Goal: Contribute content: Contribute content

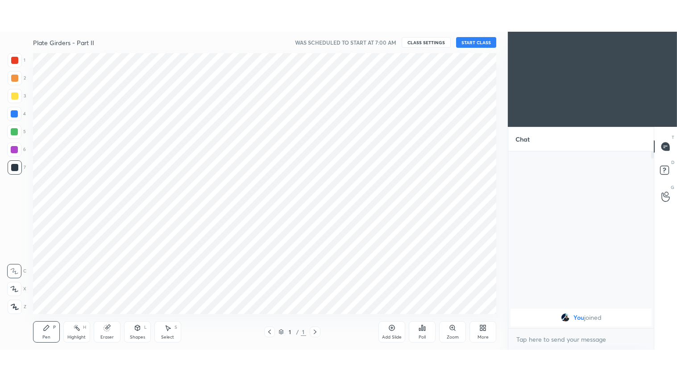
scroll to position [44366, 44154]
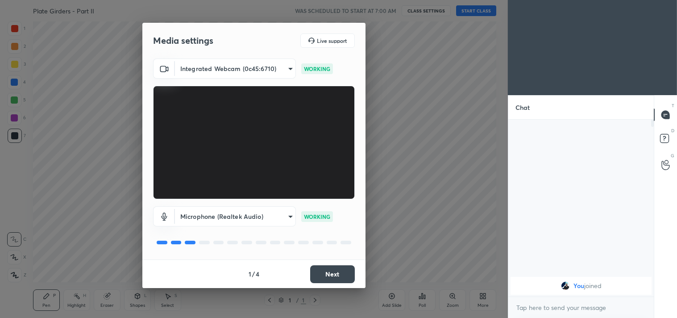
click at [327, 276] on button "Next" at bounding box center [332, 274] width 45 height 18
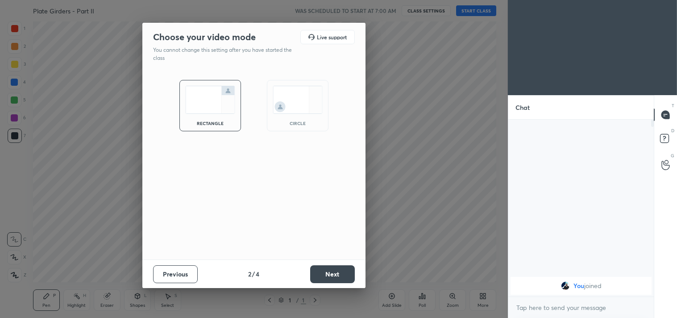
click at [327, 276] on button "Next" at bounding box center [332, 274] width 45 height 18
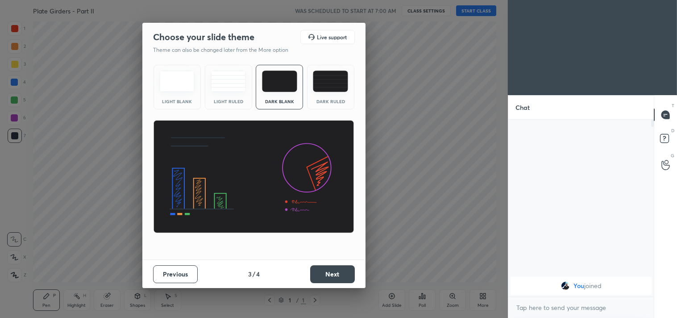
click at [327, 276] on button "Next" at bounding box center [332, 274] width 45 height 18
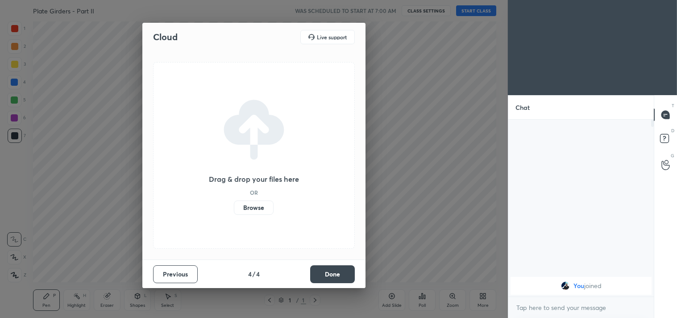
click at [327, 276] on button "Done" at bounding box center [332, 274] width 45 height 18
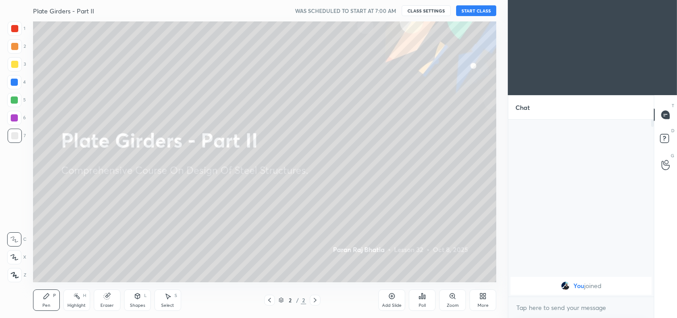
click at [391, 295] on icon at bounding box center [391, 295] width 7 height 7
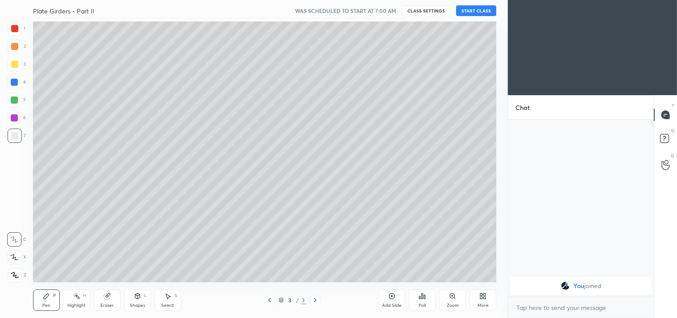
click at [485, 298] on icon at bounding box center [485, 297] width 2 height 2
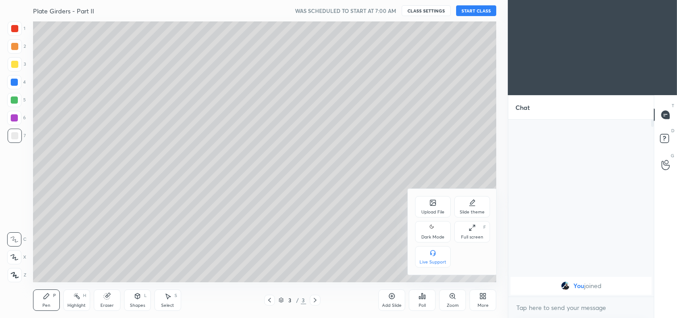
click at [428, 230] on div "Dark Mode" at bounding box center [433, 231] width 36 height 21
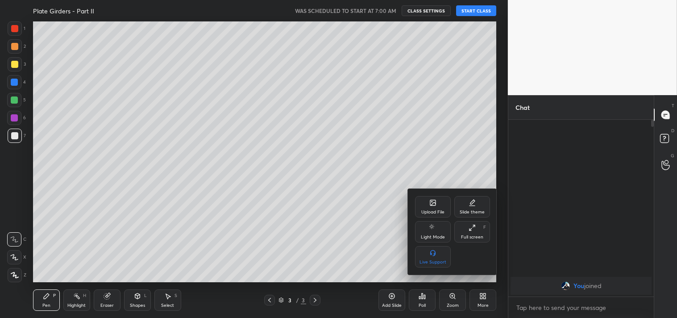
click at [230, 229] on div at bounding box center [338, 159] width 677 height 318
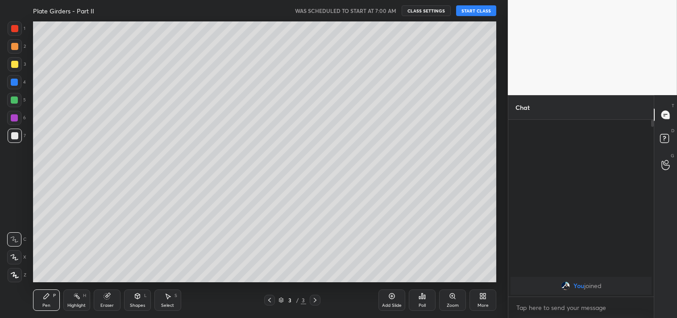
click at [12, 274] on icon at bounding box center [15, 275] width 8 height 6
click at [482, 7] on button "START CLASS" at bounding box center [476, 10] width 40 height 11
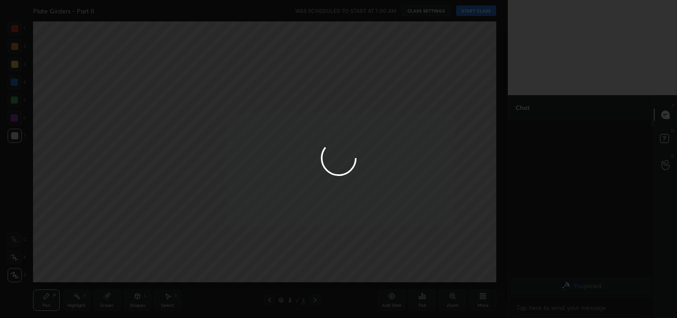
type textarea "x"
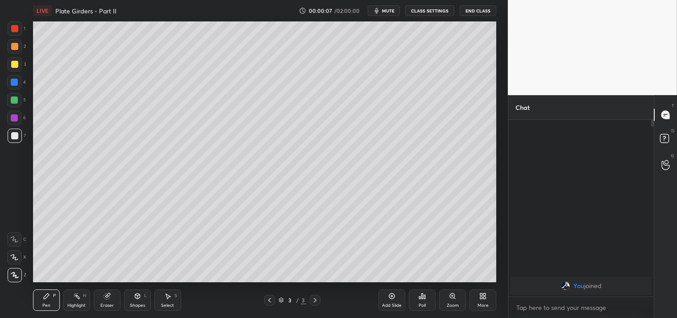
click at [391, 6] on button "mute" at bounding box center [384, 10] width 32 height 11
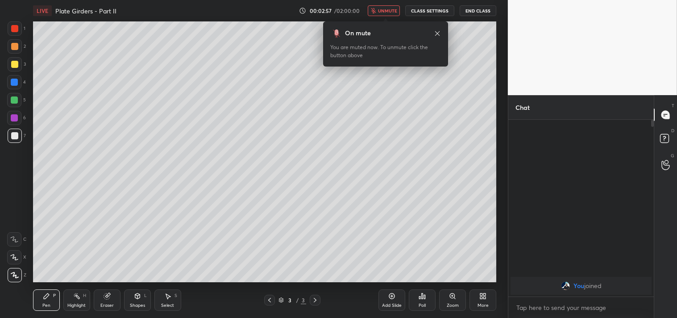
click at [438, 9] on button "CLASS SETTINGS" at bounding box center [429, 10] width 49 height 11
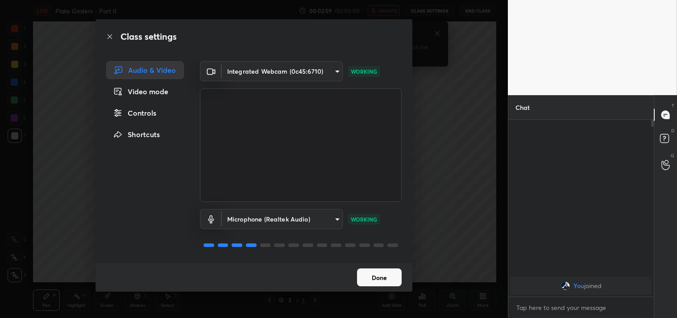
click at [139, 114] on div "Controls" at bounding box center [145, 113] width 78 height 18
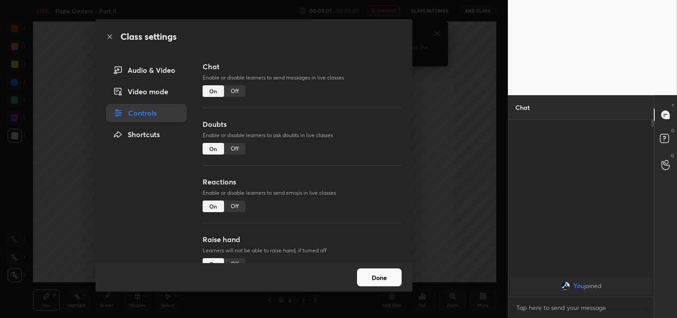
click at [236, 206] on div "Off" at bounding box center [234, 206] width 21 height 12
click at [139, 66] on div "Audio & Video" at bounding box center [146, 70] width 80 height 18
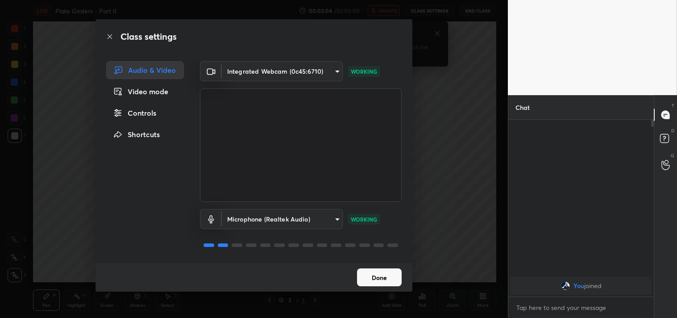
click at [336, 72] on body "1 2 3 4 5 6 7 C X Z C X Z E E Erase all H H LIVE Plate Girders - Part II 00:03:…" at bounding box center [338, 159] width 677 height 318
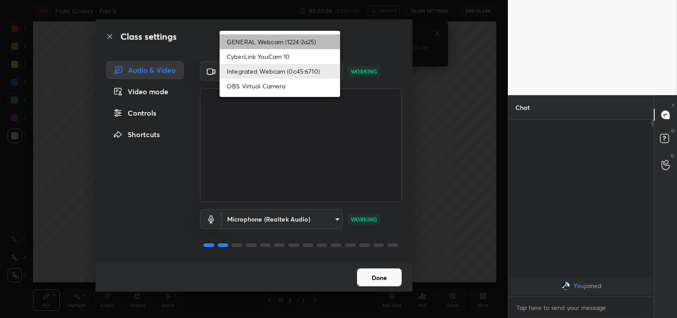
click at [295, 41] on li "GENERAL Webcam (1224:2a25)" at bounding box center [280, 41] width 120 height 15
type input "a804162f24a268607d6802bdfd143bf6309bb53021525fede1067bb20ea62842"
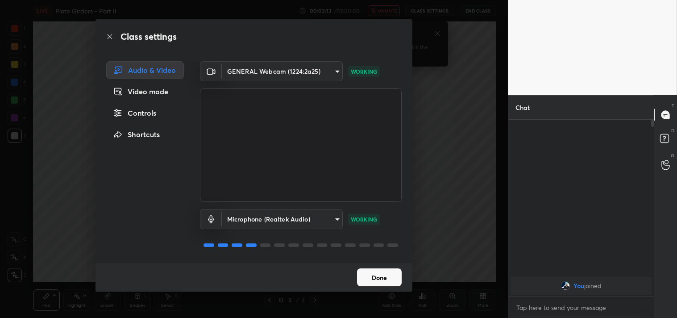
click at [389, 279] on button "Done" at bounding box center [379, 277] width 45 height 18
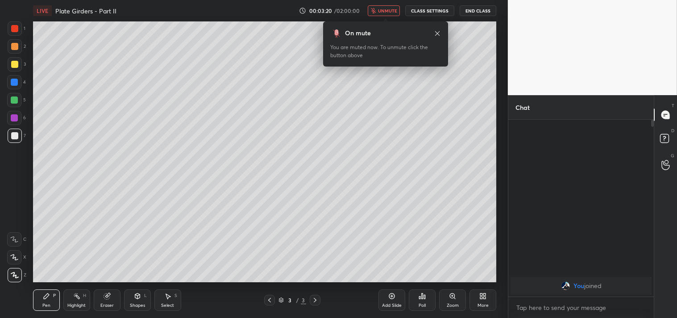
click at [480, 302] on div "More" at bounding box center [482, 299] width 27 height 21
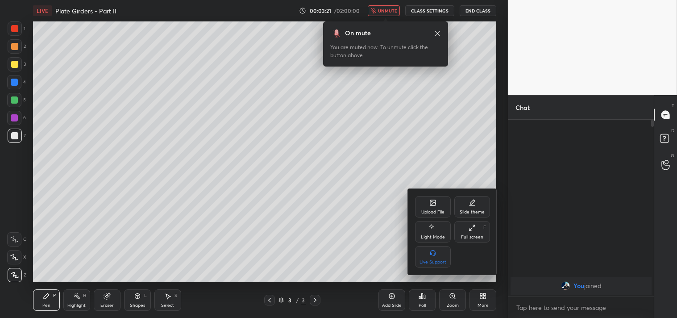
click at [472, 231] on div "Full screen F" at bounding box center [472, 231] width 36 height 21
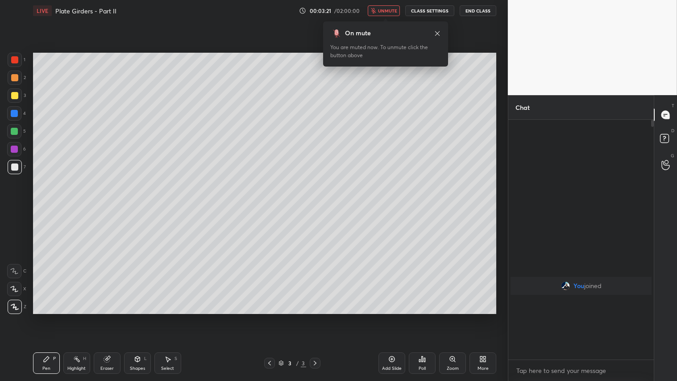
scroll to position [162, 143]
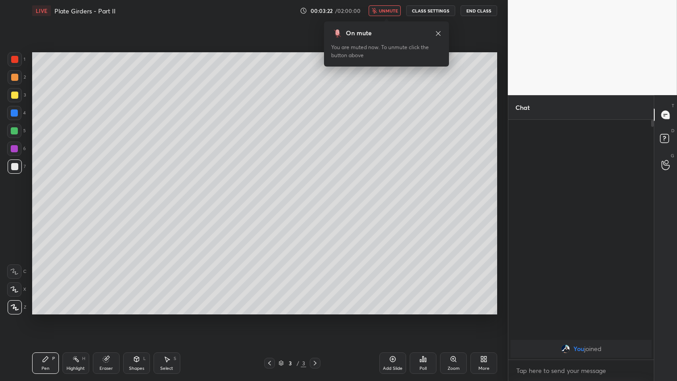
type textarea "x"
drag, startPoint x: 104, startPoint y: 363, endPoint x: 105, endPoint y: 358, distance: 4.9
click at [105, 317] on div "Eraser" at bounding box center [106, 362] width 27 height 21
click at [16, 307] on span "Erase all" at bounding box center [14, 306] width 13 height 6
click at [389, 11] on span "unmute" at bounding box center [388, 11] width 19 height 6
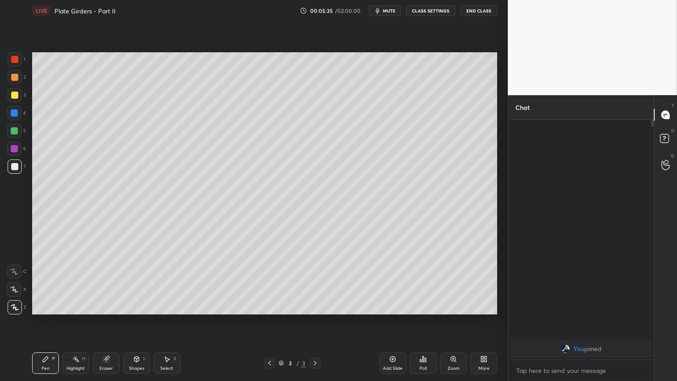
click at [385, 16] on button "mute" at bounding box center [385, 10] width 32 height 11
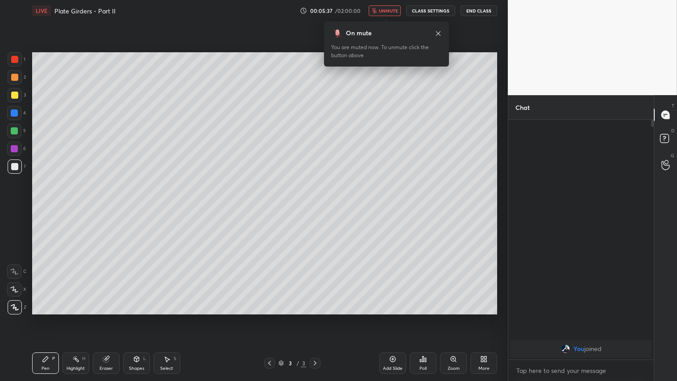
click at [390, 10] on span "unmute" at bounding box center [388, 11] width 19 height 6
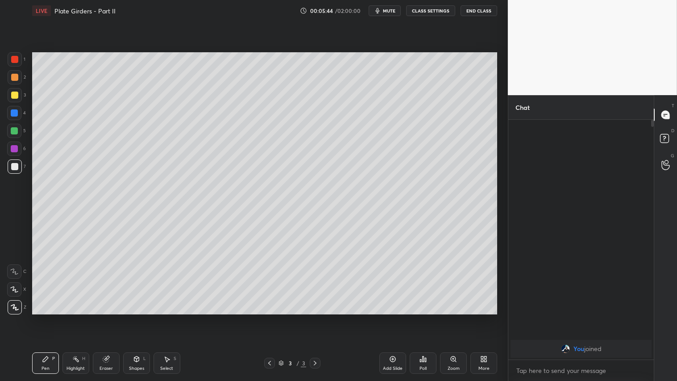
click at [139, 317] on div "Shapes" at bounding box center [136, 368] width 15 height 4
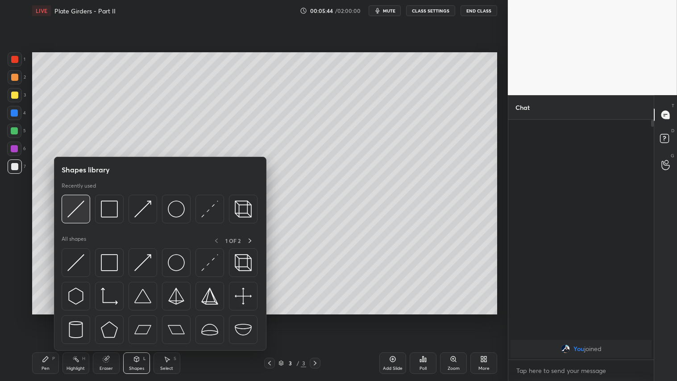
click at [77, 204] on img at bounding box center [75, 208] width 17 height 17
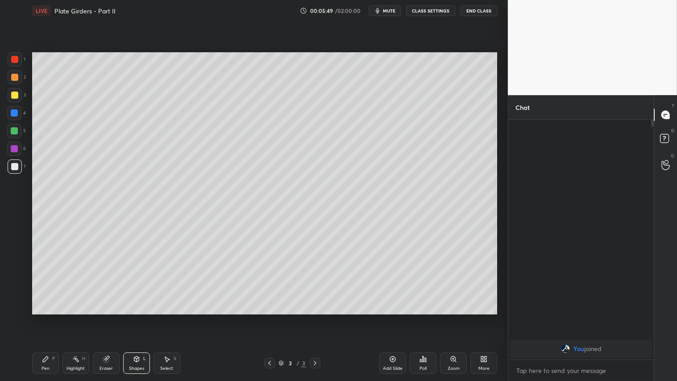
click at [6, 80] on div "1 2 3 4 5 6 7 C X Z C X Z E E Erase all H H" at bounding box center [14, 183] width 29 height 262
click at [50, 317] on div "Pen P" at bounding box center [45, 362] width 27 height 21
drag, startPoint x: 17, startPoint y: 77, endPoint x: 23, endPoint y: 82, distance: 8.6
click at [18, 77] on div at bounding box center [14, 77] width 7 height 7
drag, startPoint x: 136, startPoint y: 365, endPoint x: 137, endPoint y: 356, distance: 9.5
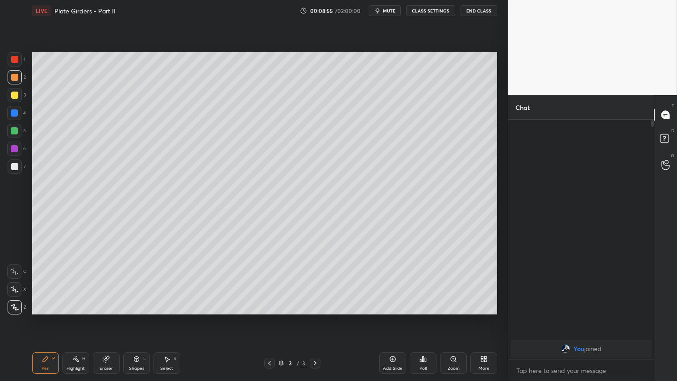
click at [137, 317] on div "Shapes" at bounding box center [136, 368] width 15 height 4
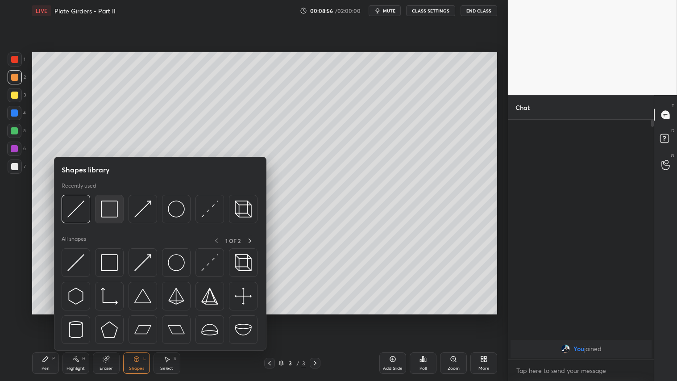
click at [112, 216] on img at bounding box center [109, 208] width 17 height 17
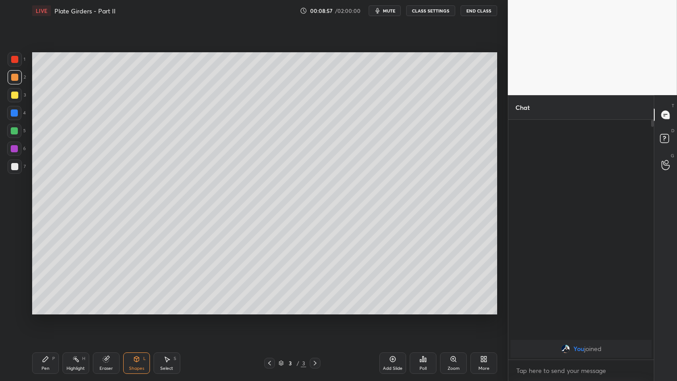
drag, startPoint x: 11, startPoint y: 166, endPoint x: 25, endPoint y: 177, distance: 17.1
click at [12, 166] on div at bounding box center [14, 166] width 7 height 7
drag, startPoint x: 15, startPoint y: 92, endPoint x: 25, endPoint y: 139, distance: 48.2
click at [16, 92] on div at bounding box center [14, 94] width 7 height 7
click at [16, 75] on div at bounding box center [14, 77] width 7 height 7
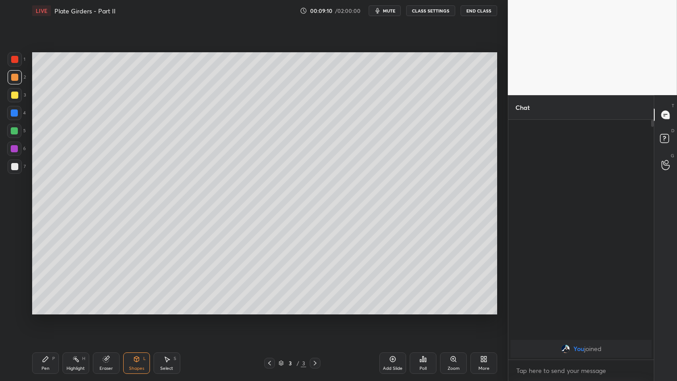
click at [32, 317] on div "Pen P" at bounding box center [45, 362] width 27 height 21
click at [17, 95] on div at bounding box center [14, 94] width 7 height 7
click at [45, 317] on div "Pen P" at bounding box center [45, 362] width 27 height 21
drag, startPoint x: 391, startPoint y: 361, endPoint x: 387, endPoint y: 363, distance: 4.7
click at [391, 317] on icon at bounding box center [392, 358] width 7 height 7
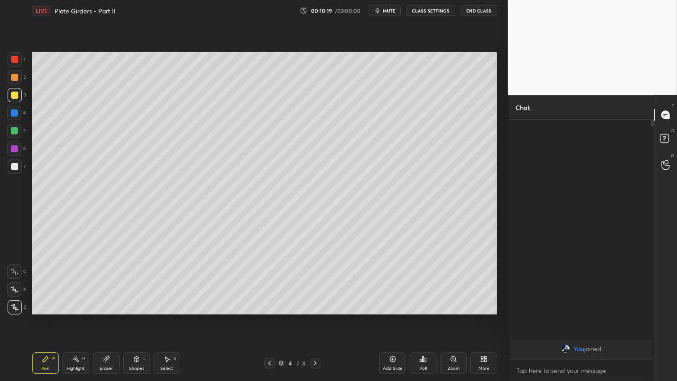
click at [134, 317] on div "Shapes" at bounding box center [136, 368] width 15 height 4
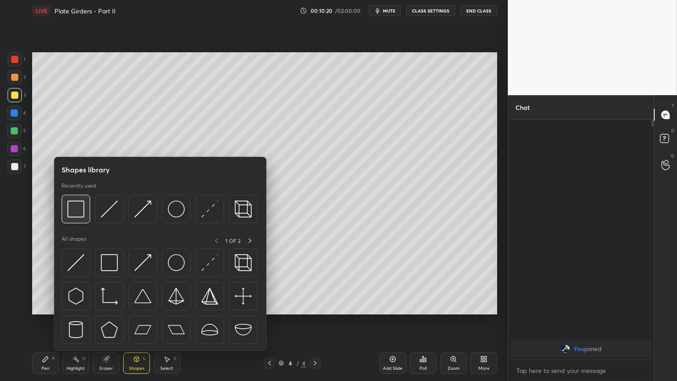
click at [76, 207] on img at bounding box center [75, 208] width 17 height 17
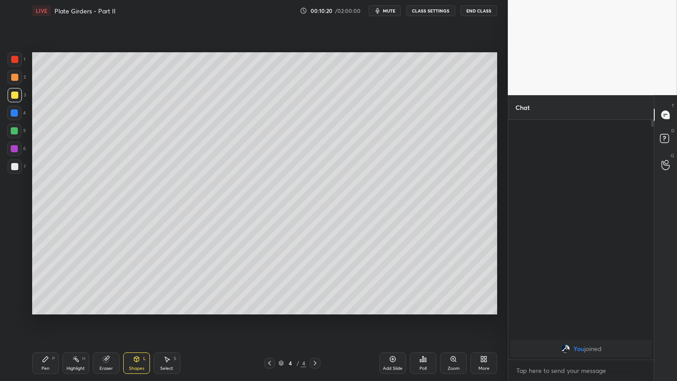
drag, startPoint x: 17, startPoint y: 72, endPoint x: 26, endPoint y: 72, distance: 9.4
click at [17, 72] on div at bounding box center [15, 77] width 14 height 14
click at [142, 317] on div "Shapes L" at bounding box center [136, 362] width 27 height 21
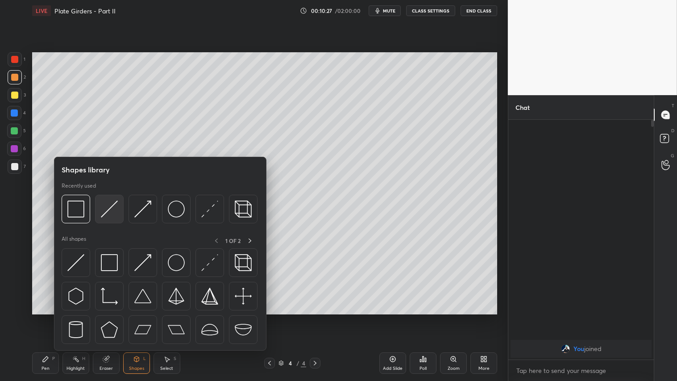
click at [109, 203] on img at bounding box center [109, 208] width 17 height 17
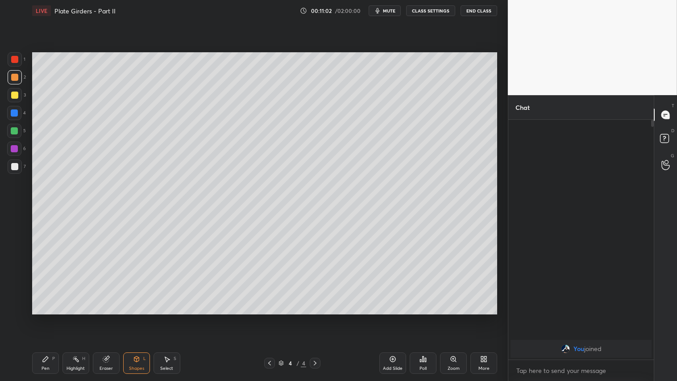
click at [130, 317] on div "Shapes L" at bounding box center [136, 362] width 27 height 21
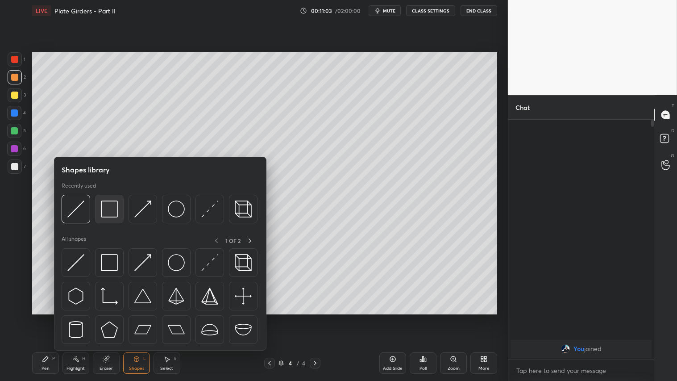
click at [102, 203] on img at bounding box center [109, 208] width 17 height 17
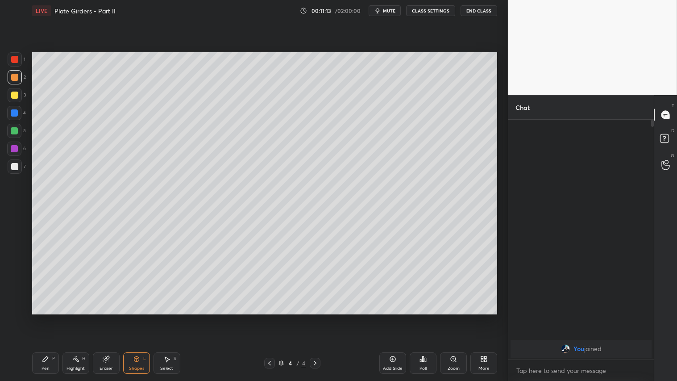
click at [112, 317] on div "Eraser" at bounding box center [106, 362] width 27 height 21
click at [51, 317] on div "Pen P" at bounding box center [45, 362] width 27 height 21
click at [17, 284] on div at bounding box center [14, 289] width 14 height 14
click at [15, 95] on div at bounding box center [14, 94] width 7 height 7
click at [16, 76] on div at bounding box center [14, 77] width 7 height 7
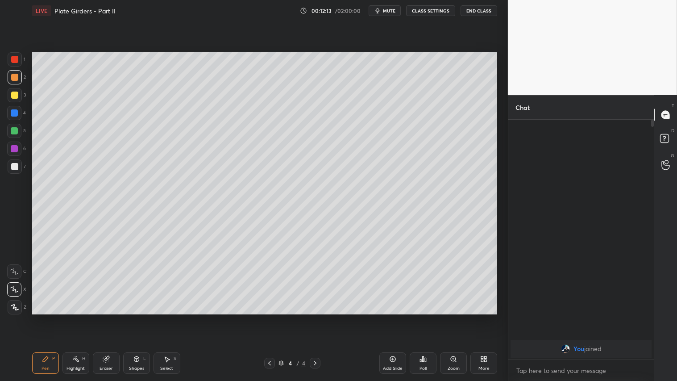
click at [145, 317] on div "Shapes L" at bounding box center [136, 362] width 27 height 21
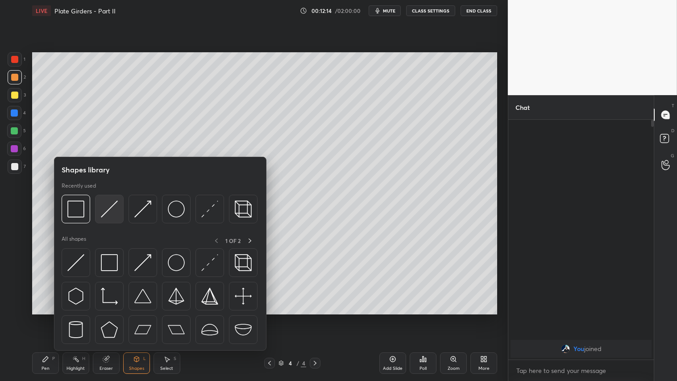
click at [113, 202] on img at bounding box center [109, 208] width 17 height 17
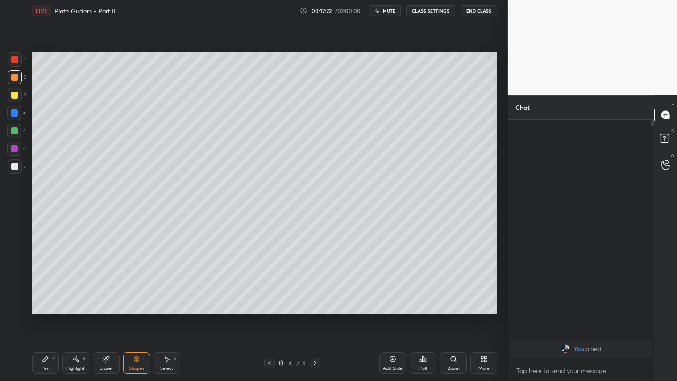
click at [170, 317] on div "Select" at bounding box center [166, 368] width 13 height 4
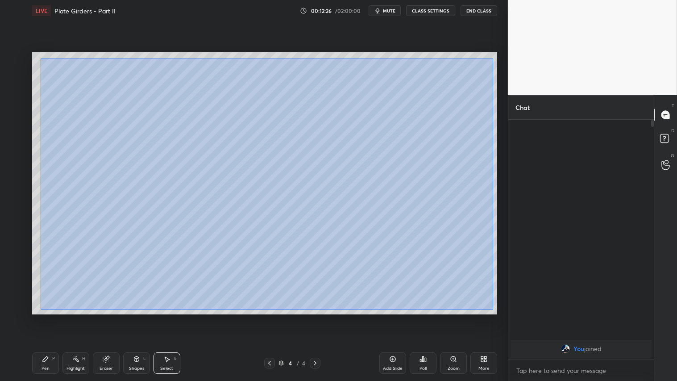
drag, startPoint x: 49, startPoint y: 82, endPoint x: 494, endPoint y: 307, distance: 498.4
click at [494, 309] on div "0 ° Undo Copy Duplicate Duplicate to new slide Delete" at bounding box center [264, 183] width 465 height 262
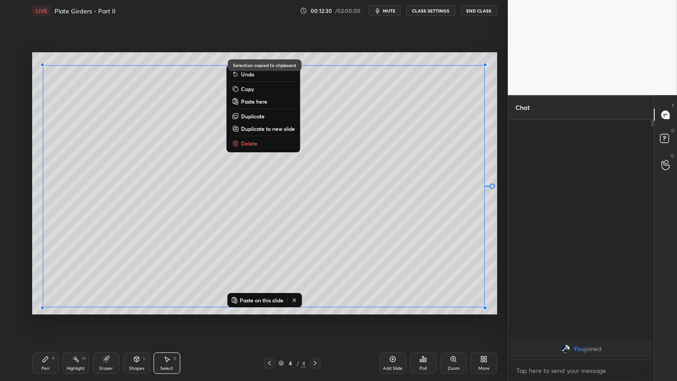
click at [296, 300] on icon at bounding box center [294, 299] width 3 height 3
click at [51, 317] on div "Pen P" at bounding box center [45, 362] width 27 height 21
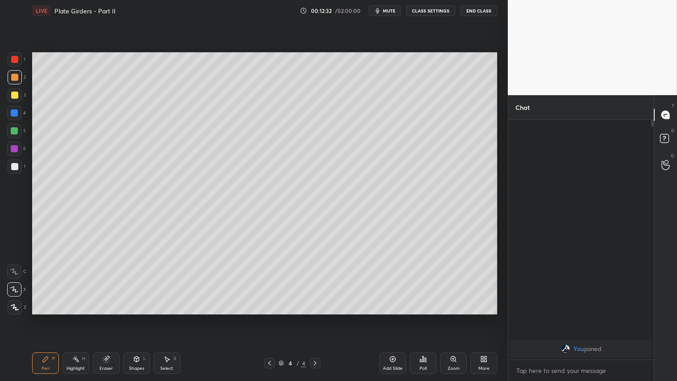
drag, startPoint x: 130, startPoint y: 363, endPoint x: 138, endPoint y: 373, distance: 12.6
click at [132, 317] on div "Shapes L" at bounding box center [136, 362] width 27 height 21
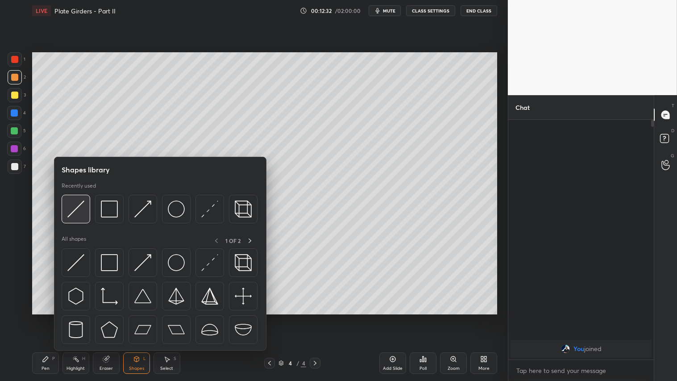
click at [81, 205] on img at bounding box center [75, 208] width 17 height 17
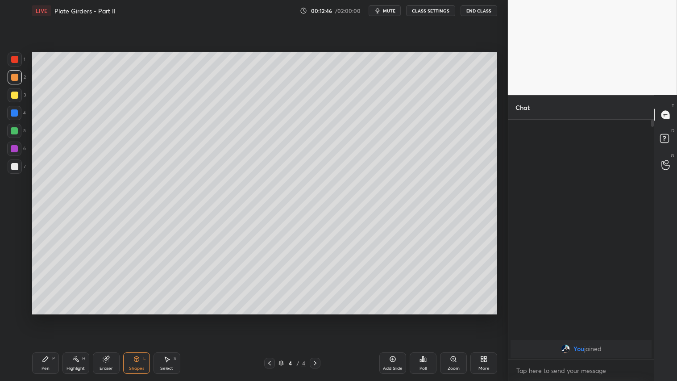
click at [17, 90] on div at bounding box center [15, 95] width 14 height 14
click at [45, 317] on div "Pen" at bounding box center [46, 368] width 8 height 4
click at [18, 60] on div at bounding box center [14, 59] width 7 height 7
click at [137, 317] on div "Shapes L" at bounding box center [136, 362] width 27 height 21
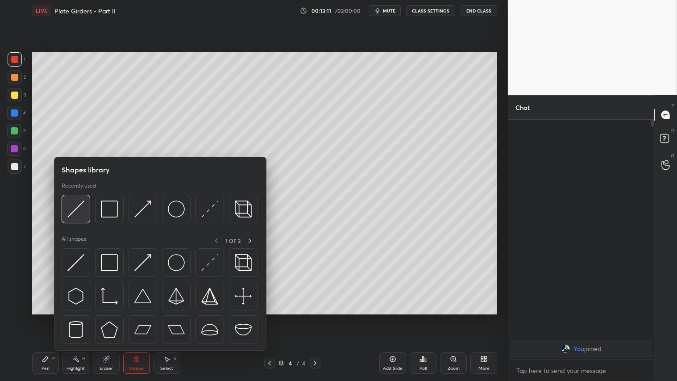
click at [83, 210] on img at bounding box center [75, 208] width 17 height 17
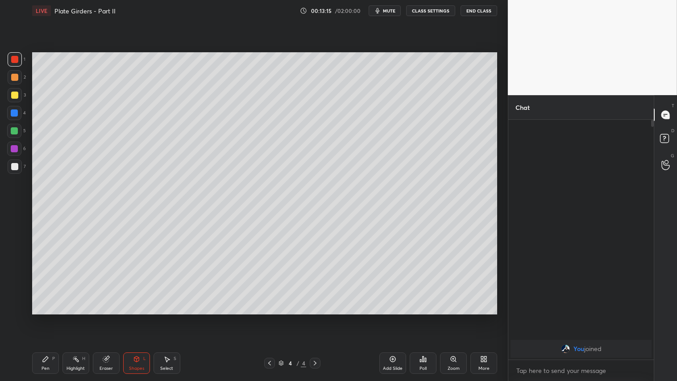
click at [50, 317] on div "Pen P" at bounding box center [45, 362] width 27 height 21
click at [134, 317] on div "Shapes L" at bounding box center [136, 362] width 27 height 21
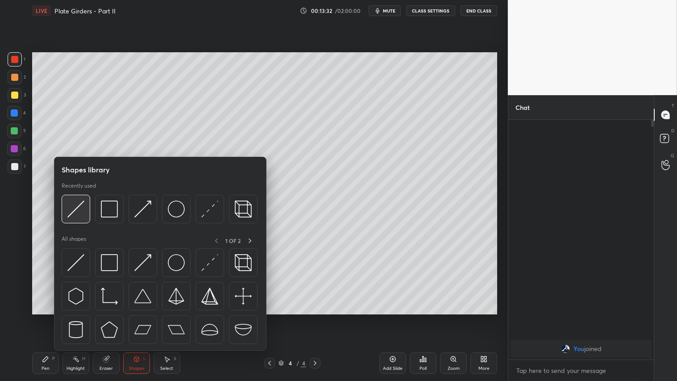
click at [78, 203] on img at bounding box center [75, 208] width 17 height 17
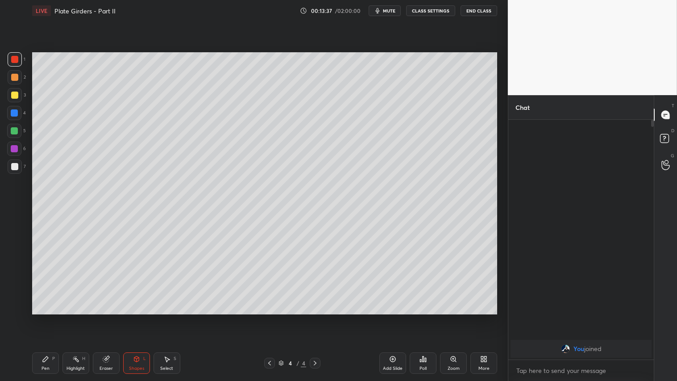
drag, startPoint x: 47, startPoint y: 359, endPoint x: 50, endPoint y: 353, distance: 6.8
click at [47, 317] on icon at bounding box center [45, 358] width 7 height 7
click at [15, 74] on div at bounding box center [14, 77] width 7 height 7
drag, startPoint x: 132, startPoint y: 360, endPoint x: 131, endPoint y: 351, distance: 9.4
click at [132, 317] on div "Shapes L" at bounding box center [136, 362] width 27 height 21
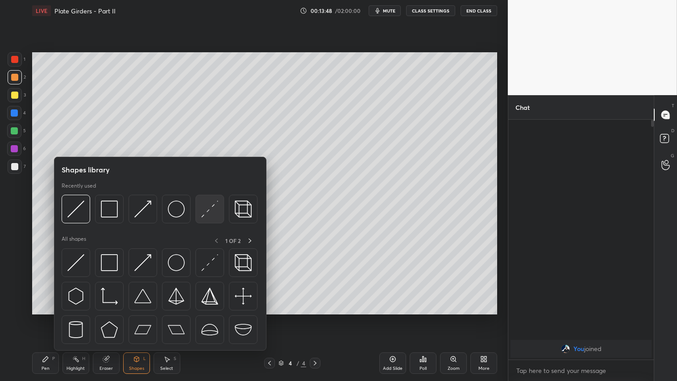
click at [204, 207] on img at bounding box center [209, 208] width 17 height 17
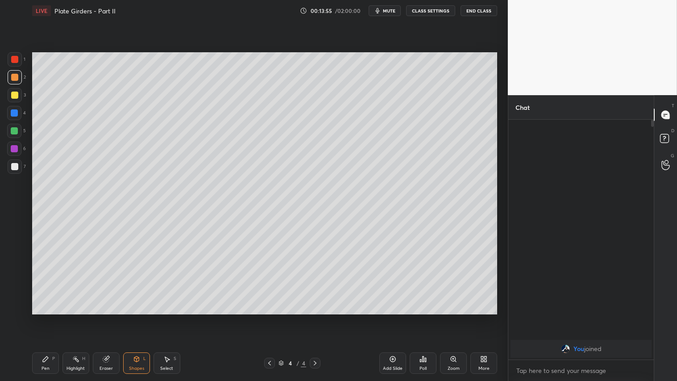
click at [42, 317] on div "Pen P" at bounding box center [45, 362] width 27 height 21
click at [137, 317] on icon at bounding box center [136, 358] width 5 height 5
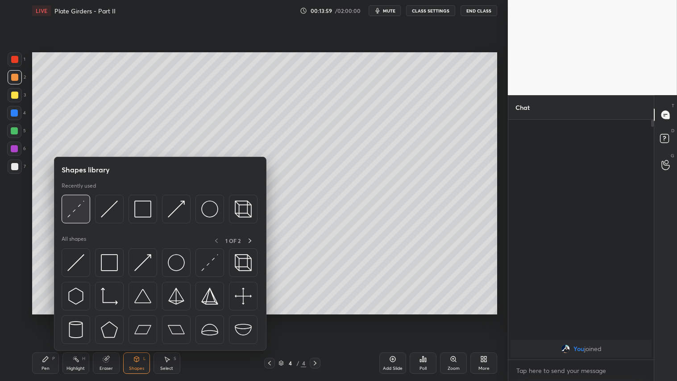
click at [76, 210] on img at bounding box center [75, 208] width 17 height 17
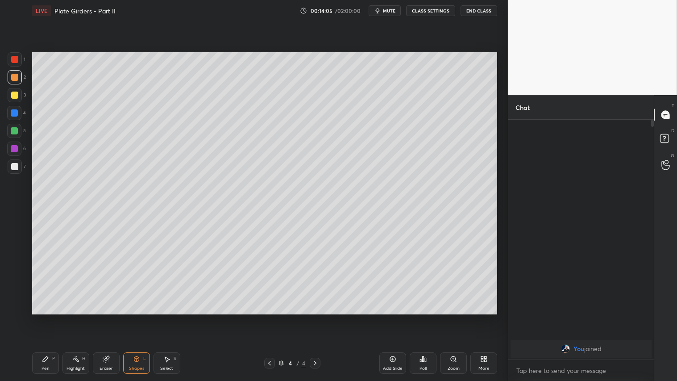
click at [47, 317] on icon at bounding box center [45, 358] width 7 height 7
click at [15, 80] on div at bounding box center [14, 77] width 7 height 7
click at [136, 317] on div "Shapes" at bounding box center [136, 368] width 15 height 4
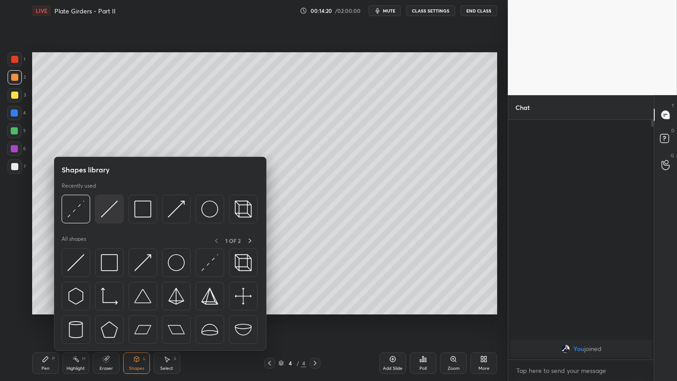
click at [108, 211] on img at bounding box center [109, 208] width 17 height 17
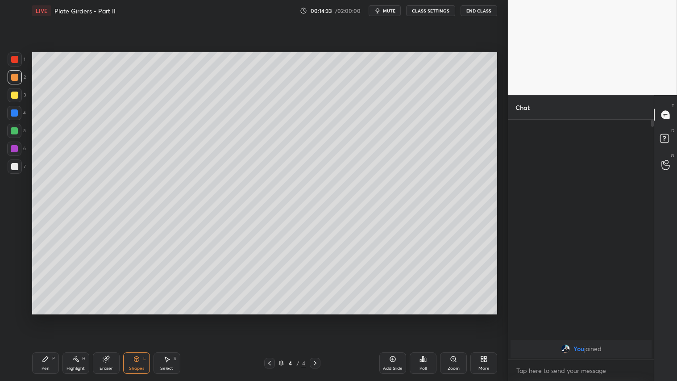
click at [107, 317] on div "Eraser" at bounding box center [106, 368] width 13 height 4
click at [50, 317] on div "Pen P" at bounding box center [45, 362] width 27 height 21
click at [14, 99] on div at bounding box center [15, 95] width 14 height 14
drag, startPoint x: 134, startPoint y: 363, endPoint x: 139, endPoint y: 355, distance: 9.2
click at [135, 317] on div "Shapes L" at bounding box center [136, 362] width 27 height 21
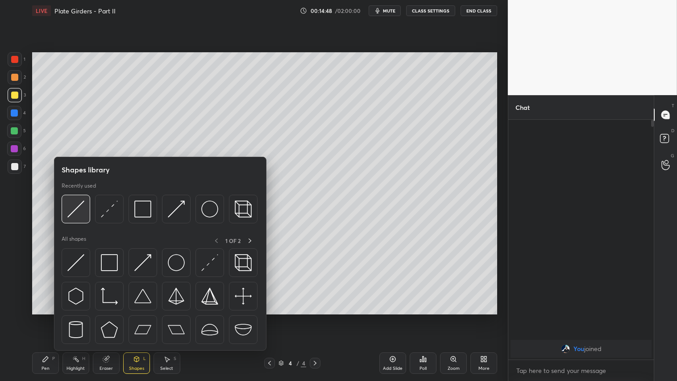
click at [75, 204] on img at bounding box center [75, 208] width 17 height 17
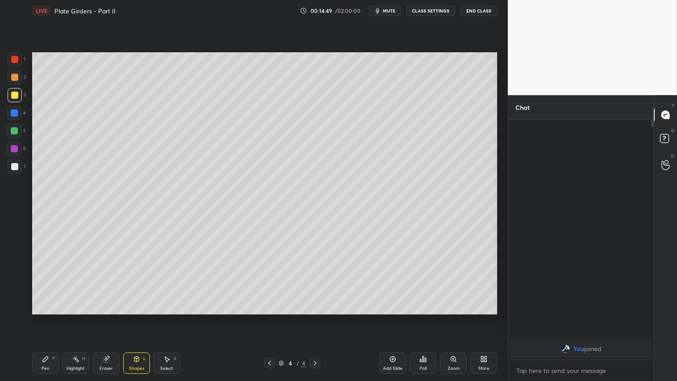
click at [15, 57] on div at bounding box center [14, 59] width 7 height 7
click at [46, 317] on div "Pen" at bounding box center [46, 368] width 8 height 4
drag, startPoint x: 131, startPoint y: 365, endPoint x: 132, endPoint y: 359, distance: 5.5
click at [131, 317] on div "Shapes L" at bounding box center [136, 362] width 27 height 21
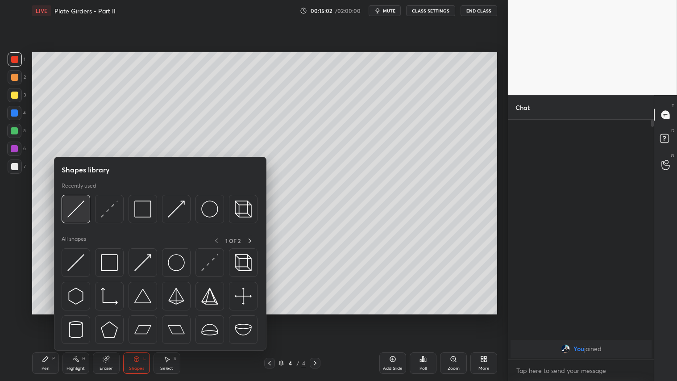
click at [79, 204] on img at bounding box center [75, 208] width 17 height 17
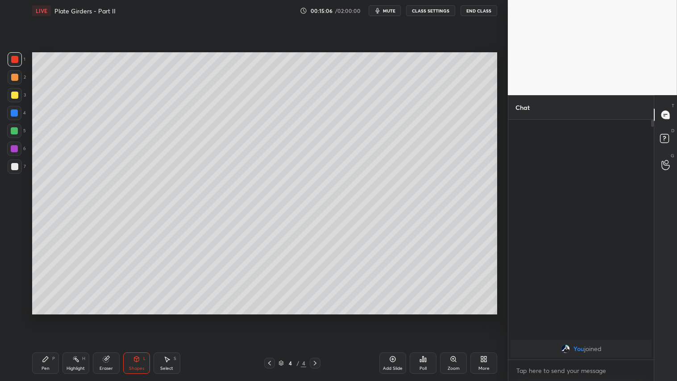
drag, startPoint x: 46, startPoint y: 371, endPoint x: 50, endPoint y: 365, distance: 7.4
click at [48, 317] on div "Pen P" at bounding box center [45, 362] width 27 height 21
drag, startPoint x: 12, startPoint y: 76, endPoint x: 21, endPoint y: 115, distance: 39.8
click at [13, 76] on div at bounding box center [14, 77] width 7 height 7
click at [50, 317] on div "Pen P" at bounding box center [45, 362] width 27 height 21
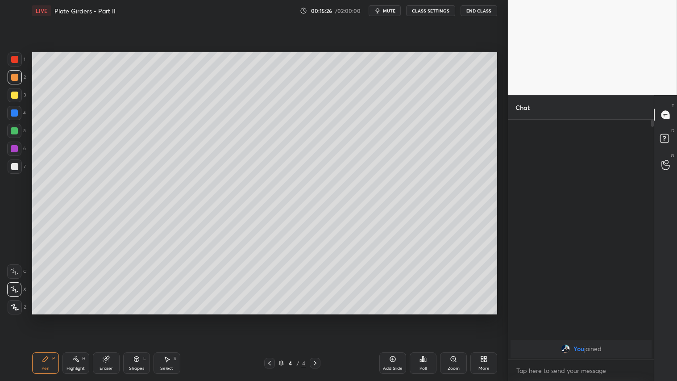
click at [140, 317] on div "Shapes L" at bounding box center [136, 362] width 27 height 21
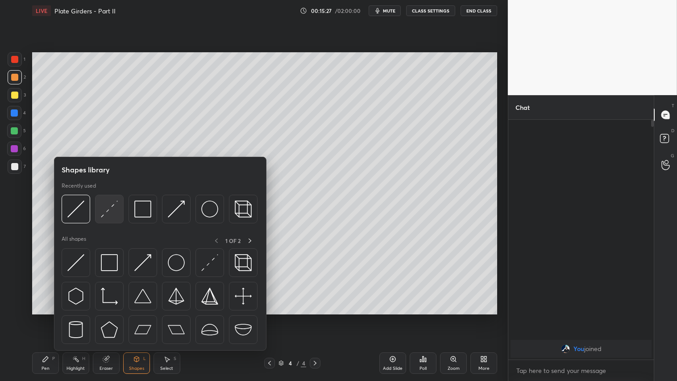
click at [118, 208] on div at bounding box center [109, 209] width 29 height 29
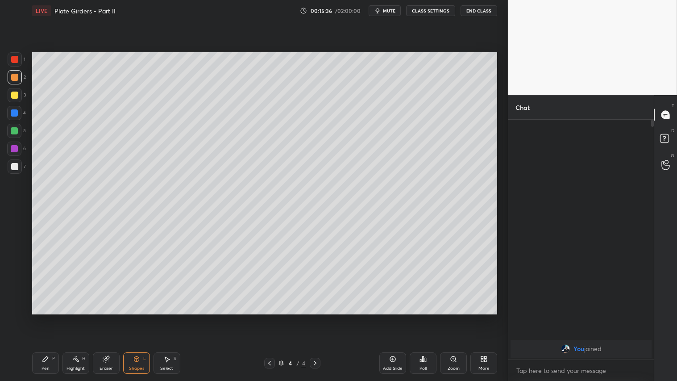
click at [140, 317] on icon at bounding box center [136, 358] width 7 height 7
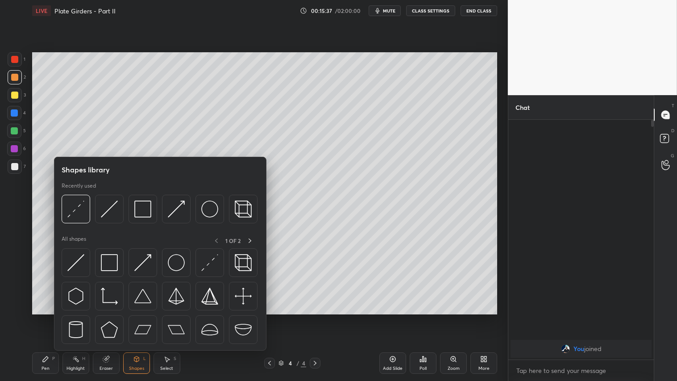
drag, startPoint x: 44, startPoint y: 361, endPoint x: 51, endPoint y: 351, distance: 11.8
click at [45, 317] on icon at bounding box center [45, 358] width 5 height 5
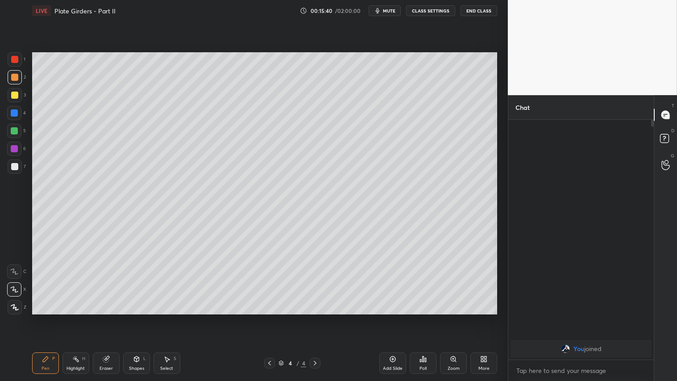
click at [141, 317] on div "Shapes L" at bounding box center [136, 362] width 27 height 21
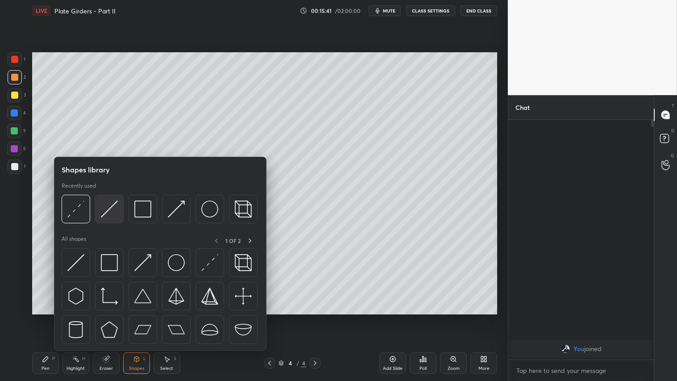
click at [109, 206] on img at bounding box center [109, 208] width 17 height 17
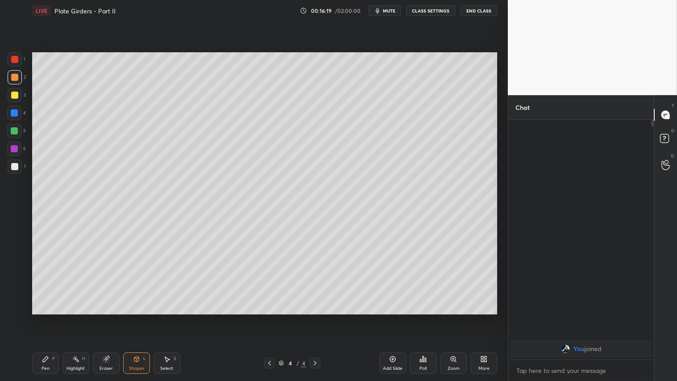
click at [125, 317] on div "Shapes L" at bounding box center [136, 362] width 27 height 21
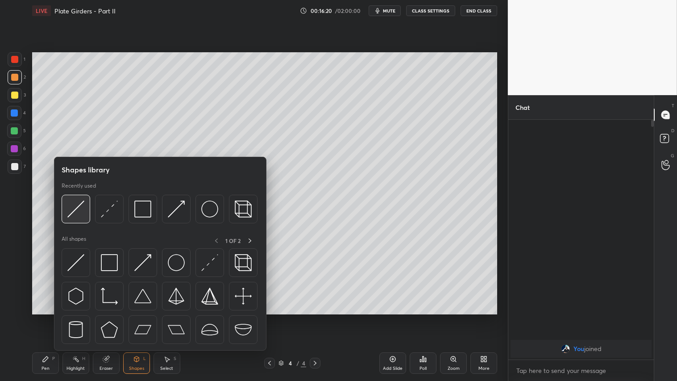
click at [76, 202] on img at bounding box center [75, 208] width 17 height 17
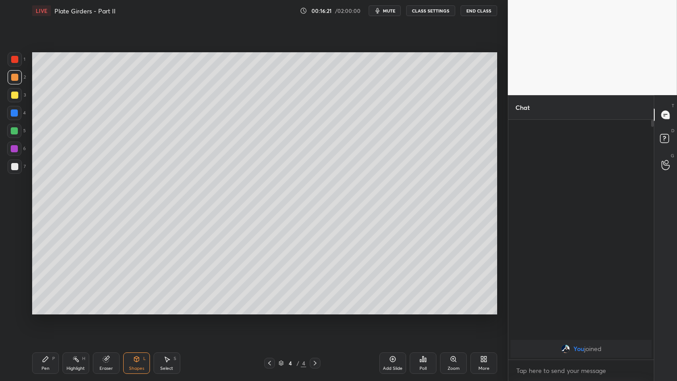
click at [12, 58] on div at bounding box center [14, 59] width 7 height 7
drag, startPoint x: 48, startPoint y: 364, endPoint x: 63, endPoint y: 328, distance: 39.6
click at [50, 317] on div "Pen P" at bounding box center [45, 362] width 27 height 21
click at [13, 99] on div at bounding box center [14, 94] width 7 height 7
click at [17, 58] on div at bounding box center [14, 59] width 7 height 7
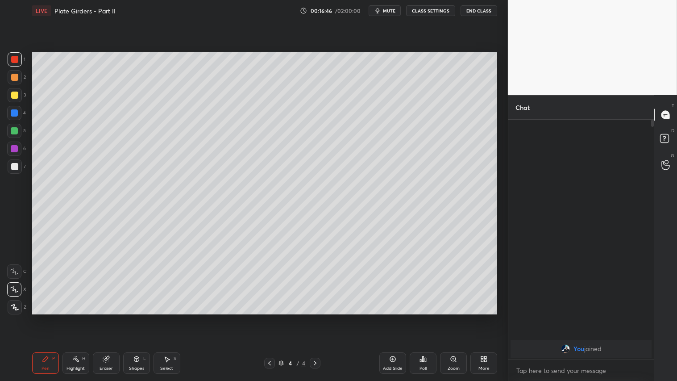
drag, startPoint x: 42, startPoint y: 360, endPoint x: 59, endPoint y: 320, distance: 43.8
click at [43, 317] on icon at bounding box center [45, 358] width 7 height 7
drag, startPoint x: 141, startPoint y: 367, endPoint x: 140, endPoint y: 350, distance: 17.0
click at [141, 317] on div "Shapes" at bounding box center [136, 368] width 15 height 4
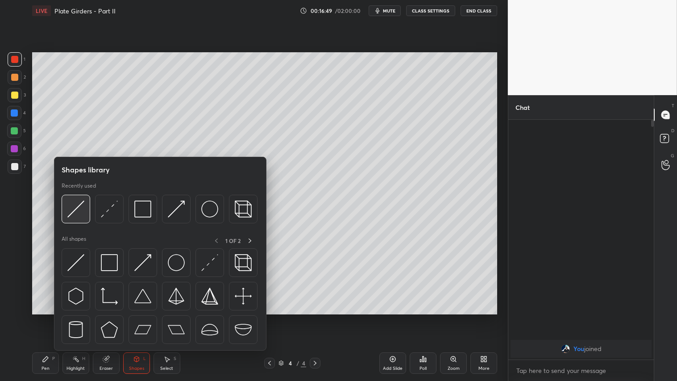
click at [80, 202] on img at bounding box center [75, 208] width 17 height 17
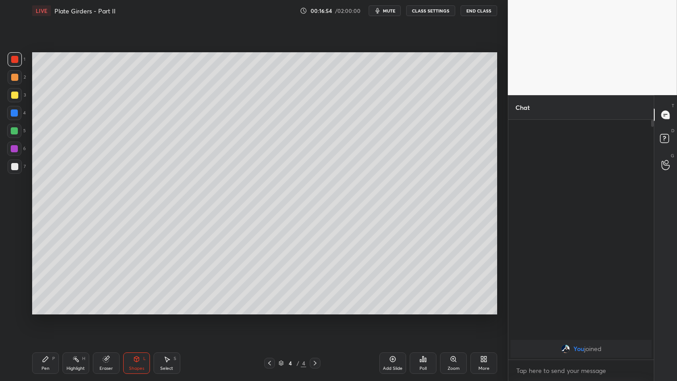
click at [46, 317] on div "Pen P" at bounding box center [45, 362] width 27 height 21
click at [15, 75] on div at bounding box center [14, 77] width 7 height 7
drag, startPoint x: 47, startPoint y: 356, endPoint x: 68, endPoint y: 341, distance: 25.6
click at [50, 317] on div "Pen P" at bounding box center [45, 362] width 27 height 21
click at [390, 317] on icon at bounding box center [392, 358] width 7 height 7
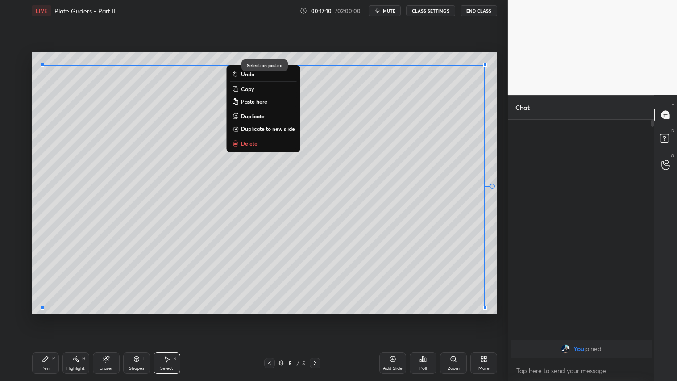
click at [48, 317] on div "Pen P" at bounding box center [45, 362] width 27 height 21
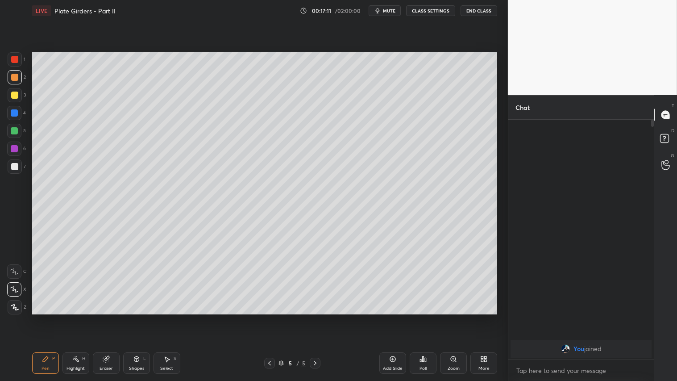
click at [269, 317] on icon at bounding box center [269, 363] width 3 height 4
click at [318, 317] on icon at bounding box center [314, 362] width 7 height 7
click at [138, 317] on div "Shapes L" at bounding box center [136, 362] width 27 height 21
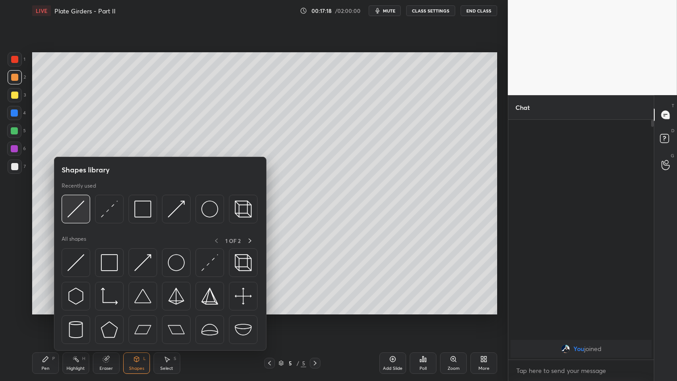
click at [79, 202] on img at bounding box center [75, 208] width 17 height 17
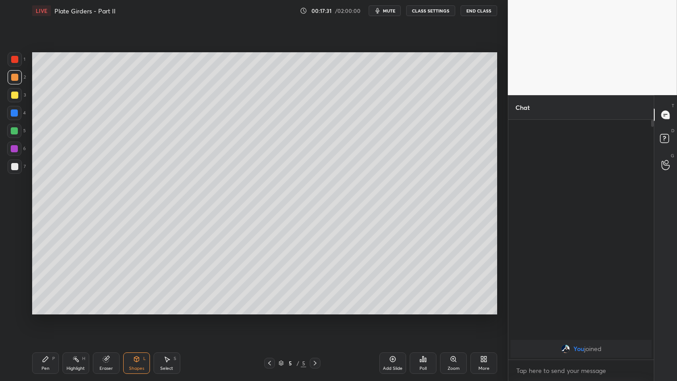
click at [140, 317] on div "Shapes" at bounding box center [136, 368] width 15 height 4
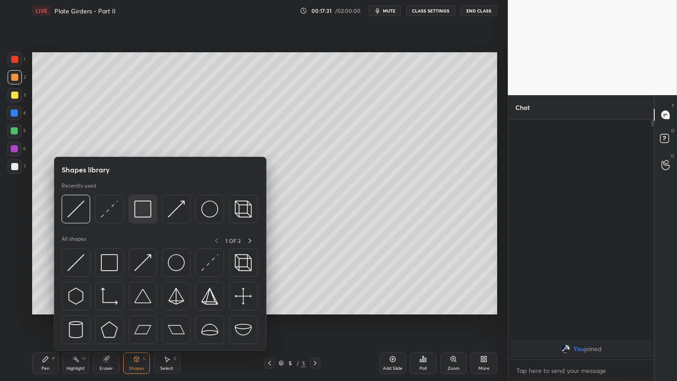
click at [137, 205] on img at bounding box center [142, 208] width 17 height 17
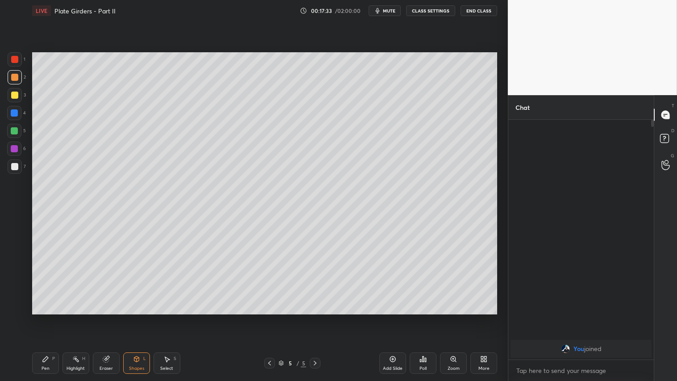
drag, startPoint x: 132, startPoint y: 360, endPoint x: 133, endPoint y: 354, distance: 6.4
click at [132, 317] on div "Shapes L" at bounding box center [136, 362] width 27 height 21
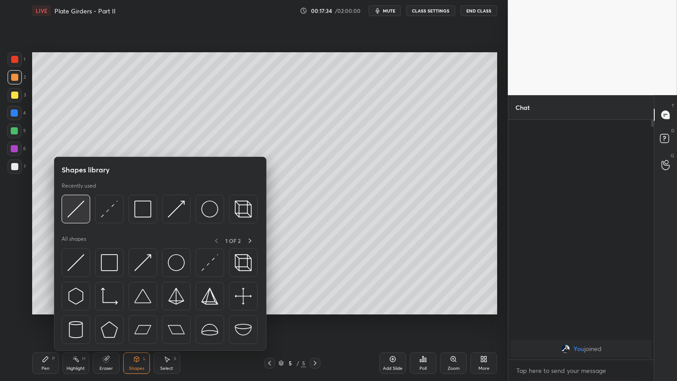
click at [79, 202] on img at bounding box center [75, 208] width 17 height 17
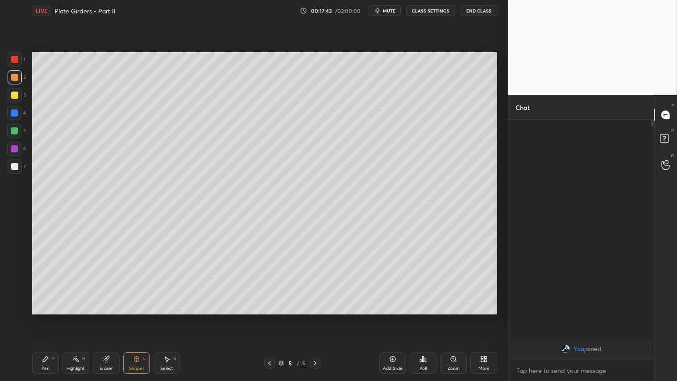
drag, startPoint x: 136, startPoint y: 378, endPoint x: 137, endPoint y: 358, distance: 19.2
click at [137, 317] on div "Pen P Highlight H Eraser Shapes L Select S 5 / 5 Add Slide Poll Zoom More" at bounding box center [264, 363] width 465 height 36
click at [130, 317] on div "Shapes L" at bounding box center [136, 362] width 27 height 21
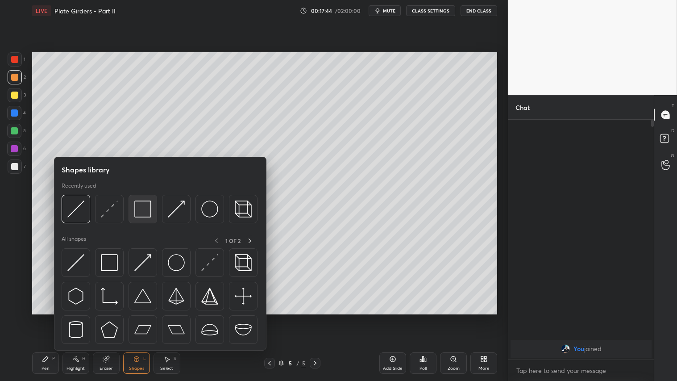
click at [142, 208] on img at bounding box center [142, 208] width 17 height 17
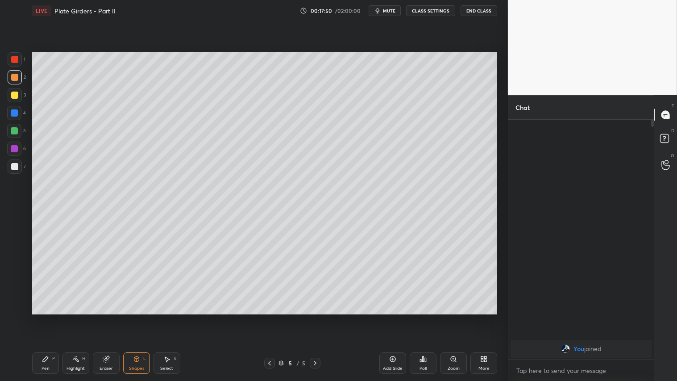
click at [105, 317] on icon at bounding box center [106, 359] width 6 height 6
drag, startPoint x: 140, startPoint y: 359, endPoint x: 139, endPoint y: 355, distance: 4.6
click at [140, 317] on div "Shapes L" at bounding box center [136, 362] width 27 height 21
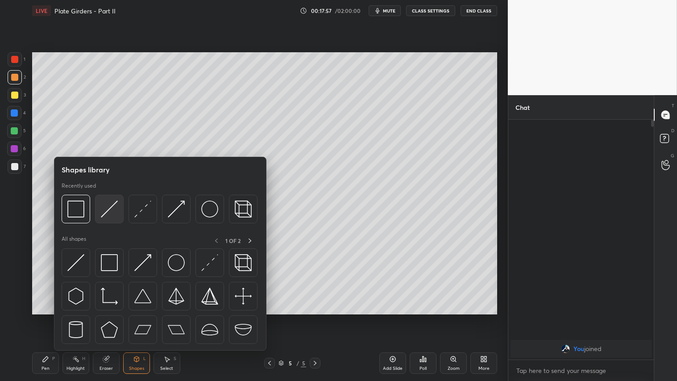
click at [106, 208] on img at bounding box center [109, 208] width 17 height 17
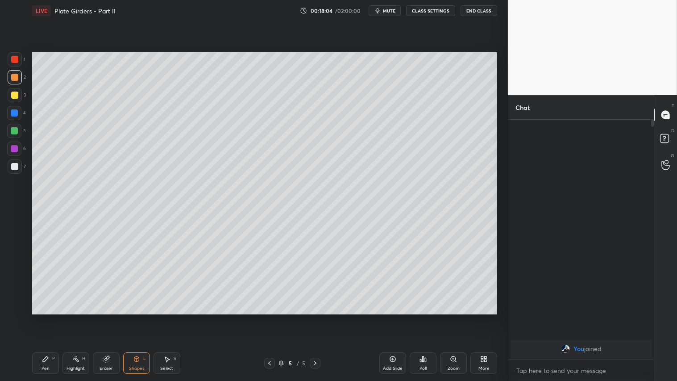
drag, startPoint x: 134, startPoint y: 372, endPoint x: 135, endPoint y: 360, distance: 12.5
click at [134, 317] on div "Shapes L" at bounding box center [136, 362] width 27 height 21
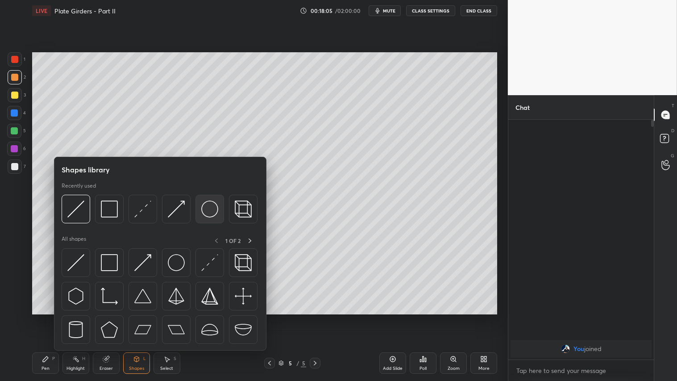
click at [213, 208] on img at bounding box center [209, 208] width 17 height 17
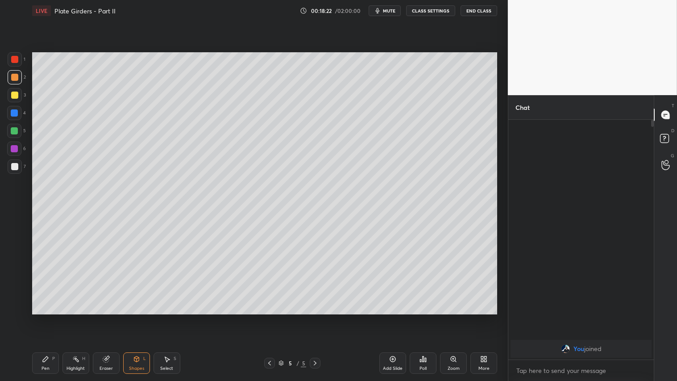
drag, startPoint x: 15, startPoint y: 76, endPoint x: 12, endPoint y: 137, distance: 60.7
click at [16, 77] on div at bounding box center [14, 77] width 7 height 7
click at [46, 317] on div "Pen P" at bounding box center [45, 362] width 27 height 21
click at [15, 94] on div at bounding box center [14, 94] width 7 height 7
click at [12, 74] on div at bounding box center [14, 77] width 7 height 7
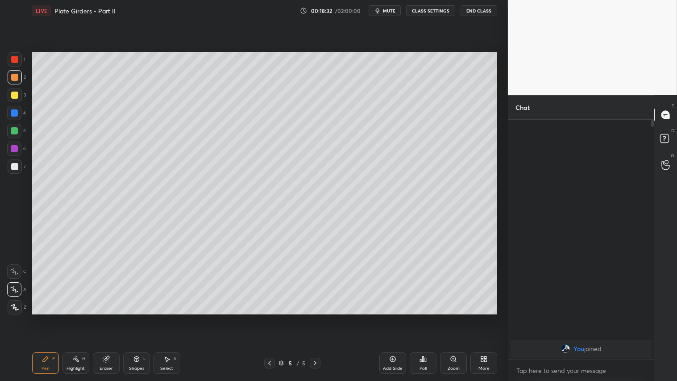
click at [42, 317] on icon at bounding box center [45, 358] width 7 height 7
click at [143, 317] on div "Shapes L" at bounding box center [136, 362] width 27 height 21
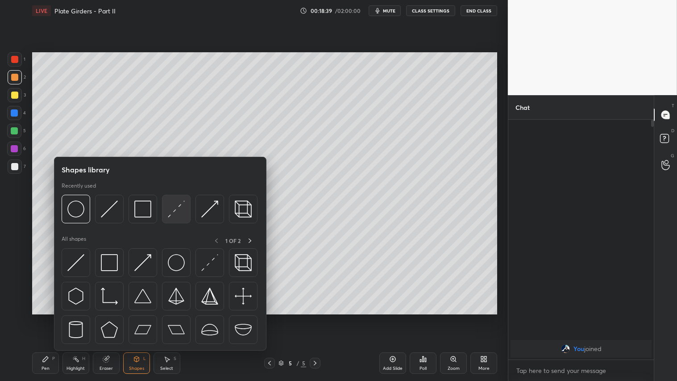
click at [173, 208] on img at bounding box center [176, 208] width 17 height 17
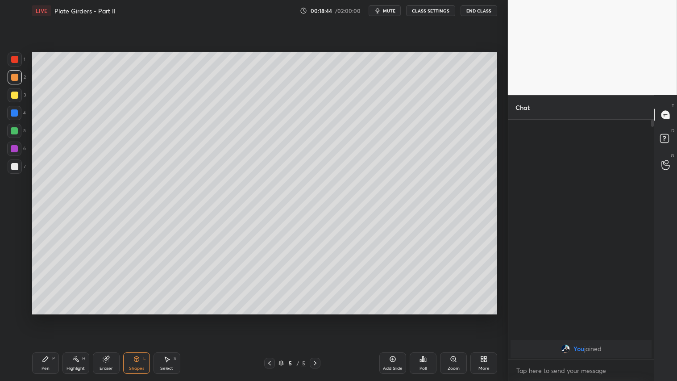
click at [51, 317] on div "Pen P" at bounding box center [45, 362] width 27 height 21
click at [128, 317] on div "Shapes L" at bounding box center [136, 362] width 27 height 21
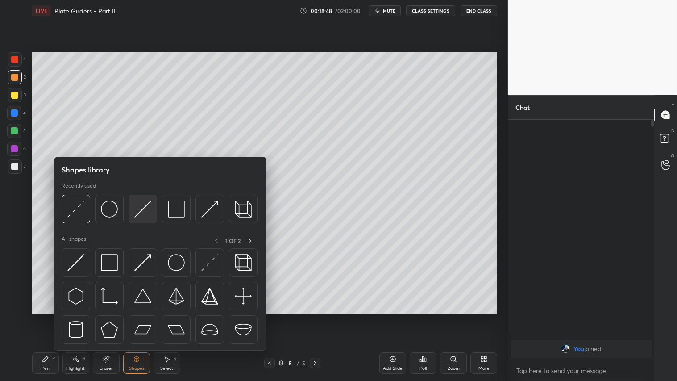
click at [144, 200] on img at bounding box center [142, 208] width 17 height 17
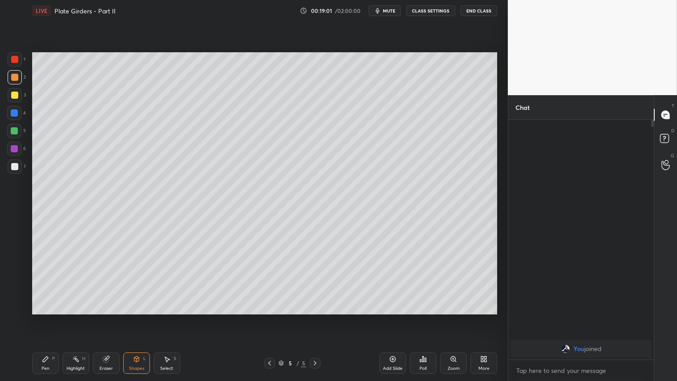
click at [134, 317] on div "Shapes L" at bounding box center [136, 362] width 27 height 21
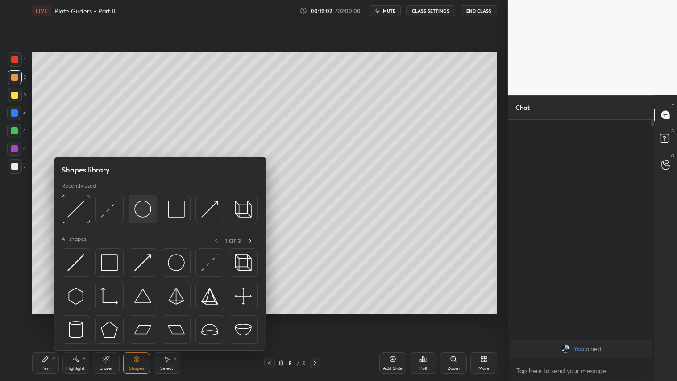
click at [144, 203] on img at bounding box center [142, 208] width 17 height 17
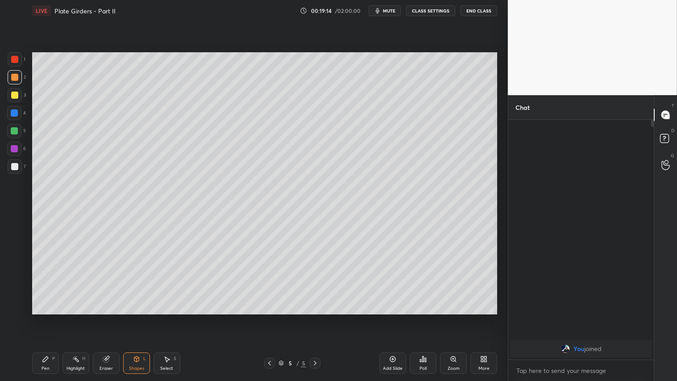
click at [138, 317] on icon at bounding box center [136, 358] width 7 height 7
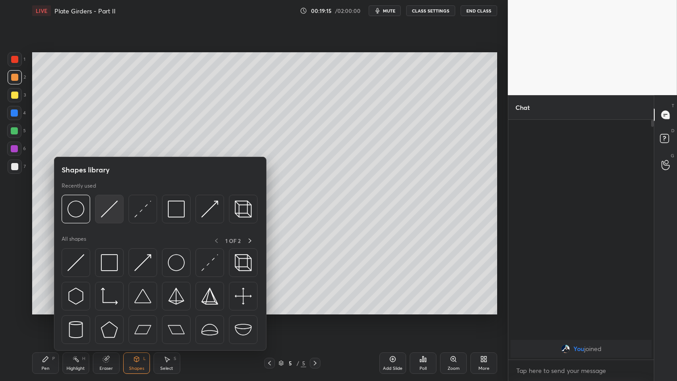
click at [108, 204] on img at bounding box center [109, 208] width 17 height 17
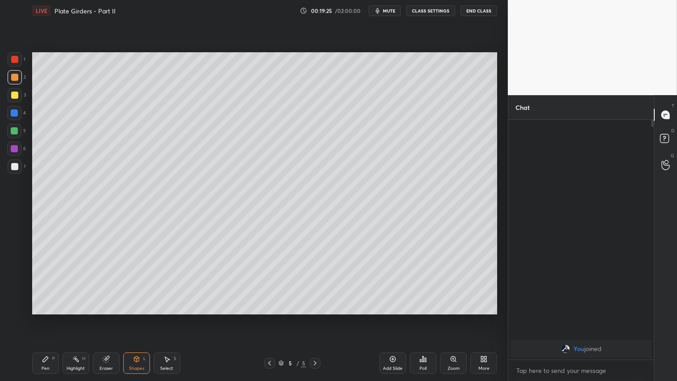
click at [13, 95] on div at bounding box center [14, 94] width 7 height 7
click at [51, 317] on div "Pen P" at bounding box center [45, 362] width 27 height 21
drag, startPoint x: 14, startPoint y: 76, endPoint x: 14, endPoint y: 84, distance: 7.6
click at [14, 77] on div at bounding box center [14, 77] width 7 height 7
click at [48, 317] on icon at bounding box center [45, 358] width 7 height 7
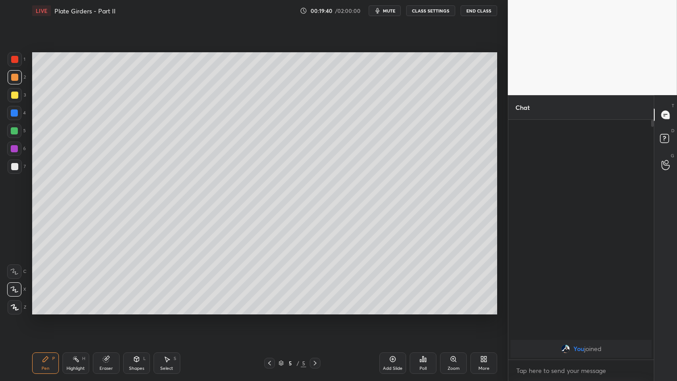
click at [134, 317] on div "Shapes L" at bounding box center [136, 362] width 27 height 21
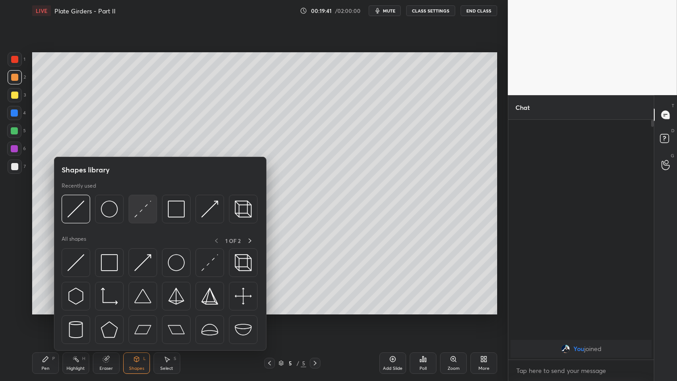
click at [144, 209] on img at bounding box center [142, 208] width 17 height 17
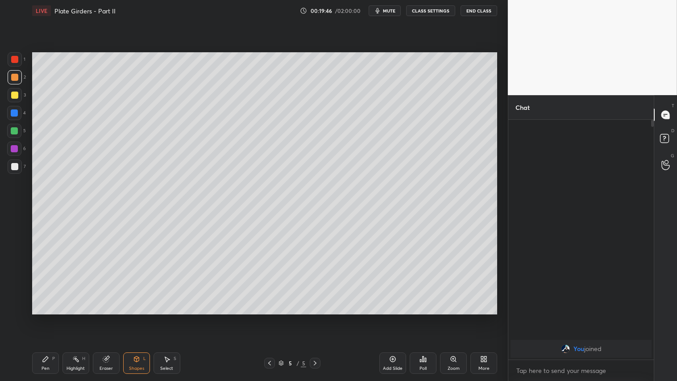
click at [18, 82] on div at bounding box center [15, 77] width 14 height 14
click at [47, 317] on div "Pen P" at bounding box center [45, 362] width 27 height 21
drag, startPoint x: 134, startPoint y: 367, endPoint x: 141, endPoint y: 358, distance: 10.9
click at [136, 317] on div "Shapes" at bounding box center [136, 368] width 15 height 4
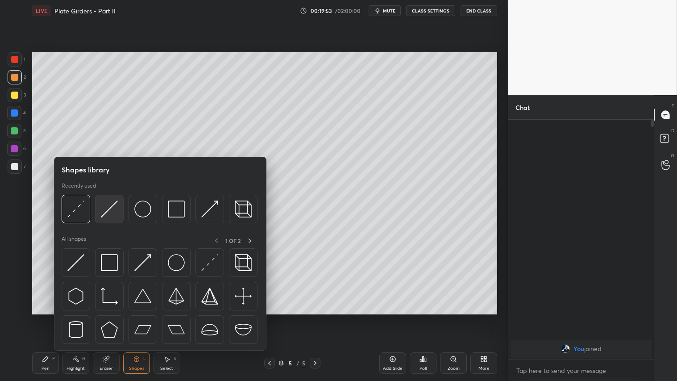
click at [108, 215] on img at bounding box center [109, 208] width 17 height 17
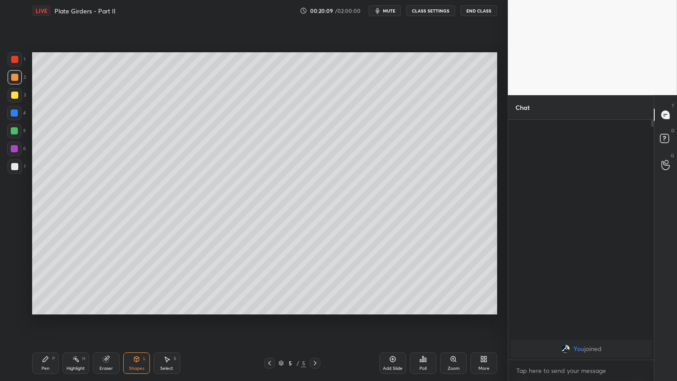
click at [47, 317] on icon at bounding box center [45, 358] width 7 height 7
click at [14, 94] on div at bounding box center [14, 94] width 7 height 7
click at [141, 317] on div "Shapes L" at bounding box center [136, 362] width 27 height 21
click at [106, 317] on icon at bounding box center [106, 359] width 6 height 6
click at [54, 317] on div "Pen P" at bounding box center [45, 362] width 27 height 21
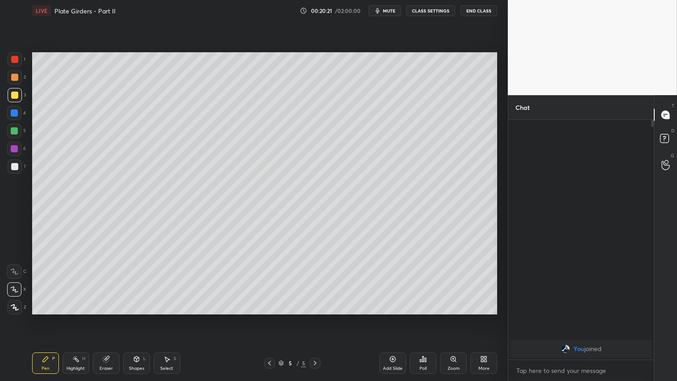
click at [17, 74] on div at bounding box center [14, 77] width 7 height 7
click at [262, 317] on div "5 / 5" at bounding box center [293, 362] width 174 height 11
click at [268, 317] on icon at bounding box center [269, 362] width 7 height 7
click at [315, 317] on div at bounding box center [315, 362] width 11 height 11
click at [384, 8] on span "mute" at bounding box center [389, 11] width 12 height 6
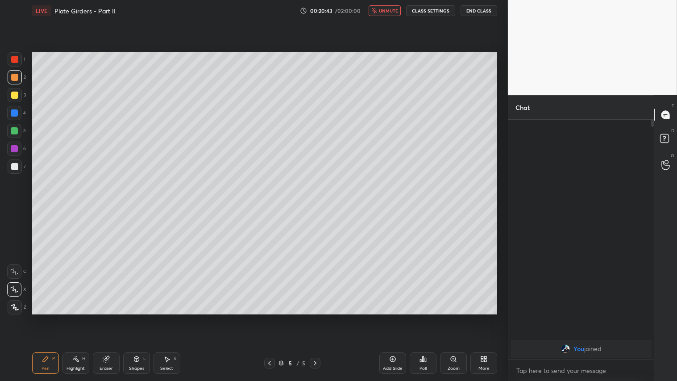
click at [387, 10] on span "unmute" at bounding box center [388, 11] width 19 height 6
click at [18, 306] on icon at bounding box center [15, 307] width 8 height 6
click at [401, 317] on div "Add Slide" at bounding box center [392, 362] width 27 height 21
click at [15, 131] on div at bounding box center [14, 130] width 7 height 7
click at [149, 317] on div "Shapes L" at bounding box center [136, 362] width 27 height 21
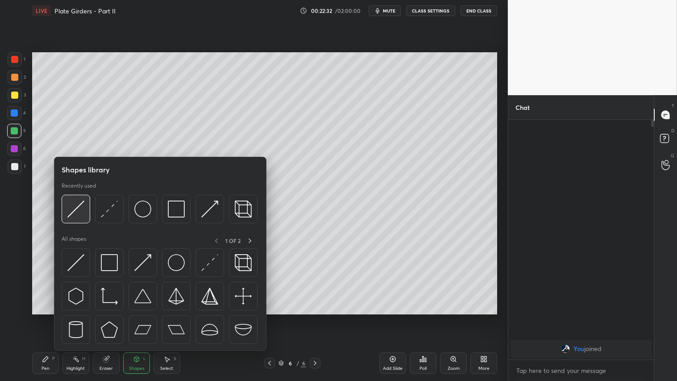
click at [83, 201] on img at bounding box center [75, 208] width 17 height 17
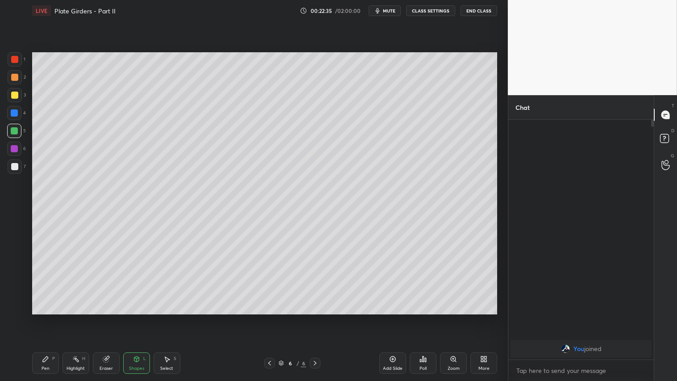
click at [12, 96] on div at bounding box center [14, 94] width 7 height 7
click at [47, 317] on div "Pen P" at bounding box center [45, 362] width 27 height 21
click at [130, 317] on div "Shapes L" at bounding box center [136, 362] width 27 height 21
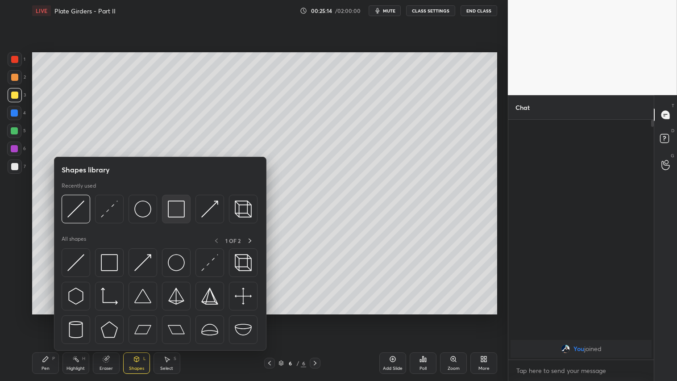
click at [175, 212] on img at bounding box center [176, 208] width 17 height 17
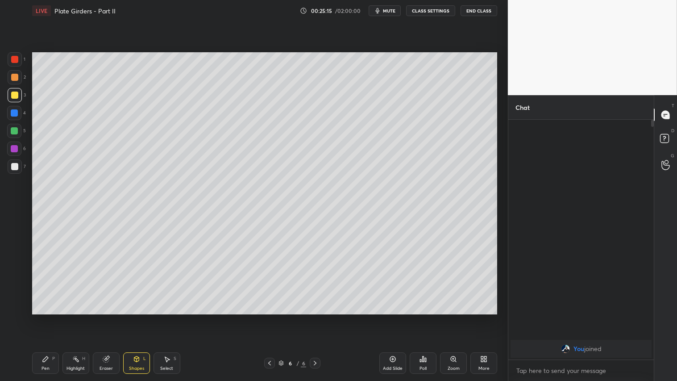
click at [16, 164] on div at bounding box center [14, 166] width 7 height 7
drag, startPoint x: 16, startPoint y: 92, endPoint x: 16, endPoint y: 201, distance: 108.4
click at [15, 94] on div at bounding box center [14, 94] width 7 height 7
click at [48, 317] on div "Pen P" at bounding box center [45, 362] width 27 height 21
click at [139, 317] on div "Shapes" at bounding box center [136, 368] width 15 height 4
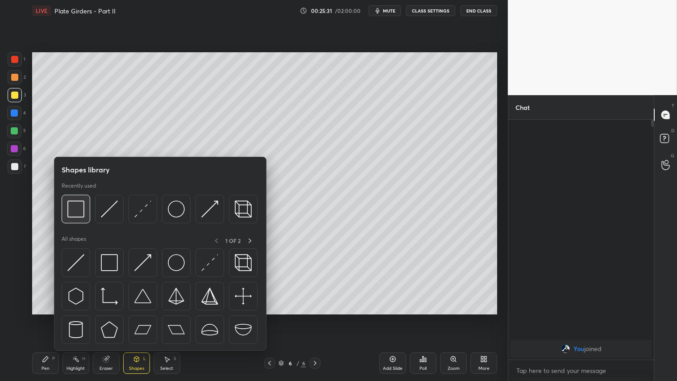
click at [77, 208] on img at bounding box center [75, 208] width 17 height 17
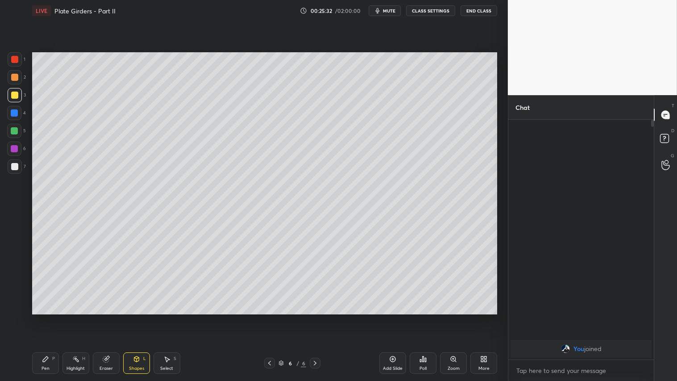
drag, startPoint x: 12, startPoint y: 162, endPoint x: 26, endPoint y: 167, distance: 14.7
click at [12, 163] on div at bounding box center [15, 166] width 14 height 14
drag, startPoint x: 17, startPoint y: 93, endPoint x: 23, endPoint y: 119, distance: 27.1
click at [17, 94] on div at bounding box center [14, 94] width 7 height 7
click at [50, 317] on div "Pen P" at bounding box center [45, 362] width 27 height 21
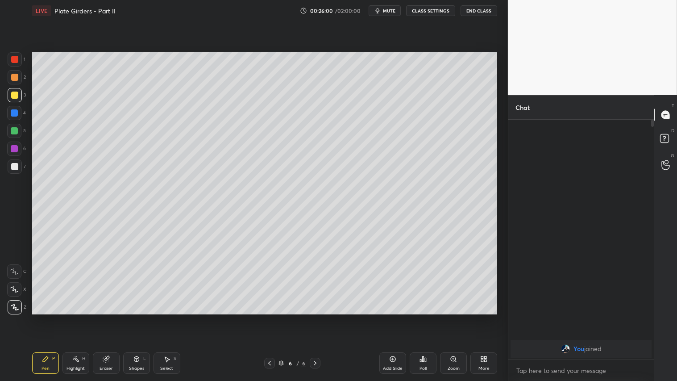
click at [133, 317] on div "Shapes" at bounding box center [136, 368] width 15 height 4
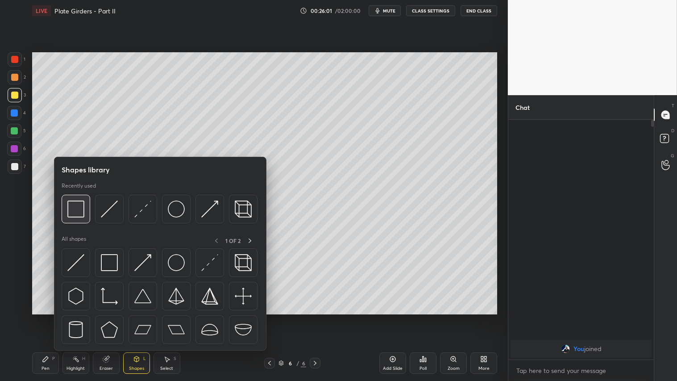
click at [83, 216] on img at bounding box center [75, 208] width 17 height 17
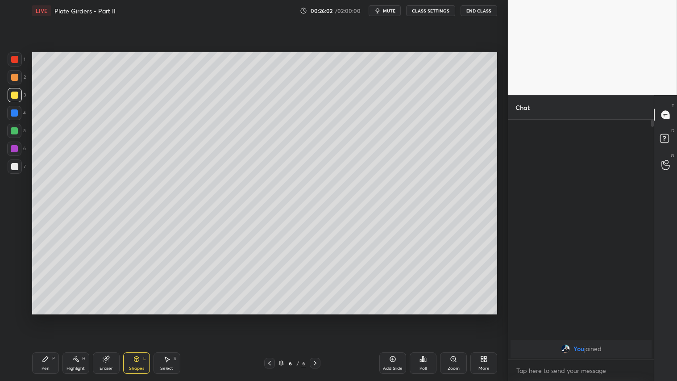
click at [15, 162] on div at bounding box center [15, 166] width 14 height 14
click at [394, 11] on span "mute" at bounding box center [389, 11] width 12 height 6
click at [434, 10] on button "CLASS SETTINGS" at bounding box center [430, 10] width 49 height 11
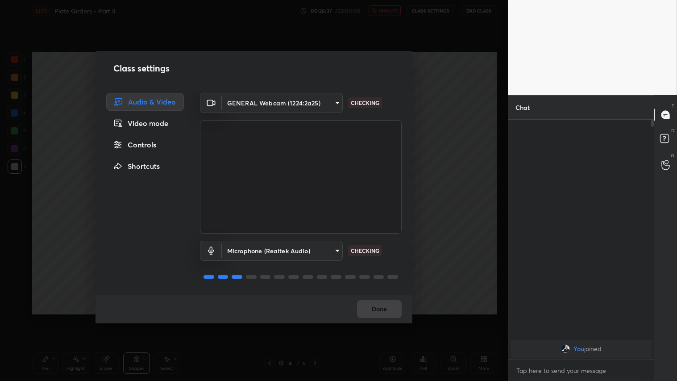
click at [338, 102] on body "1 2 3 4 5 6 7 C X Z C X Z E E Erase all H H LIVE Plate Girders - Part II 00:26:…" at bounding box center [338, 190] width 677 height 381
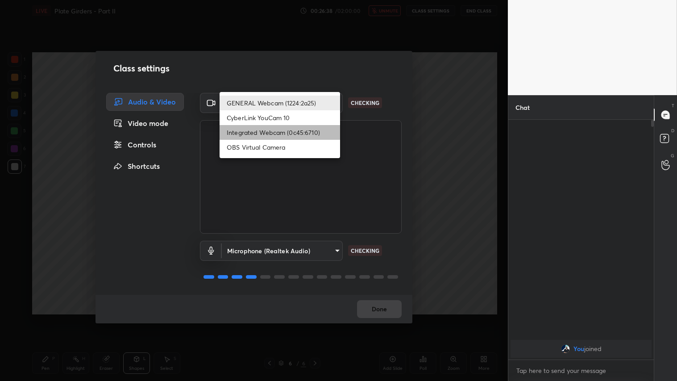
click at [298, 129] on li "Integrated Webcam (0c45:6710)" at bounding box center [280, 132] width 120 height 15
type input "c5c2f7231e9952ba016bf395f8d23ccccda43c405848800533c4c3fa58e8e242"
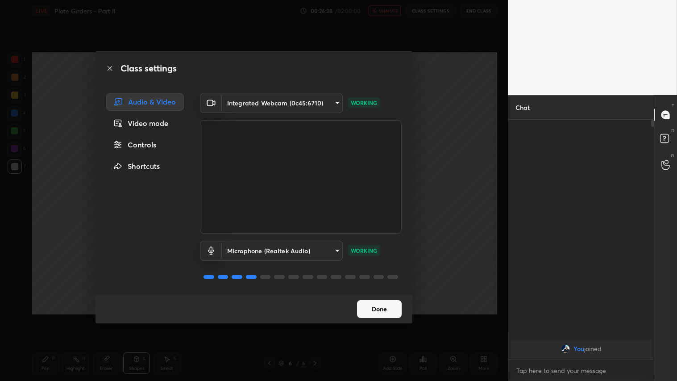
click at [370, 310] on button "Done" at bounding box center [379, 309] width 45 height 18
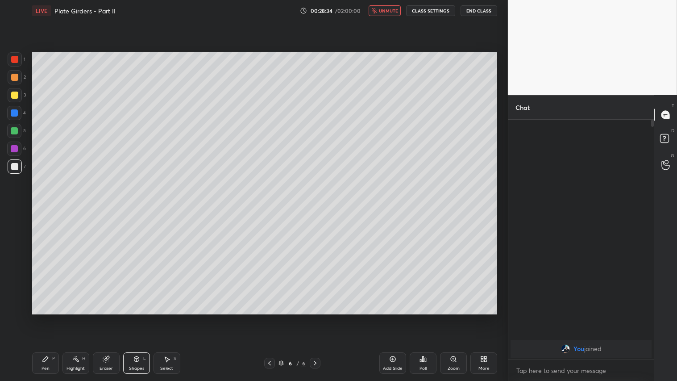
click at [394, 317] on div "Add Slide" at bounding box center [392, 362] width 27 height 21
click at [435, 7] on button "CLASS SETTINGS" at bounding box center [430, 10] width 49 height 11
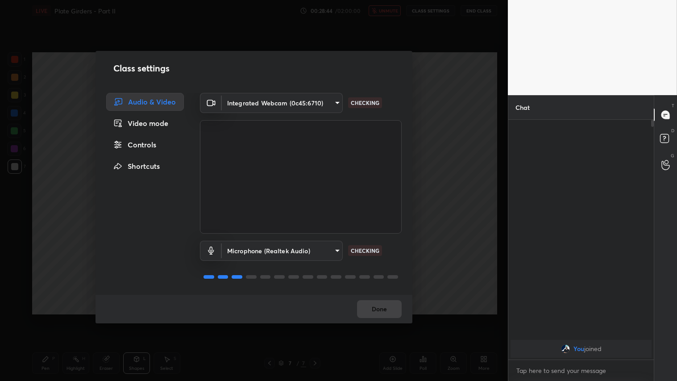
click at [337, 103] on body "1 2 3 4 5 6 7 C X Z C X Z E E Erase all H H LIVE Plate Girders - Part II 00:28:…" at bounding box center [338, 190] width 677 height 381
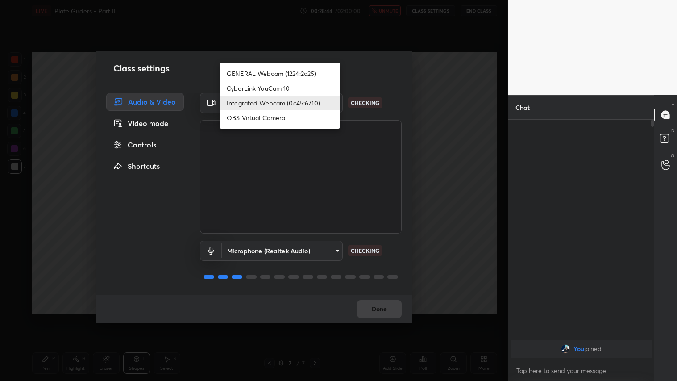
drag, startPoint x: 313, startPoint y: 73, endPoint x: 320, endPoint y: 101, distance: 29.3
click at [314, 74] on li "GENERAL Webcam (1224:2a25)" at bounding box center [280, 73] width 120 height 15
type input "a804162f24a268607d6802bdfd143bf6309bb53021525fede1067bb20ea62842"
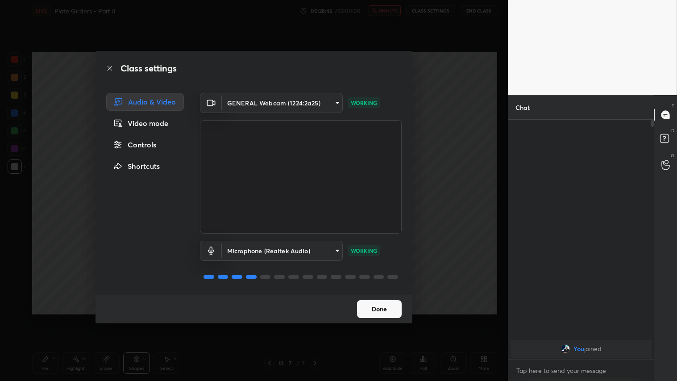
click at [382, 309] on button "Done" at bounding box center [379, 309] width 45 height 18
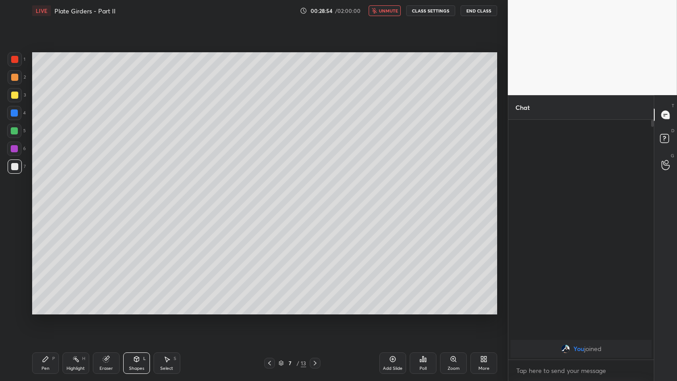
click at [385, 15] on button "unmute" at bounding box center [385, 10] width 32 height 11
click at [273, 317] on div at bounding box center [269, 362] width 11 height 11
click at [318, 317] on icon at bounding box center [314, 362] width 7 height 7
click at [47, 317] on icon at bounding box center [45, 358] width 7 height 7
click at [139, 317] on div "Shapes" at bounding box center [136, 368] width 15 height 4
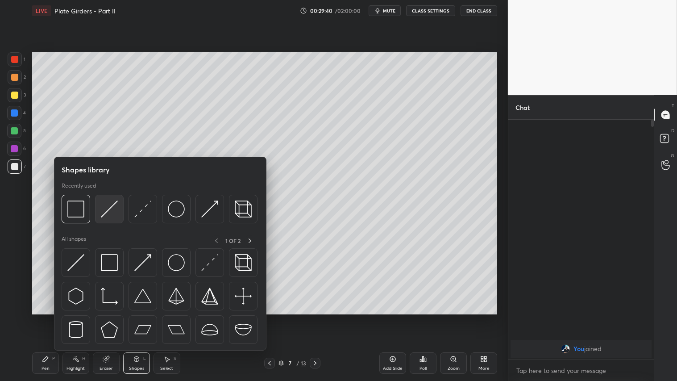
click at [106, 209] on img at bounding box center [109, 208] width 17 height 17
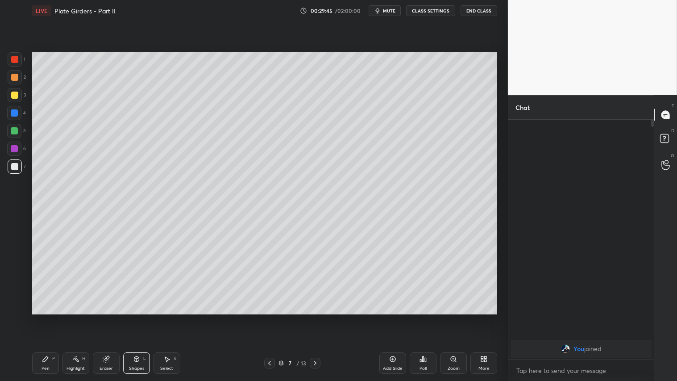
click at [51, 317] on div "Pen P" at bounding box center [45, 362] width 27 height 21
click at [114, 317] on div "Eraser" at bounding box center [106, 362] width 27 height 21
click at [14, 244] on icon at bounding box center [15, 242] width 8 height 8
click at [34, 317] on div "Pen P" at bounding box center [45, 362] width 27 height 21
click at [13, 77] on div at bounding box center [14, 77] width 7 height 7
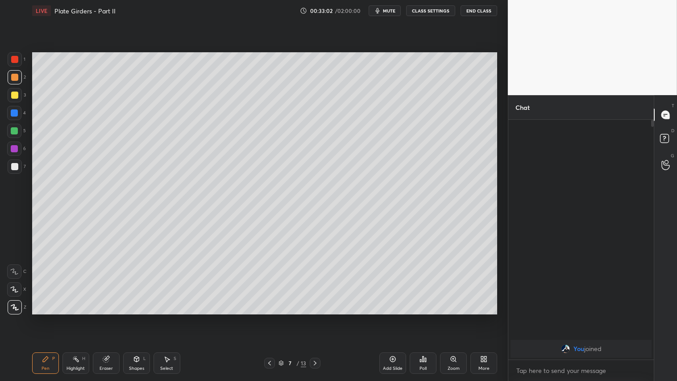
drag, startPoint x: 133, startPoint y: 369, endPoint x: 136, endPoint y: 357, distance: 11.5
click at [134, 317] on div "Shapes" at bounding box center [136, 368] width 15 height 4
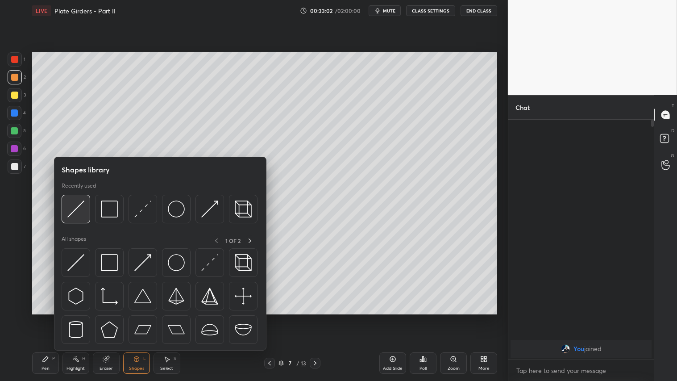
click at [77, 206] on img at bounding box center [75, 208] width 17 height 17
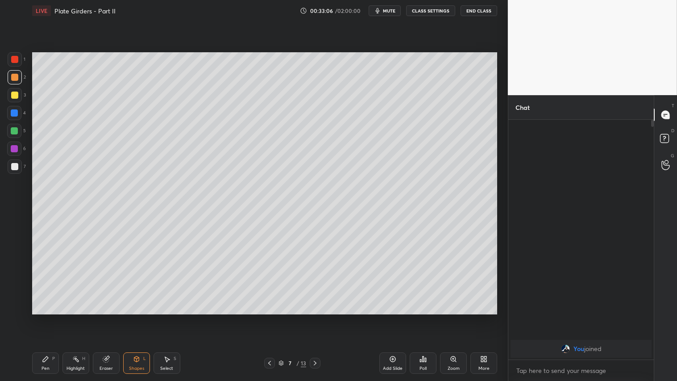
click at [50, 317] on div "Pen P" at bounding box center [45, 362] width 27 height 21
click at [140, 317] on div "Shapes L" at bounding box center [136, 362] width 27 height 21
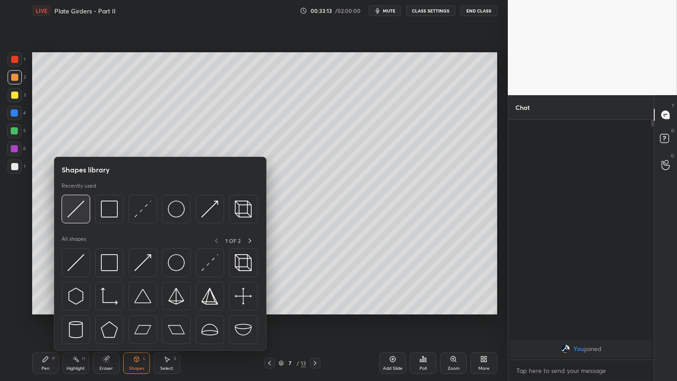
click at [78, 206] on img at bounding box center [75, 208] width 17 height 17
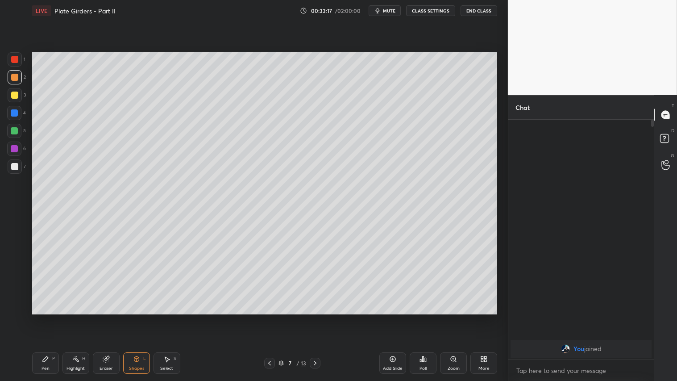
drag, startPoint x: 51, startPoint y: 360, endPoint x: 73, endPoint y: 319, distance: 46.9
click at [54, 317] on div "P" at bounding box center [53, 358] width 3 height 4
click at [137, 317] on div "Shapes L" at bounding box center [136, 362] width 27 height 21
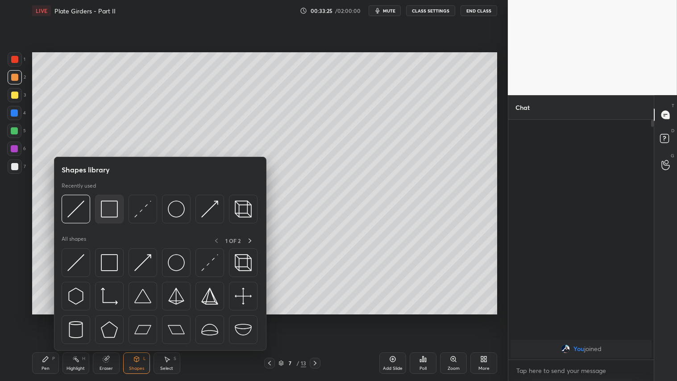
click at [116, 210] on img at bounding box center [109, 208] width 17 height 17
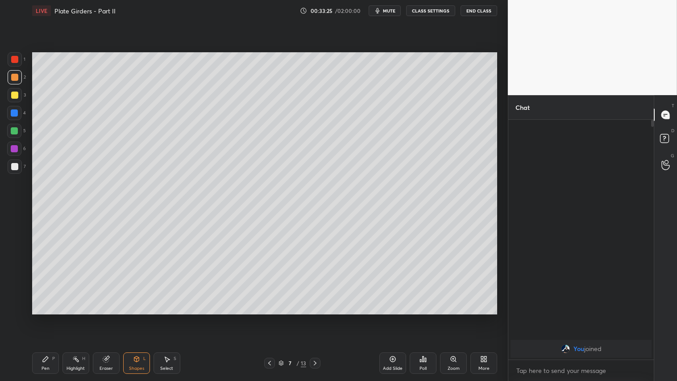
click at [16, 167] on div at bounding box center [14, 166] width 7 height 7
drag, startPoint x: 15, startPoint y: 91, endPoint x: 26, endPoint y: 176, distance: 86.4
click at [15, 91] on div at bounding box center [15, 95] width 14 height 14
click at [48, 317] on div "Pen P" at bounding box center [45, 362] width 27 height 21
click at [53, 317] on div "Pen P Highlight H Eraser Shapes L Select S 7 / 13 Add Slide Poll Zoom More" at bounding box center [264, 363] width 465 height 36
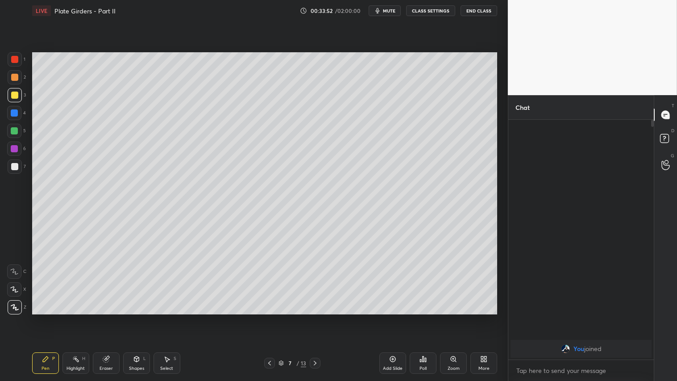
click at [104, 317] on icon at bounding box center [106, 358] width 7 height 7
click at [42, 317] on div "Pen" at bounding box center [46, 368] width 8 height 4
drag, startPoint x: 399, startPoint y: 367, endPoint x: 395, endPoint y: 364, distance: 5.1
click at [398, 317] on div "Add Slide" at bounding box center [393, 368] width 20 height 4
click at [45, 317] on div "Pen" at bounding box center [46, 368] width 8 height 4
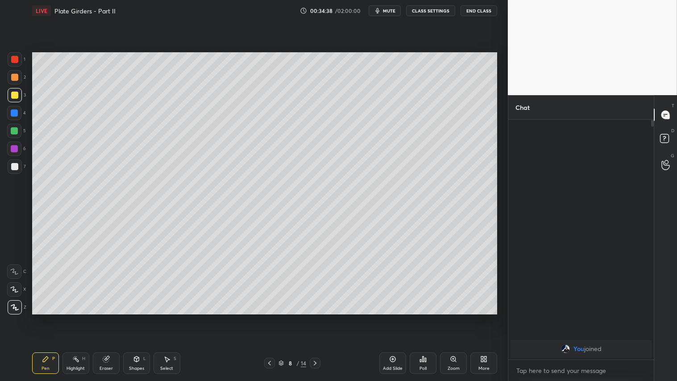
click at [14, 73] on div at bounding box center [15, 77] width 14 height 14
click at [138, 317] on div "Shapes" at bounding box center [136, 368] width 15 height 4
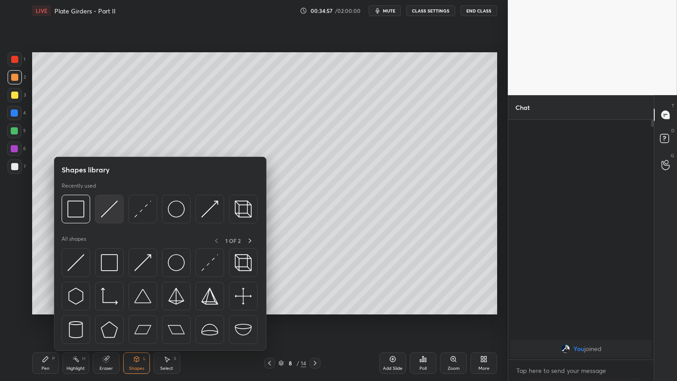
click at [110, 210] on img at bounding box center [109, 208] width 17 height 17
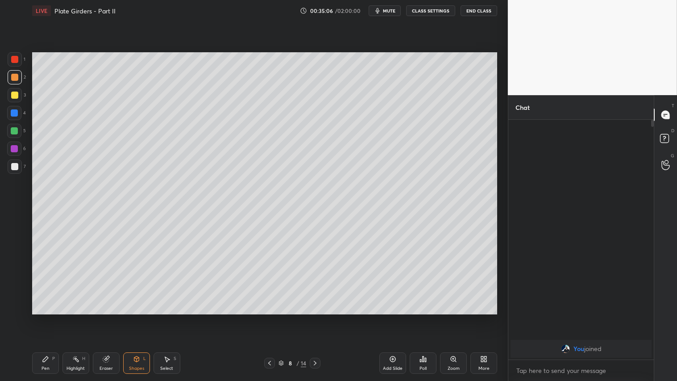
click at [48, 317] on icon at bounding box center [45, 358] width 7 height 7
click at [140, 317] on div "Shapes" at bounding box center [136, 368] width 15 height 4
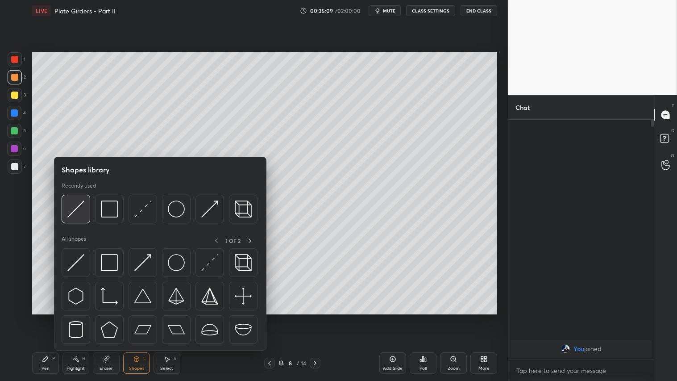
click at [82, 204] on img at bounding box center [75, 208] width 17 height 17
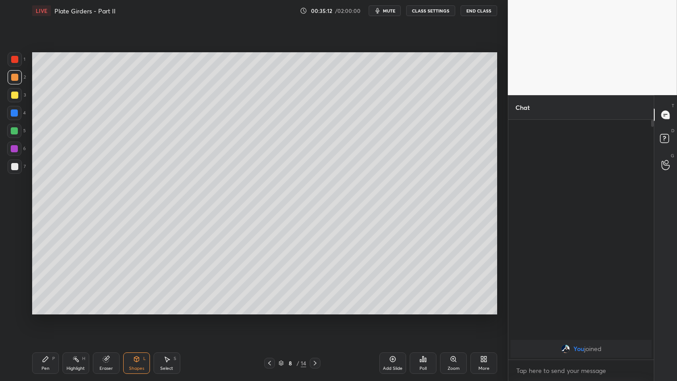
drag, startPoint x: 49, startPoint y: 361, endPoint x: 112, endPoint y: 316, distance: 77.3
click at [50, 317] on div "Pen P" at bounding box center [45, 362] width 27 height 21
drag, startPoint x: 135, startPoint y: 365, endPoint x: 141, endPoint y: 359, distance: 8.2
click at [135, 317] on div "Shapes L" at bounding box center [136, 362] width 27 height 21
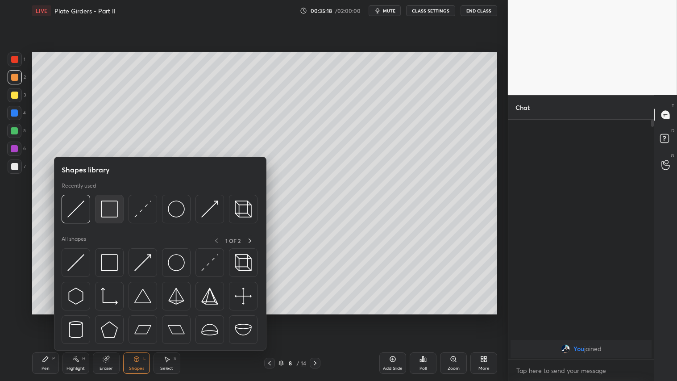
click at [114, 206] on img at bounding box center [109, 208] width 17 height 17
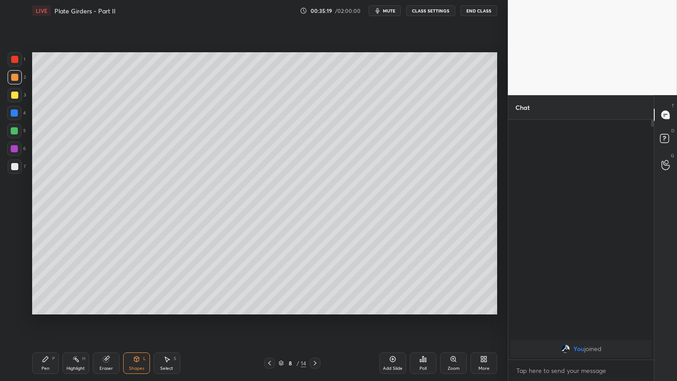
click at [18, 92] on div at bounding box center [15, 95] width 14 height 14
click at [12, 75] on div at bounding box center [14, 77] width 7 height 7
click at [43, 317] on icon at bounding box center [45, 358] width 7 height 7
drag, startPoint x: 268, startPoint y: 363, endPoint x: 271, endPoint y: 359, distance: 5.1
click at [267, 317] on icon at bounding box center [269, 362] width 7 height 7
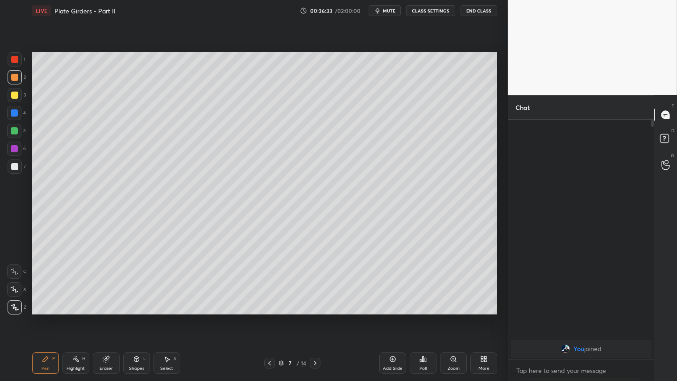
click at [316, 317] on icon at bounding box center [314, 362] width 7 height 7
click at [50, 317] on div "Pen P Highlight H Eraser Shapes L Select S 8 / 14 Add Slide Poll Zoom More" at bounding box center [264, 363] width 465 height 36
click at [131, 317] on div "Shapes L" at bounding box center [136, 362] width 27 height 21
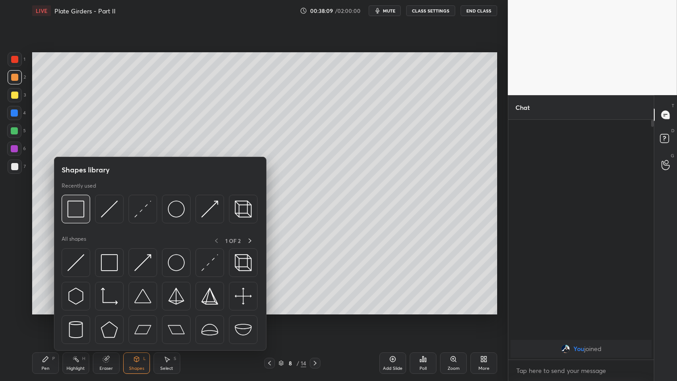
click at [77, 208] on img at bounding box center [75, 208] width 17 height 17
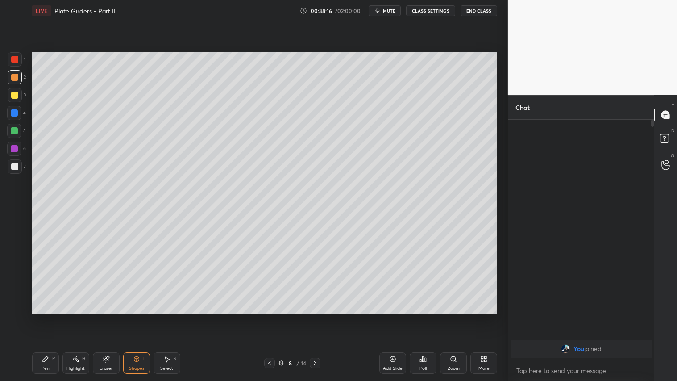
click at [18, 73] on div at bounding box center [15, 77] width 14 height 14
click at [387, 317] on div "Add Slide" at bounding box center [393, 368] width 20 height 4
click at [48, 317] on div "Pen P" at bounding box center [45, 362] width 27 height 21
click at [132, 317] on div "Shapes" at bounding box center [136, 368] width 15 height 4
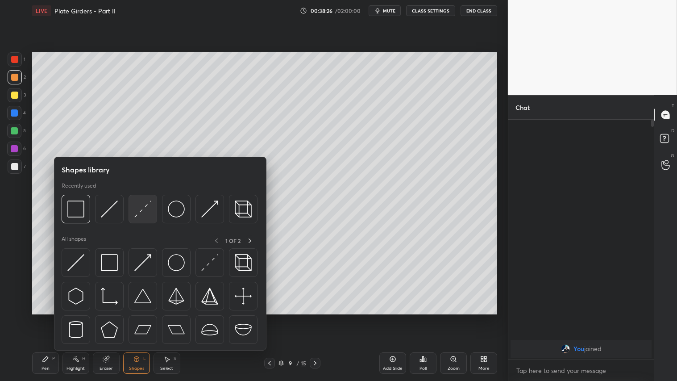
click at [140, 206] on img at bounding box center [142, 208] width 17 height 17
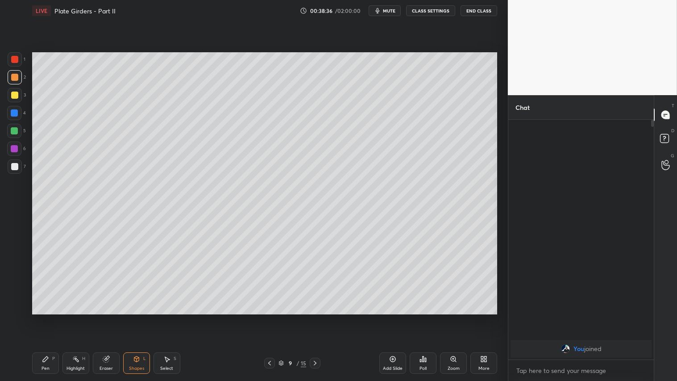
click at [135, 317] on icon at bounding box center [136, 358] width 7 height 7
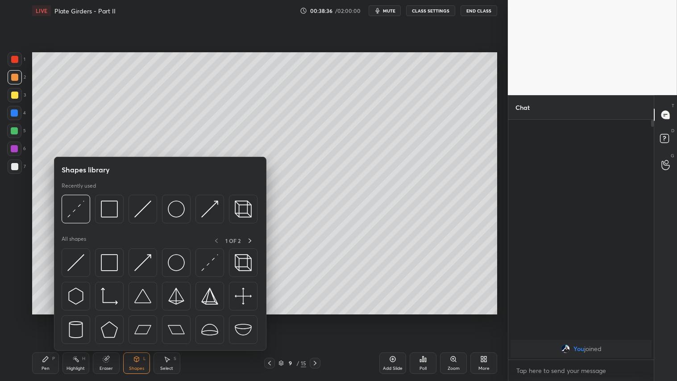
click at [41, 317] on div "Pen P" at bounding box center [45, 362] width 27 height 21
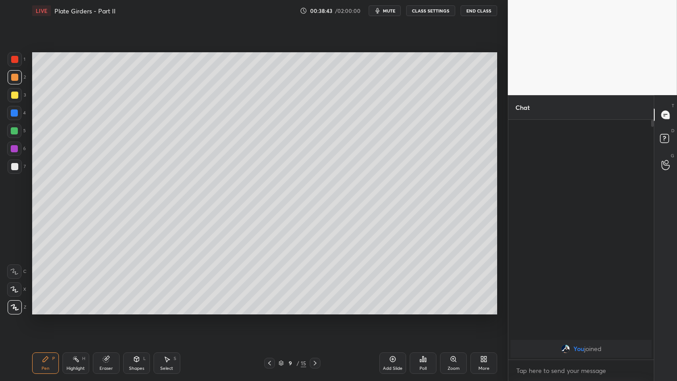
drag, startPoint x: 139, startPoint y: 358, endPoint x: 137, endPoint y: 351, distance: 6.8
click at [139, 317] on icon at bounding box center [136, 358] width 7 height 7
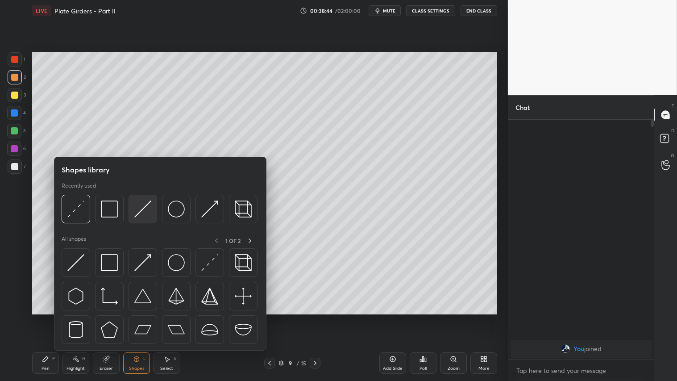
click at [142, 203] on img at bounding box center [142, 208] width 17 height 17
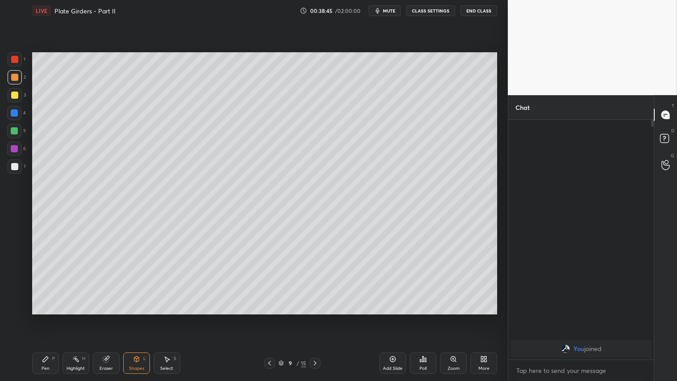
drag, startPoint x: 5, startPoint y: 170, endPoint x: 24, endPoint y: 160, distance: 21.8
click at [7, 170] on div "1 2 3 4 5 6 7 C X Z C X Z E E Erase all H H" at bounding box center [14, 183] width 29 height 262
click at [14, 100] on div at bounding box center [15, 95] width 14 height 14
click at [55, 317] on div "Pen P" at bounding box center [45, 362] width 27 height 21
drag, startPoint x: 17, startPoint y: 79, endPoint x: 30, endPoint y: 106, distance: 30.7
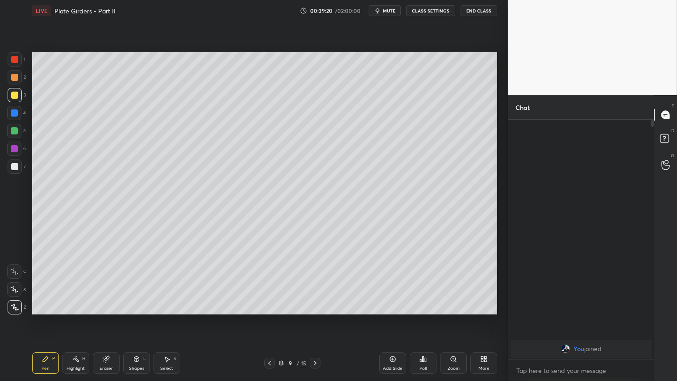
click at [19, 80] on div at bounding box center [15, 77] width 14 height 14
click at [42, 317] on icon at bounding box center [45, 358] width 7 height 7
click at [137, 317] on div "Shapes" at bounding box center [136, 368] width 15 height 4
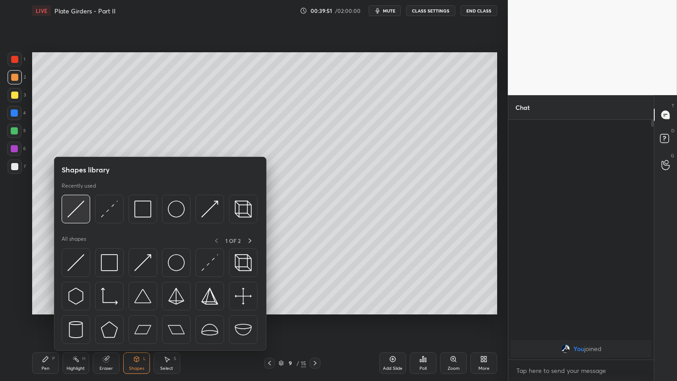
click at [85, 208] on div at bounding box center [76, 209] width 29 height 29
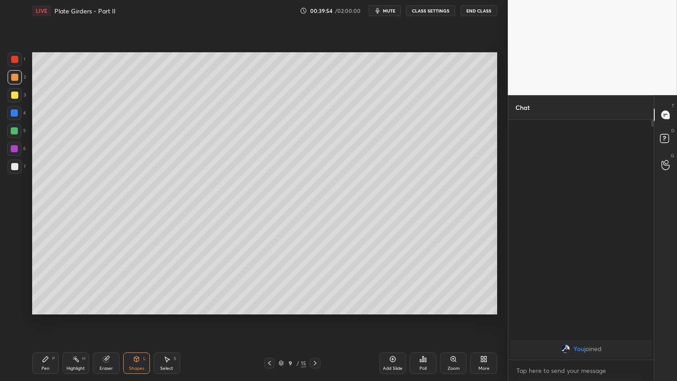
click at [50, 317] on div "Pen P" at bounding box center [45, 362] width 27 height 21
click at [136, 317] on icon at bounding box center [136, 358] width 7 height 7
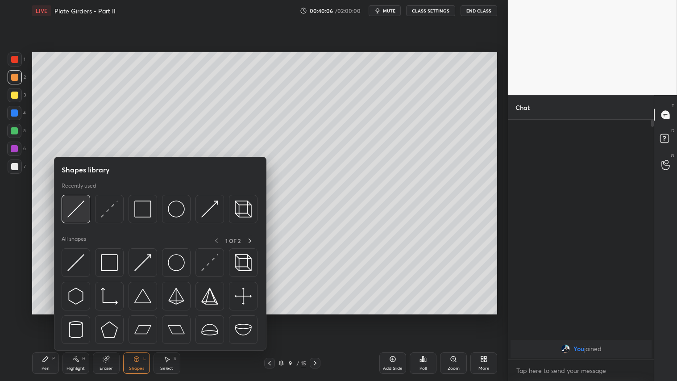
click at [76, 216] on img at bounding box center [75, 208] width 17 height 17
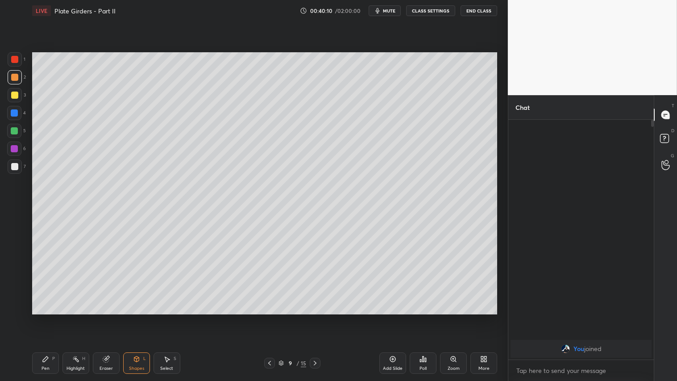
drag, startPoint x: 39, startPoint y: 368, endPoint x: 111, endPoint y: 318, distance: 87.2
click at [43, 317] on div "Pen P" at bounding box center [45, 362] width 27 height 21
drag, startPoint x: 140, startPoint y: 362, endPoint x: 140, endPoint y: 352, distance: 10.3
click at [140, 317] on icon at bounding box center [136, 358] width 7 height 7
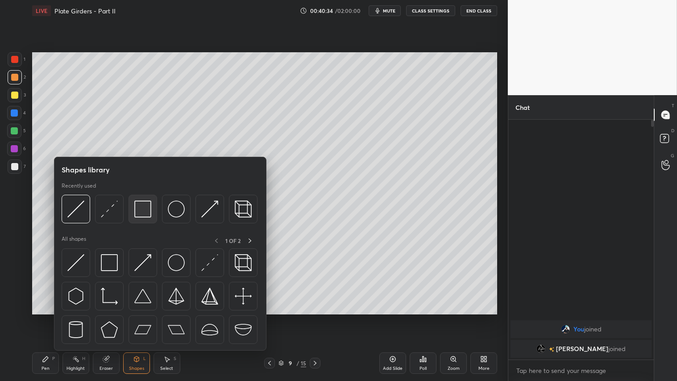
click at [141, 220] on div at bounding box center [143, 209] width 29 height 29
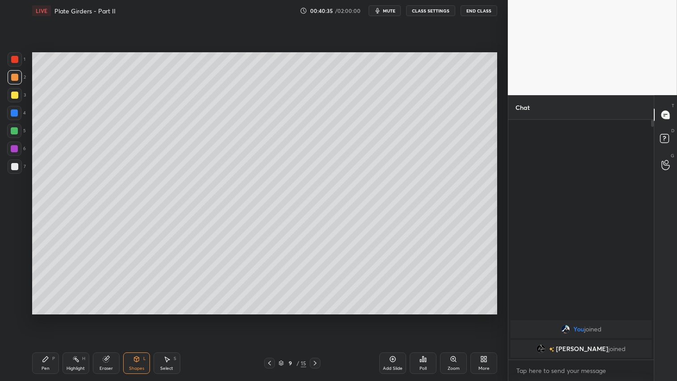
drag, startPoint x: 14, startPoint y: 165, endPoint x: 26, endPoint y: 178, distance: 17.1
click at [15, 166] on div at bounding box center [14, 166] width 7 height 7
click at [14, 78] on div at bounding box center [14, 77] width 7 height 7
click at [48, 317] on icon at bounding box center [45, 358] width 7 height 7
click at [15, 79] on div at bounding box center [14, 77] width 7 height 7
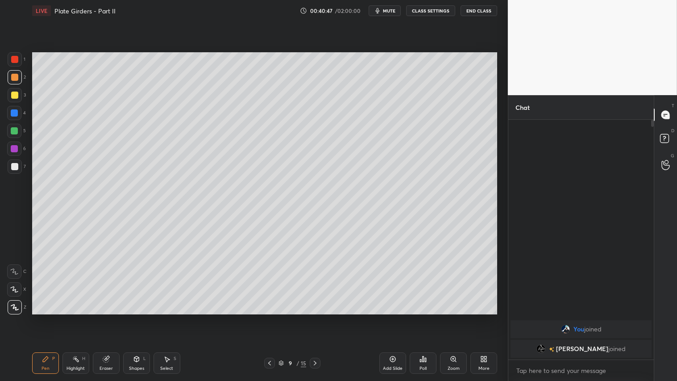
click at [270, 317] on icon at bounding box center [269, 362] width 7 height 7
click at [273, 317] on div at bounding box center [269, 362] width 11 height 11
click at [274, 317] on div at bounding box center [269, 362] width 11 height 11
click at [275, 317] on div "5 / 15" at bounding box center [292, 362] width 56 height 11
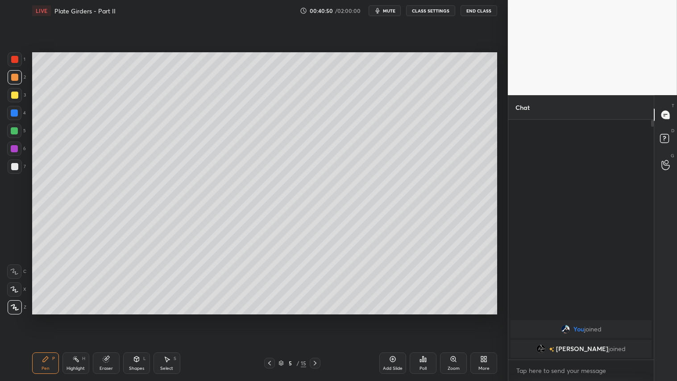
click at [316, 317] on icon at bounding box center [314, 362] width 7 height 7
click at [317, 317] on icon at bounding box center [314, 362] width 7 height 7
click at [316, 317] on icon at bounding box center [315, 363] width 3 height 4
click at [316, 317] on icon at bounding box center [314, 362] width 7 height 7
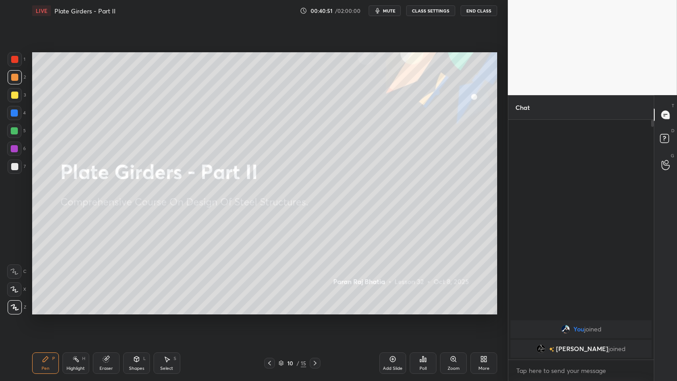
click at [317, 317] on icon at bounding box center [314, 362] width 7 height 7
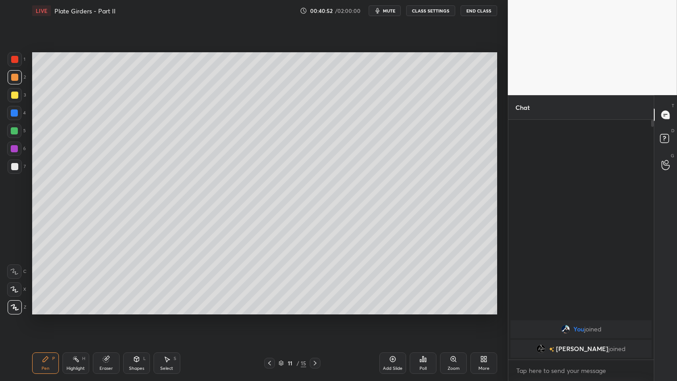
click at [270, 317] on icon at bounding box center [269, 362] width 7 height 7
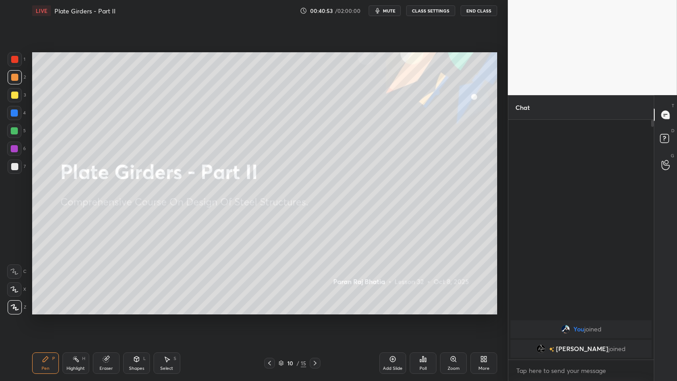
click at [270, 317] on icon at bounding box center [269, 362] width 7 height 7
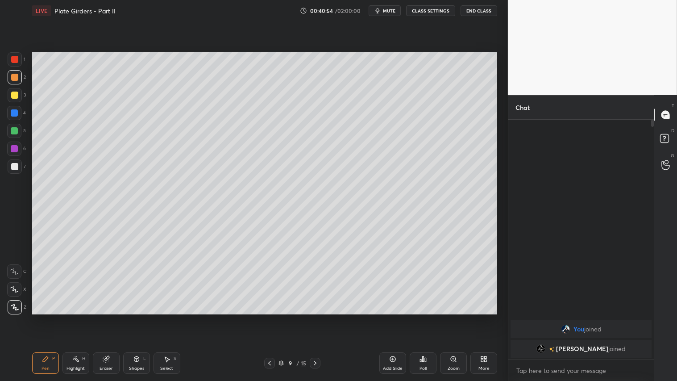
click at [390, 317] on icon at bounding box center [392, 358] width 7 height 7
click at [39, 317] on div "Pen P" at bounding box center [45, 362] width 27 height 21
drag, startPoint x: 133, startPoint y: 372, endPoint x: 136, endPoint y: 365, distance: 7.4
click at [134, 317] on div "Shapes L" at bounding box center [136, 362] width 27 height 21
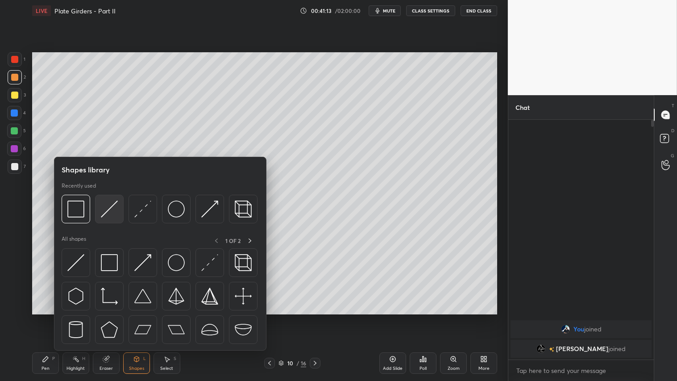
click at [112, 211] on img at bounding box center [109, 208] width 17 height 17
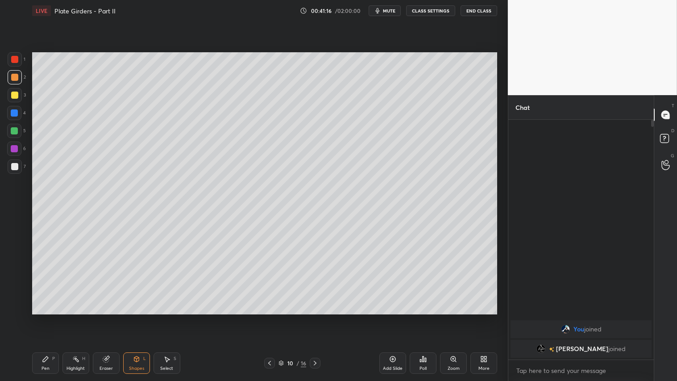
drag, startPoint x: 16, startPoint y: 78, endPoint x: 15, endPoint y: 84, distance: 5.9
click at [16, 79] on div at bounding box center [14, 77] width 7 height 7
click at [39, 317] on div "Pen P" at bounding box center [45, 362] width 27 height 21
click at [135, 317] on div "Shapes" at bounding box center [136, 368] width 15 height 4
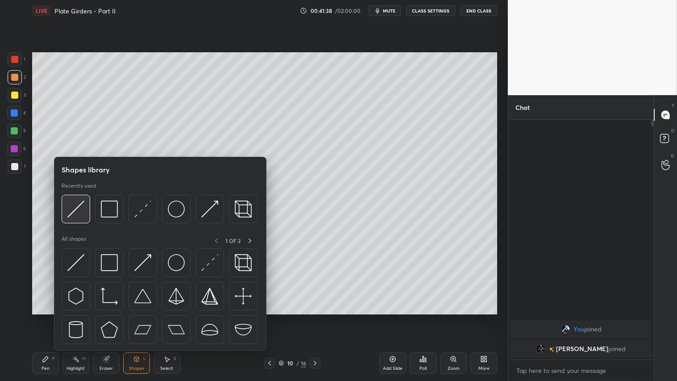
click at [74, 214] on img at bounding box center [75, 208] width 17 height 17
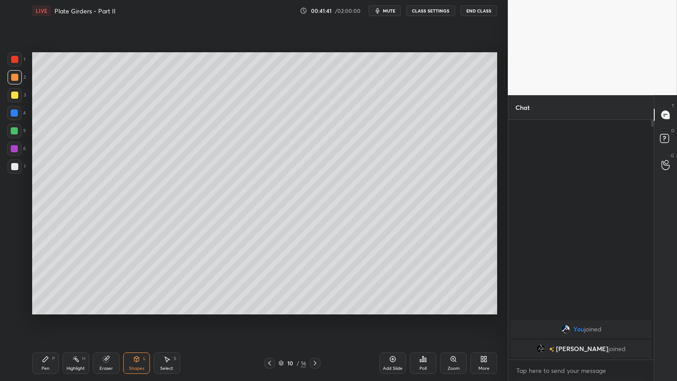
click at [49, 317] on div "Pen P" at bounding box center [45, 362] width 27 height 21
click at [137, 317] on div "Shapes" at bounding box center [136, 368] width 15 height 4
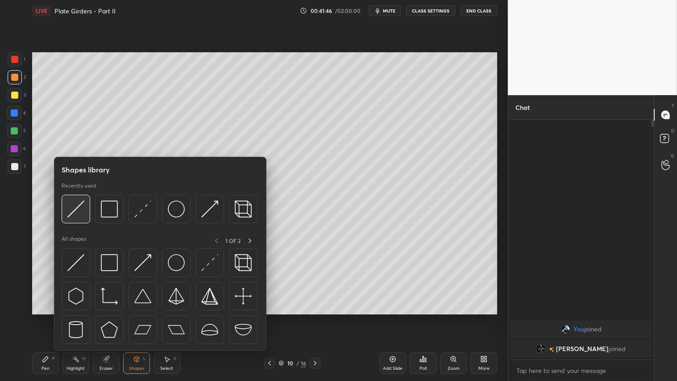
click at [74, 215] on img at bounding box center [75, 208] width 17 height 17
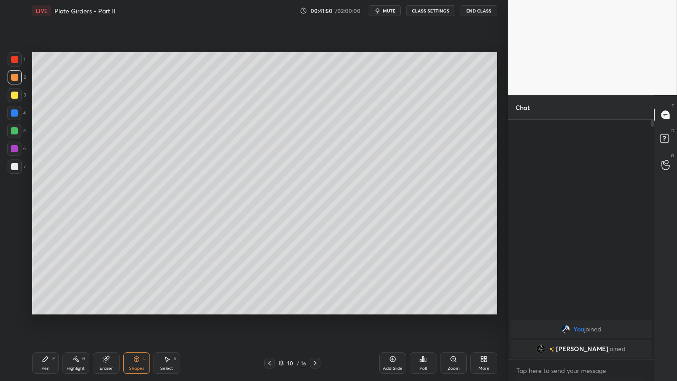
click at [60, 317] on div "Pen P Highlight H Eraser Shapes L Select S" at bounding box center [119, 362] width 174 height 21
click at [55, 317] on div "Pen P" at bounding box center [45, 362] width 27 height 21
drag, startPoint x: 140, startPoint y: 357, endPoint x: 141, endPoint y: 351, distance: 6.4
click at [140, 317] on div "Shapes L" at bounding box center [136, 362] width 27 height 21
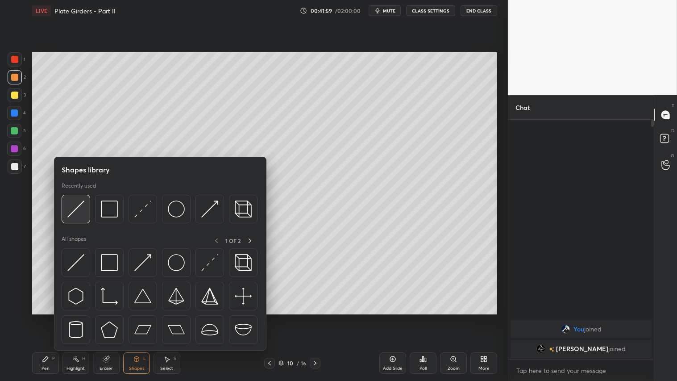
click at [79, 201] on img at bounding box center [75, 208] width 17 height 17
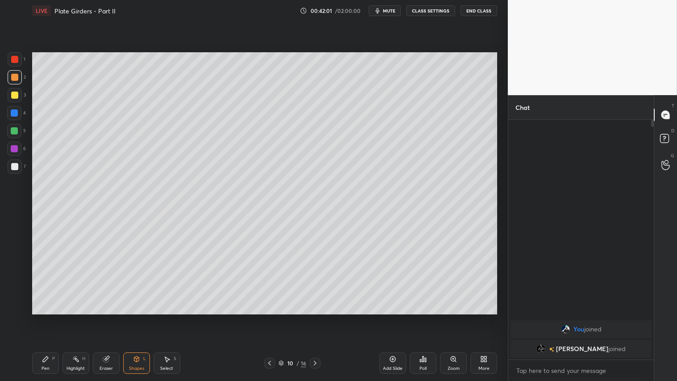
click at [50, 317] on div "Pen P" at bounding box center [45, 362] width 27 height 21
click at [137, 317] on icon at bounding box center [136, 358] width 7 height 7
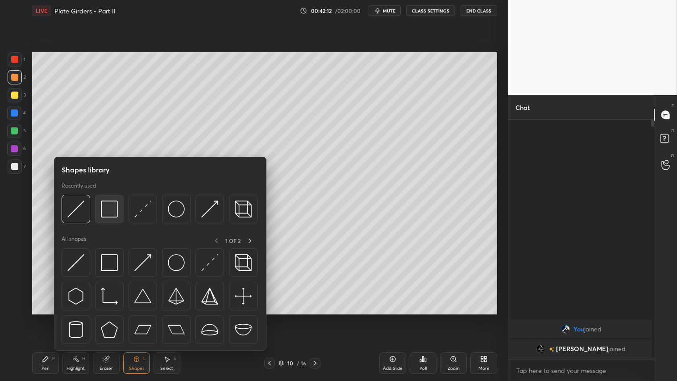
click at [108, 206] on img at bounding box center [109, 208] width 17 height 17
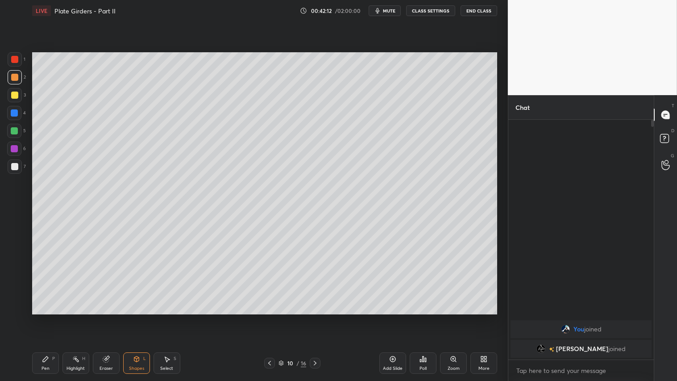
click at [20, 170] on div at bounding box center [15, 166] width 14 height 14
click at [270, 317] on icon at bounding box center [269, 362] width 7 height 7
click at [270, 317] on icon at bounding box center [269, 363] width 3 height 4
click at [51, 317] on div "Pen P" at bounding box center [45, 362] width 27 height 21
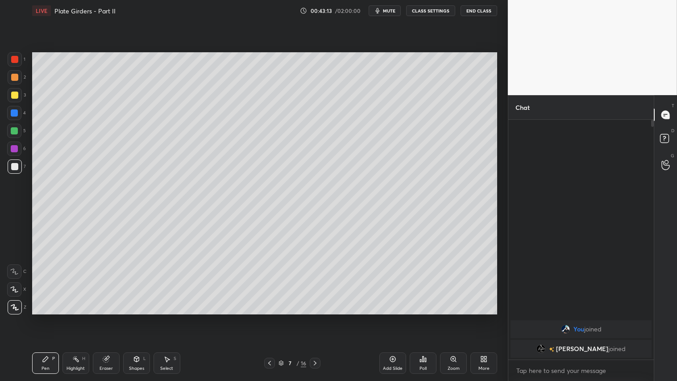
click at [313, 317] on icon at bounding box center [314, 362] width 7 height 7
click at [318, 317] on icon at bounding box center [314, 362] width 7 height 7
click at [317, 317] on icon at bounding box center [314, 362] width 7 height 7
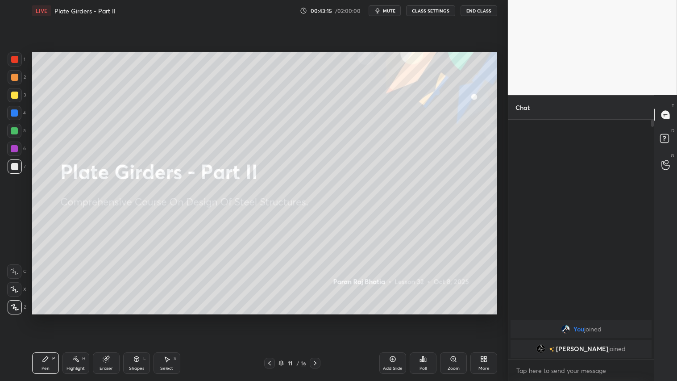
click at [270, 317] on icon at bounding box center [269, 362] width 7 height 7
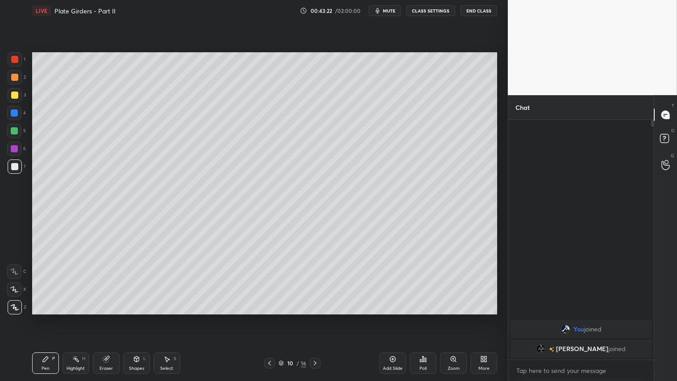
drag, startPoint x: 12, startPoint y: 73, endPoint x: 14, endPoint y: 80, distance: 7.5
click at [11, 74] on div at bounding box center [15, 77] width 14 height 14
click at [136, 317] on div "Shapes" at bounding box center [136, 368] width 15 height 4
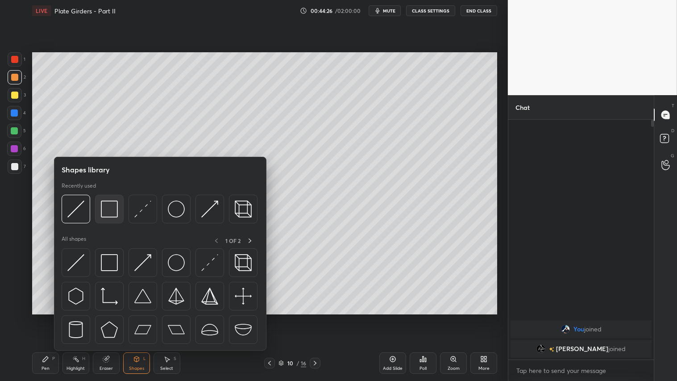
click at [106, 216] on img at bounding box center [109, 208] width 17 height 17
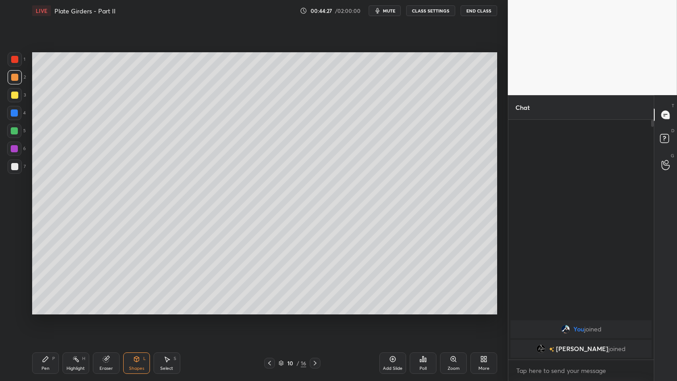
click at [15, 163] on div at bounding box center [14, 166] width 7 height 7
click at [16, 76] on div at bounding box center [14, 77] width 7 height 7
click at [37, 317] on div "Pen P" at bounding box center [45, 362] width 27 height 21
click at [53, 317] on div "Pen P" at bounding box center [45, 362] width 27 height 21
click at [138, 317] on div "Shapes" at bounding box center [136, 368] width 15 height 4
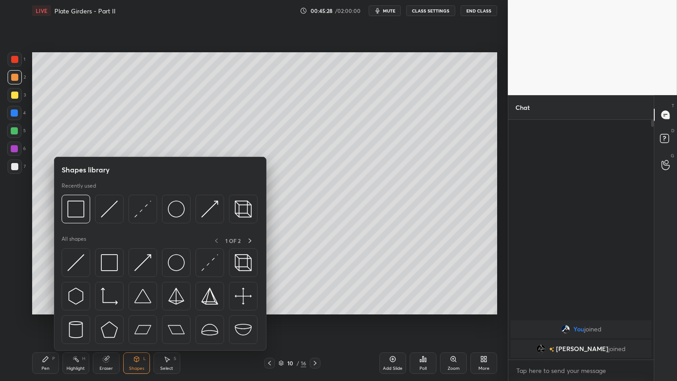
click at [49, 317] on div "Pen P" at bounding box center [45, 362] width 27 height 21
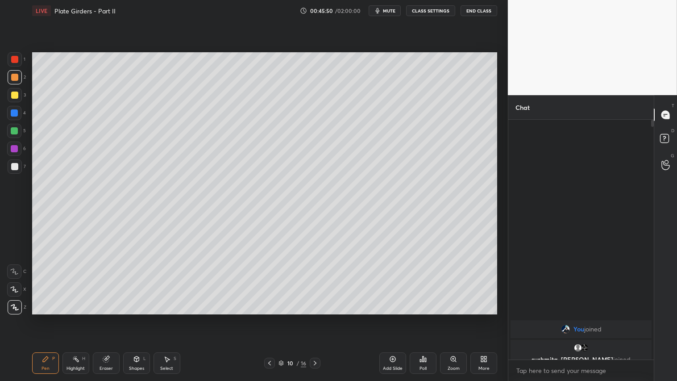
drag, startPoint x: 316, startPoint y: 364, endPoint x: 299, endPoint y: 361, distance: 17.3
click at [316, 317] on icon at bounding box center [314, 362] width 7 height 7
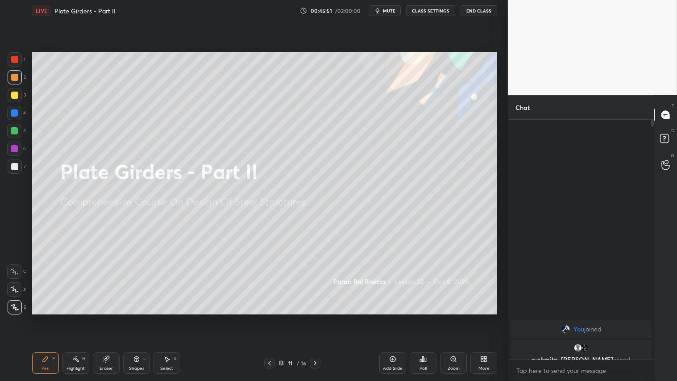
click at [270, 317] on icon at bounding box center [269, 362] width 7 height 7
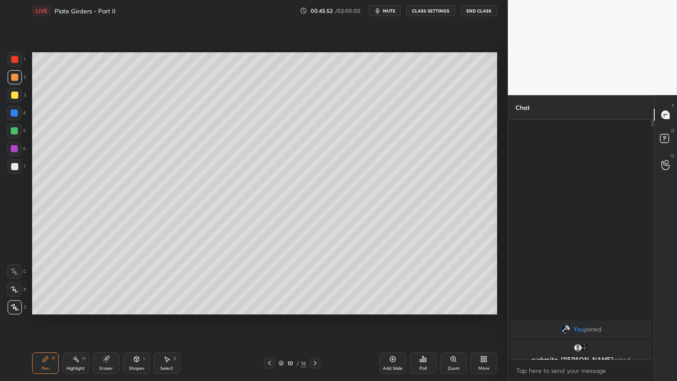
drag, startPoint x: 386, startPoint y: 362, endPoint x: 378, endPoint y: 362, distance: 7.1
click at [384, 317] on div "Add Slide" at bounding box center [392, 362] width 27 height 21
click at [135, 317] on icon at bounding box center [136, 358] width 5 height 5
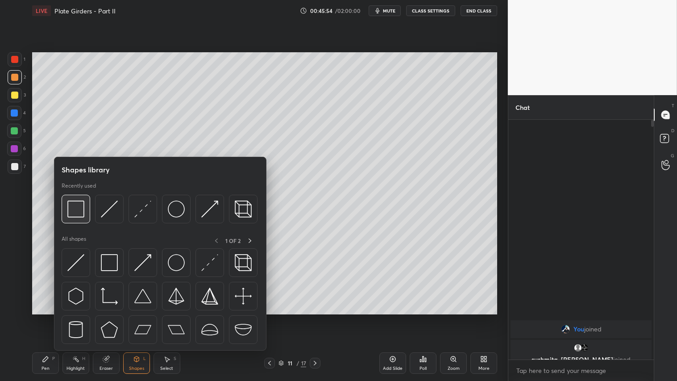
click at [77, 210] on img at bounding box center [75, 208] width 17 height 17
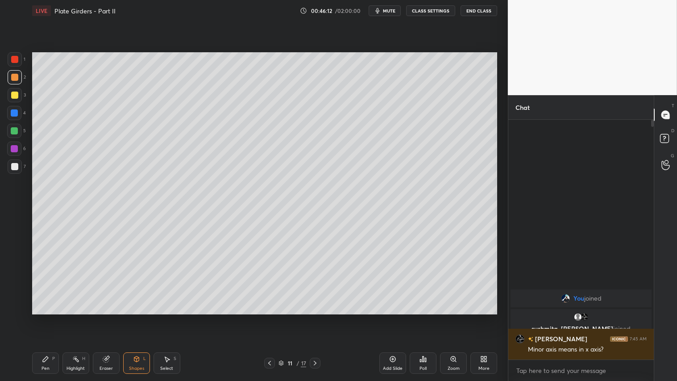
click at [140, 317] on div "Shapes" at bounding box center [136, 368] width 15 height 4
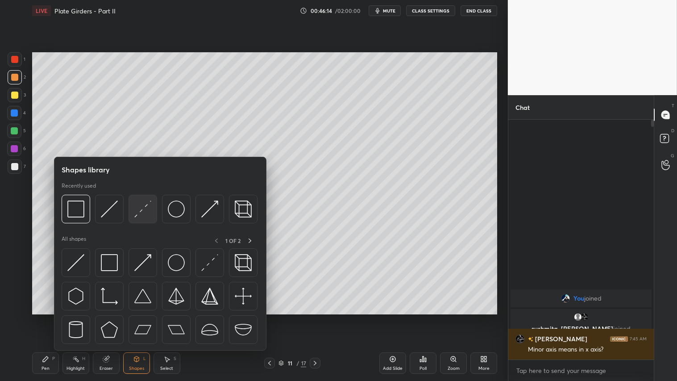
click at [139, 206] on img at bounding box center [142, 208] width 17 height 17
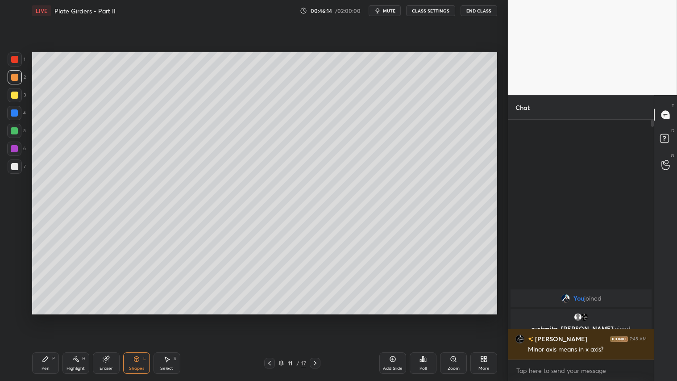
click at [13, 168] on div at bounding box center [14, 166] width 7 height 7
click at [140, 317] on div "Shapes L" at bounding box center [136, 362] width 27 height 21
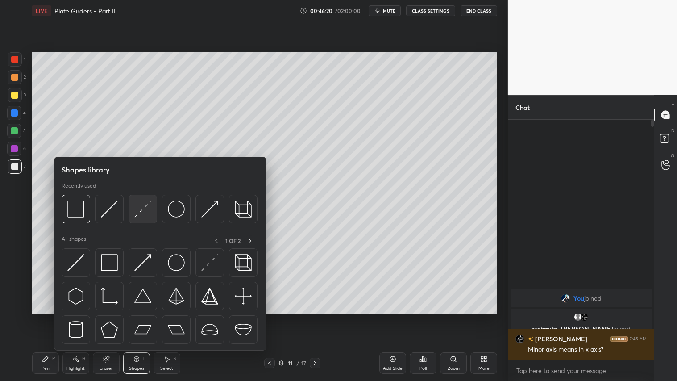
click at [144, 206] on img at bounding box center [142, 208] width 17 height 17
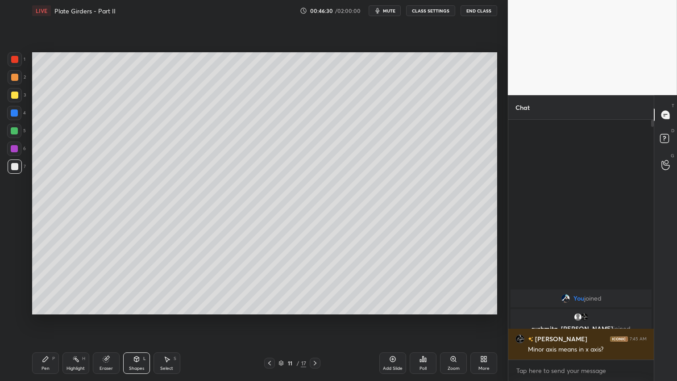
click at [48, 317] on div "Pen P" at bounding box center [45, 362] width 27 height 21
drag, startPoint x: 12, startPoint y: 94, endPoint x: 28, endPoint y: 92, distance: 15.3
click at [15, 92] on div at bounding box center [14, 94] width 7 height 7
click at [12, 75] on div at bounding box center [14, 77] width 7 height 7
click at [41, 317] on div "Pen P" at bounding box center [45, 362] width 27 height 21
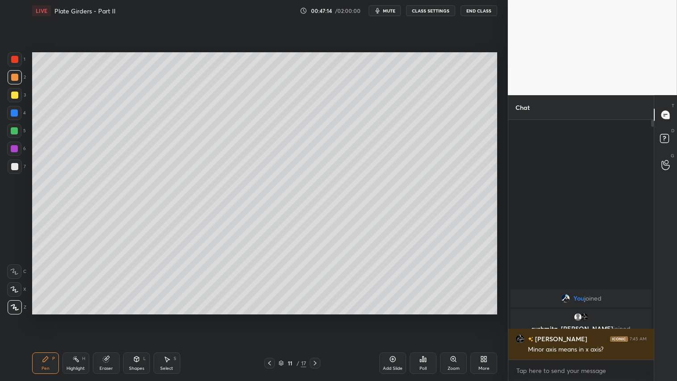
click at [47, 317] on icon at bounding box center [45, 358] width 5 height 5
click at [14, 76] on div at bounding box center [14, 77] width 7 height 7
click at [43, 317] on icon at bounding box center [45, 358] width 7 height 7
drag, startPoint x: 139, startPoint y: 362, endPoint x: 142, endPoint y: 355, distance: 7.4
click at [141, 317] on div "Shapes L" at bounding box center [136, 362] width 27 height 21
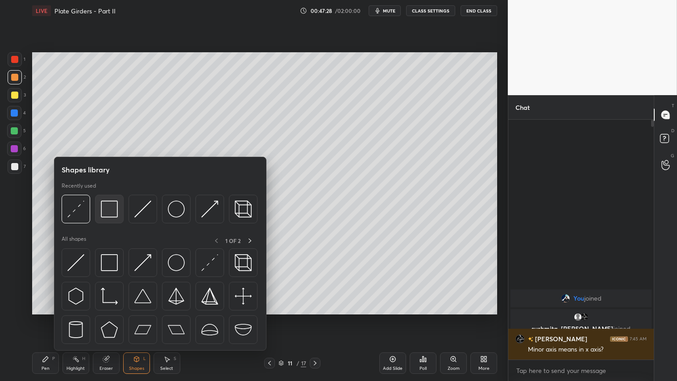
click at [111, 211] on img at bounding box center [109, 208] width 17 height 17
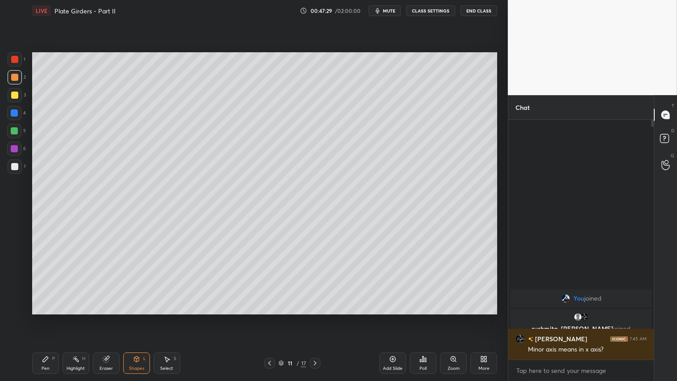
drag, startPoint x: 20, startPoint y: 163, endPoint x: 28, endPoint y: 161, distance: 8.3
click at [20, 163] on div at bounding box center [15, 166] width 14 height 14
click at [49, 317] on div "Pen P" at bounding box center [45, 362] width 27 height 21
drag, startPoint x: 15, startPoint y: 77, endPoint x: 21, endPoint y: 76, distance: 6.3
click at [15, 77] on div at bounding box center [14, 77] width 7 height 7
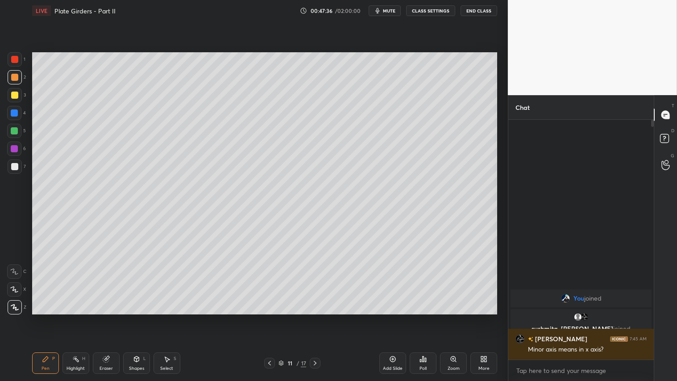
click at [14, 76] on div at bounding box center [14, 77] width 7 height 7
click at [393, 317] on div "Add Slide" at bounding box center [393, 368] width 20 height 4
click at [135, 317] on div "Shapes" at bounding box center [136, 368] width 15 height 4
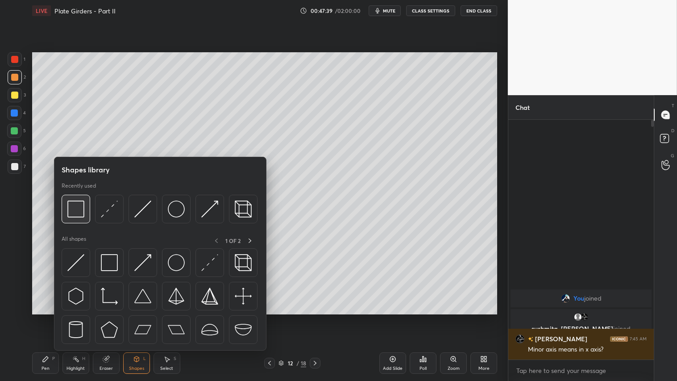
click at [79, 208] on img at bounding box center [75, 208] width 17 height 17
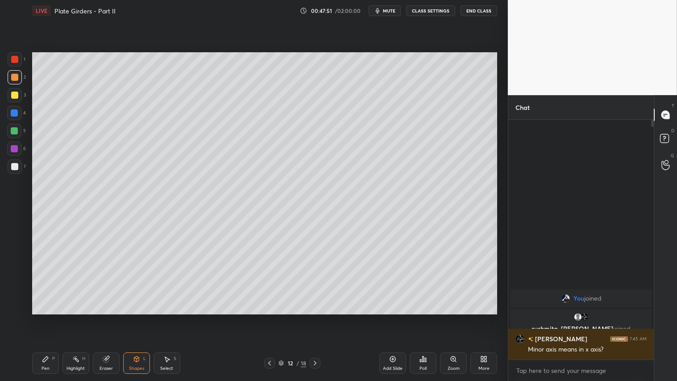
click at [109, 317] on icon at bounding box center [106, 358] width 7 height 7
click at [15, 224] on icon at bounding box center [14, 224] width 6 height 6
drag, startPoint x: 139, startPoint y: 361, endPoint x: 139, endPoint y: 356, distance: 4.9
click at [139, 317] on icon at bounding box center [136, 358] width 7 height 7
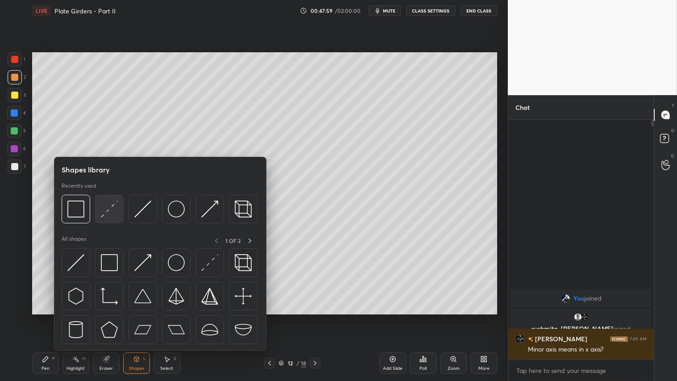
click at [108, 211] on img at bounding box center [109, 208] width 17 height 17
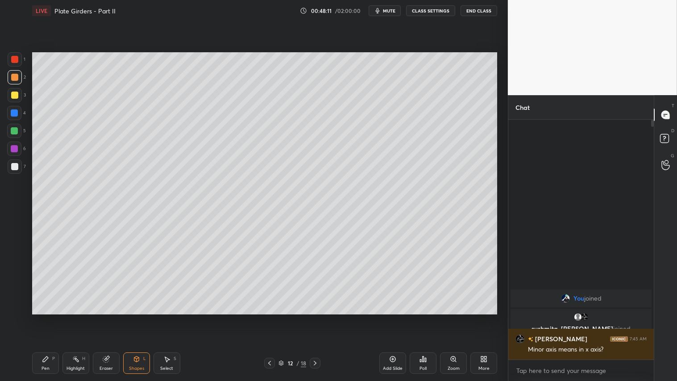
click at [45, 317] on div "Pen P" at bounding box center [45, 362] width 27 height 21
drag, startPoint x: 108, startPoint y: 362, endPoint x: 134, endPoint y: 319, distance: 51.3
click at [109, 317] on icon at bounding box center [106, 358] width 7 height 7
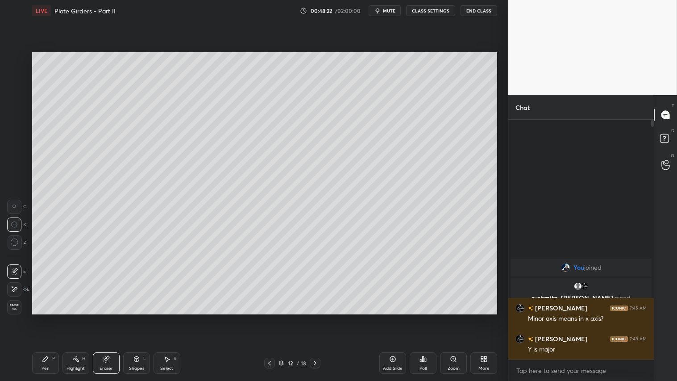
drag, startPoint x: 136, startPoint y: 361, endPoint x: 136, endPoint y: 356, distance: 4.9
click at [137, 317] on icon at bounding box center [136, 358] width 7 height 7
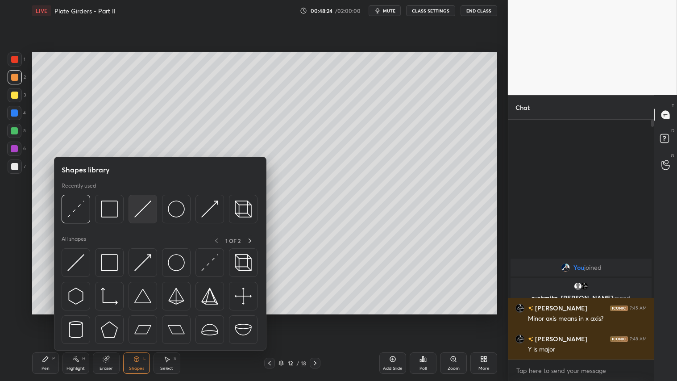
click at [143, 207] on img at bounding box center [142, 208] width 17 height 17
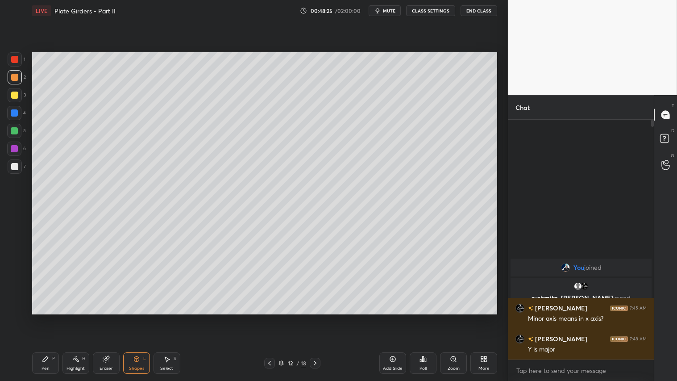
click at [17, 79] on div at bounding box center [14, 77] width 7 height 7
click at [14, 91] on div at bounding box center [14, 94] width 7 height 7
drag, startPoint x: 48, startPoint y: 365, endPoint x: 85, endPoint y: 318, distance: 59.4
click at [48, 317] on div "Pen P" at bounding box center [45, 362] width 27 height 21
drag, startPoint x: 105, startPoint y: 365, endPoint x: 122, endPoint y: 345, distance: 26.6
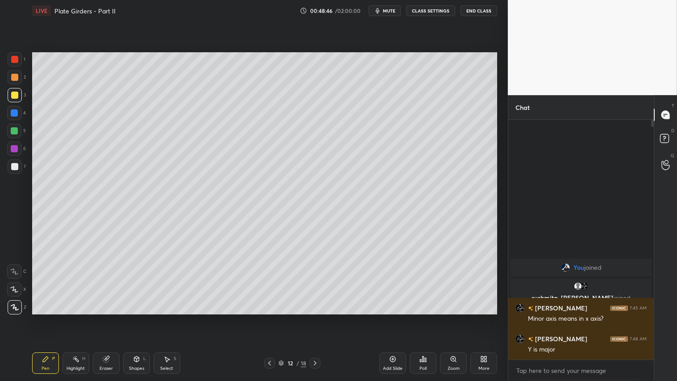
click at [107, 317] on div "Eraser" at bounding box center [106, 362] width 27 height 21
click at [51, 317] on div "Pen P" at bounding box center [45, 362] width 27 height 21
click at [133, 317] on div "Shapes L" at bounding box center [136, 362] width 27 height 21
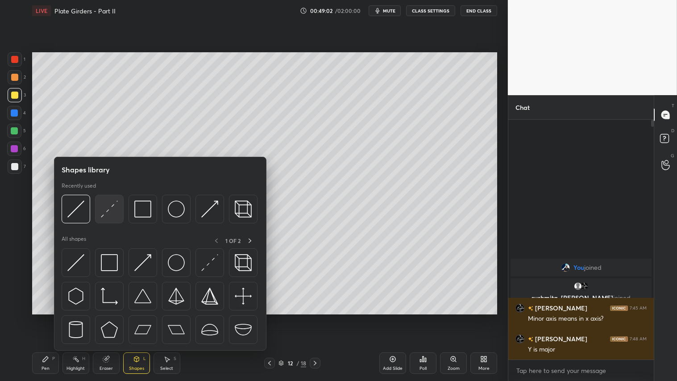
click at [109, 205] on img at bounding box center [109, 208] width 17 height 17
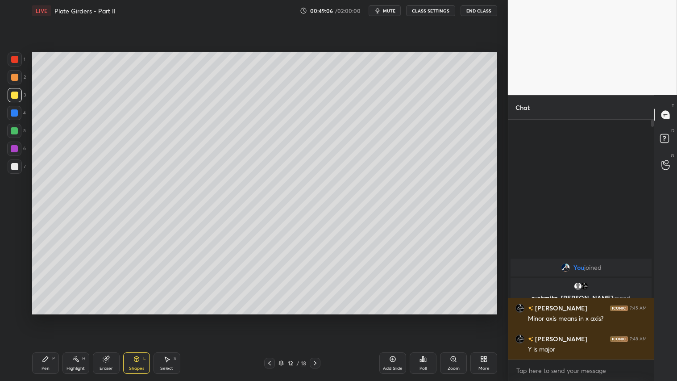
click at [16, 166] on div at bounding box center [14, 166] width 7 height 7
drag, startPoint x: 13, startPoint y: 112, endPoint x: 26, endPoint y: 109, distance: 12.8
click at [14, 112] on div at bounding box center [14, 112] width 7 height 7
click at [16, 167] on div at bounding box center [14, 166] width 7 height 7
click at [49, 317] on div "Pen" at bounding box center [46, 368] width 8 height 4
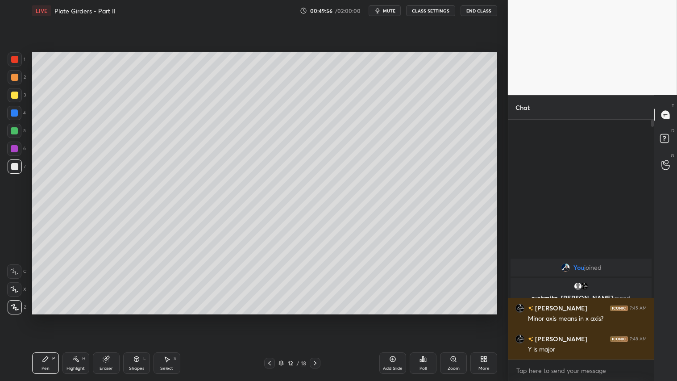
drag, startPoint x: 16, startPoint y: 76, endPoint x: 21, endPoint y: 91, distance: 16.1
click at [16, 75] on div at bounding box center [14, 77] width 7 height 7
click at [46, 317] on div "Pen P" at bounding box center [45, 362] width 27 height 21
click at [14, 78] on div at bounding box center [14, 77] width 7 height 7
click at [43, 317] on div "Pen P" at bounding box center [45, 362] width 27 height 21
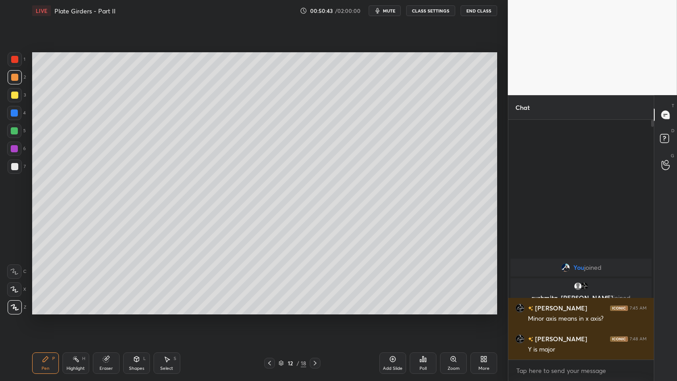
click at [109, 317] on div "Eraser" at bounding box center [106, 368] width 13 height 4
click at [51, 317] on div "Pen P" at bounding box center [45, 362] width 27 height 21
drag, startPoint x: 270, startPoint y: 361, endPoint x: 300, endPoint y: 360, distance: 30.8
click at [270, 317] on icon at bounding box center [269, 362] width 7 height 7
drag, startPoint x: 315, startPoint y: 363, endPoint x: 309, endPoint y: 358, distance: 8.2
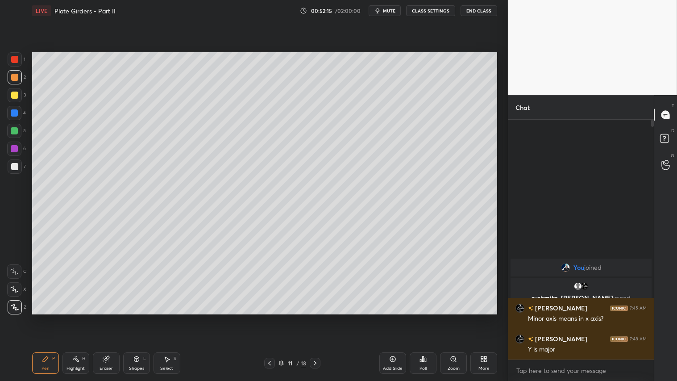
click at [314, 317] on icon at bounding box center [314, 362] width 7 height 7
click at [392, 9] on span "mute" at bounding box center [389, 11] width 12 height 6
click at [390, 10] on span "unmute" at bounding box center [388, 11] width 19 height 6
click at [16, 77] on div at bounding box center [14, 77] width 7 height 7
click at [47, 317] on div "Pen P" at bounding box center [45, 362] width 27 height 21
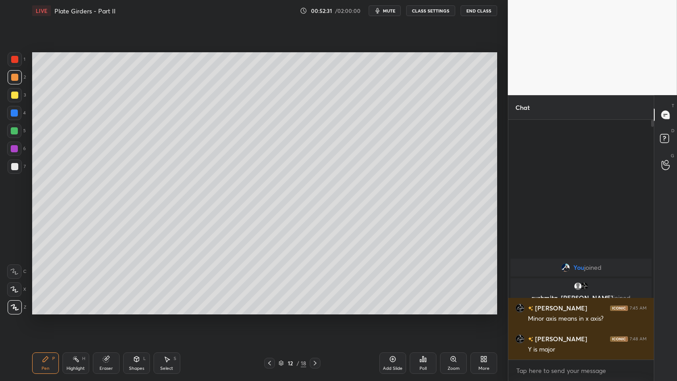
click at [10, 74] on div at bounding box center [15, 77] width 14 height 14
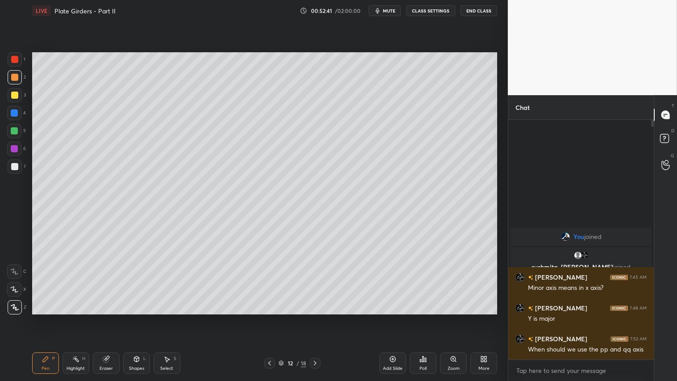
click at [17, 77] on div at bounding box center [14, 77] width 7 height 7
click at [49, 317] on div "Pen P" at bounding box center [45, 362] width 27 height 21
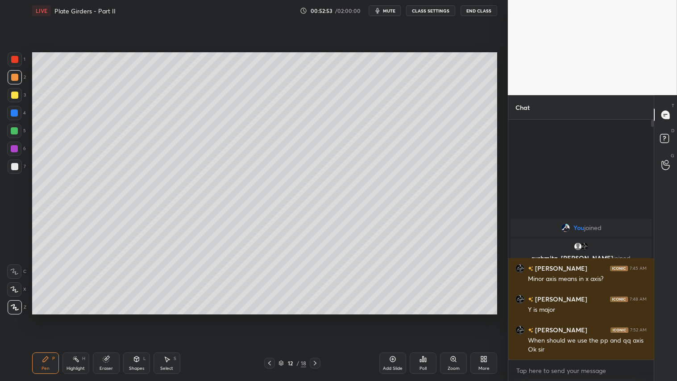
click at [40, 317] on div "Pen P" at bounding box center [45, 362] width 27 height 21
click at [269, 317] on icon at bounding box center [269, 362] width 7 height 7
click at [270, 317] on icon at bounding box center [269, 362] width 7 height 7
click at [16, 76] on div at bounding box center [14, 77] width 7 height 7
click at [48, 317] on icon at bounding box center [45, 358] width 7 height 7
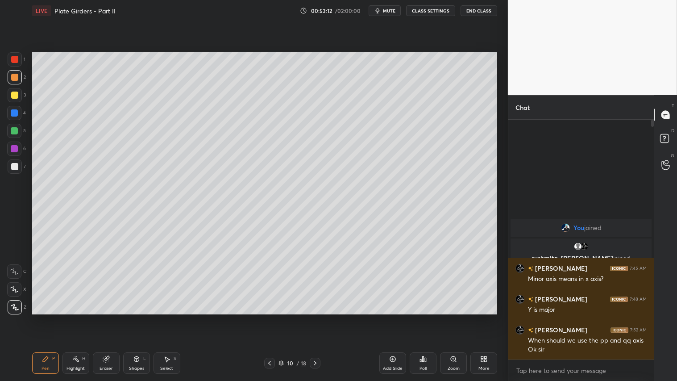
click at [270, 317] on icon at bounding box center [269, 362] width 7 height 7
click at [271, 317] on icon at bounding box center [269, 362] width 7 height 7
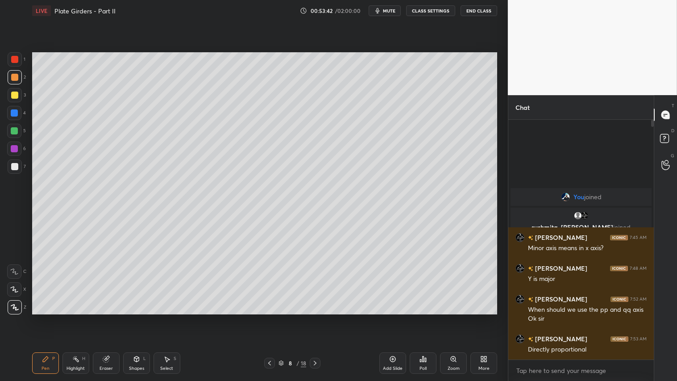
drag, startPoint x: 108, startPoint y: 367, endPoint x: 149, endPoint y: 319, distance: 63.3
click at [112, 317] on div "Eraser" at bounding box center [106, 362] width 27 height 21
click at [42, 317] on div "Pen" at bounding box center [46, 368] width 8 height 4
click at [14, 75] on div at bounding box center [14, 77] width 7 height 7
click at [316, 317] on icon at bounding box center [314, 362] width 7 height 7
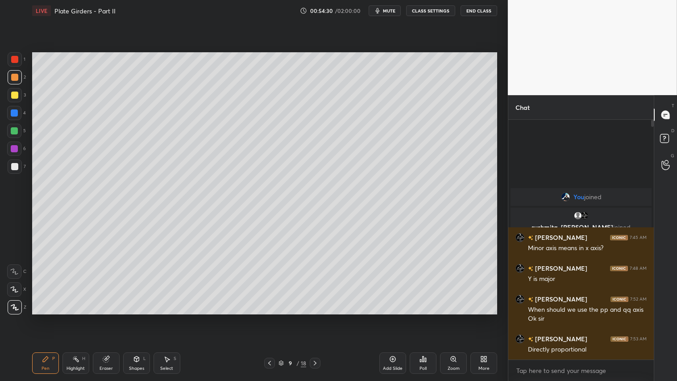
click at [315, 317] on icon at bounding box center [314, 362] width 7 height 7
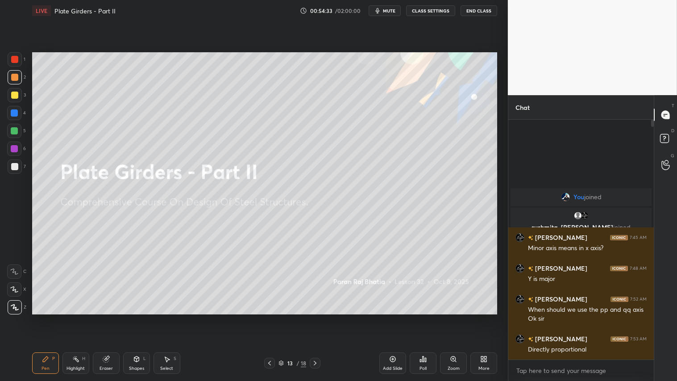
click at [270, 317] on icon at bounding box center [269, 363] width 3 height 4
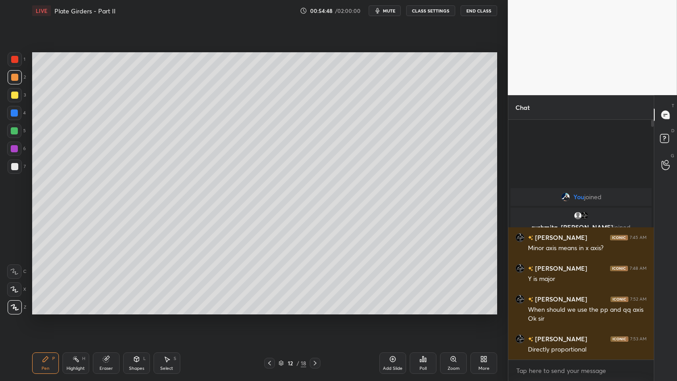
drag, startPoint x: 105, startPoint y: 362, endPoint x: 170, endPoint y: 320, distance: 77.0
click at [110, 317] on div "Eraser" at bounding box center [106, 362] width 27 height 21
click at [50, 317] on div "Pen P" at bounding box center [45, 362] width 27 height 21
click at [313, 317] on icon at bounding box center [314, 362] width 7 height 7
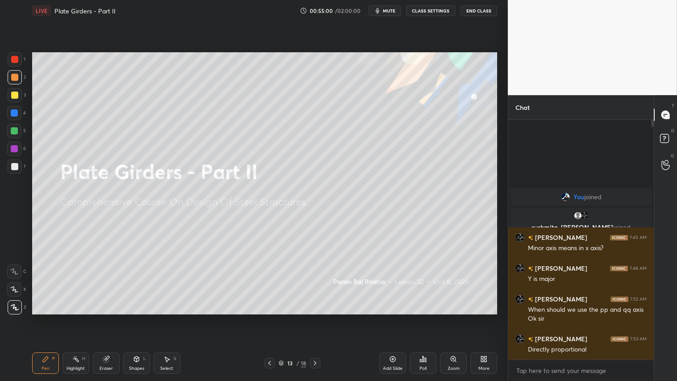
drag, startPoint x: 269, startPoint y: 362, endPoint x: 363, endPoint y: 359, distance: 94.7
click at [271, 317] on icon at bounding box center [269, 362] width 7 height 7
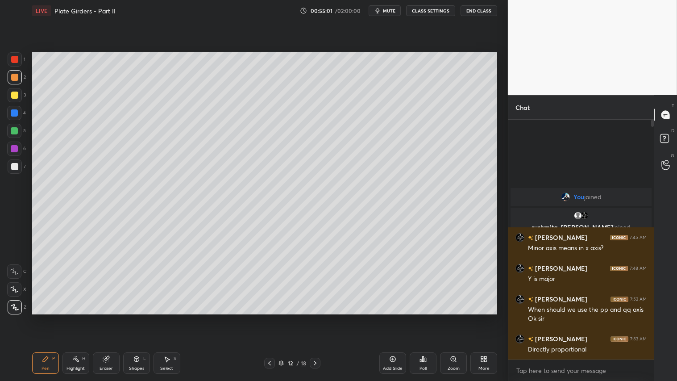
click at [392, 317] on icon at bounding box center [392, 358] width 7 height 7
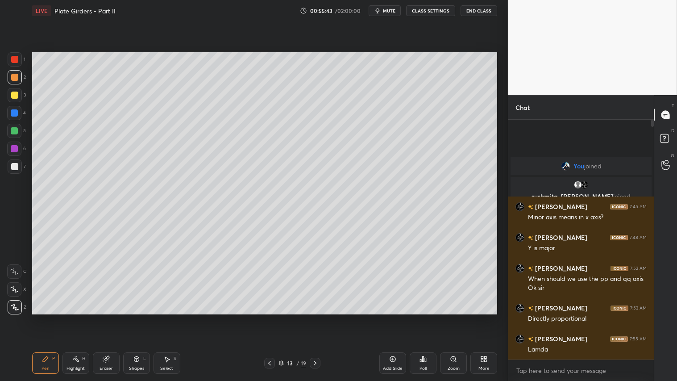
click at [270, 317] on icon at bounding box center [269, 362] width 7 height 7
click at [270, 317] on div at bounding box center [269, 362] width 11 height 11
click at [271, 317] on div at bounding box center [269, 362] width 11 height 11
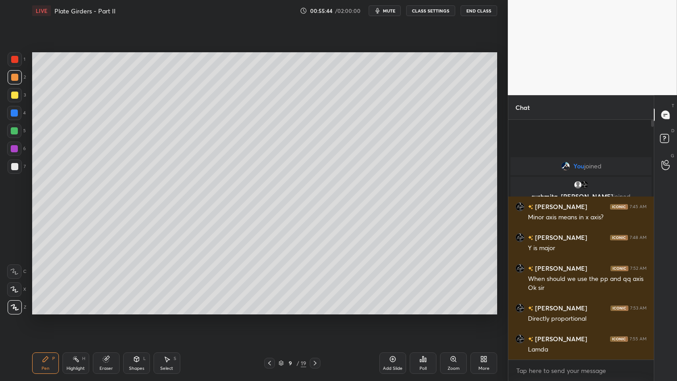
click at [271, 317] on icon at bounding box center [269, 362] width 7 height 7
click at [271, 317] on div at bounding box center [269, 362] width 11 height 11
click at [273, 317] on div at bounding box center [269, 362] width 11 height 11
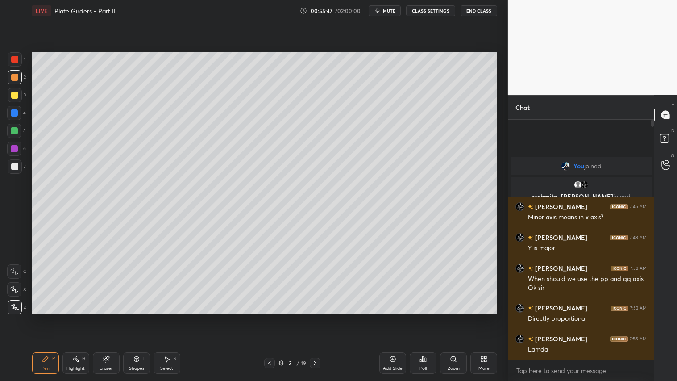
click at [315, 317] on icon at bounding box center [314, 362] width 7 height 7
click at [318, 317] on icon at bounding box center [314, 362] width 7 height 7
click at [320, 317] on div at bounding box center [315, 362] width 11 height 11
click at [320, 317] on div "6 / 19" at bounding box center [293, 362] width 174 height 11
click at [319, 317] on icon at bounding box center [314, 362] width 7 height 7
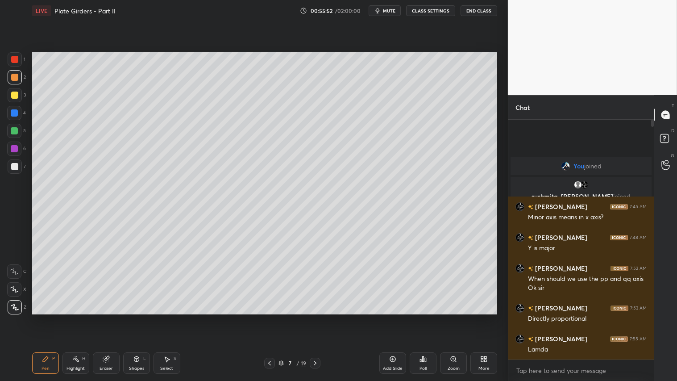
click at [315, 317] on icon at bounding box center [314, 362] width 7 height 7
click at [317, 317] on icon at bounding box center [314, 362] width 7 height 7
click at [317, 317] on div at bounding box center [315, 362] width 11 height 11
click at [315, 317] on icon at bounding box center [314, 362] width 7 height 7
click at [316, 317] on icon at bounding box center [314, 362] width 7 height 7
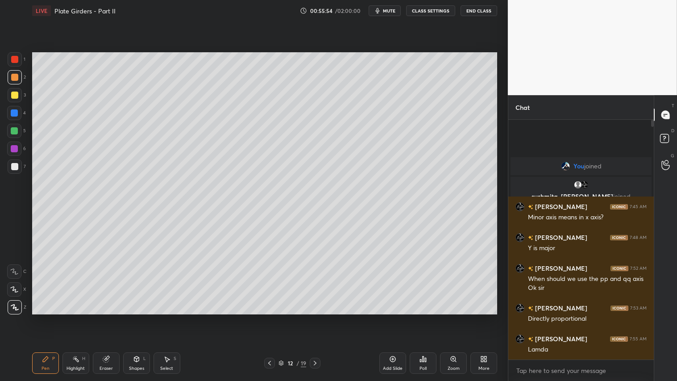
click at [317, 317] on icon at bounding box center [314, 362] width 7 height 7
click at [316, 317] on icon at bounding box center [314, 362] width 7 height 7
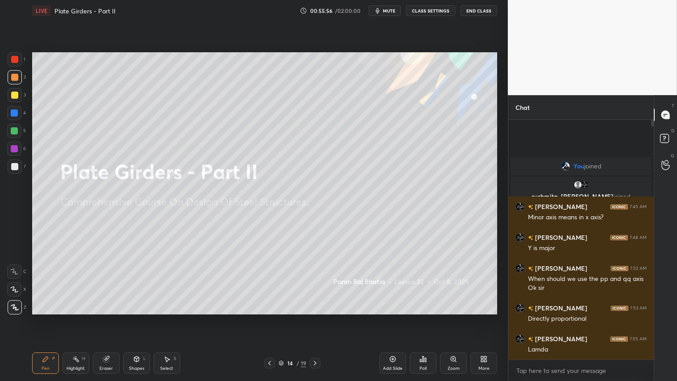
click at [274, 317] on div at bounding box center [269, 362] width 11 height 11
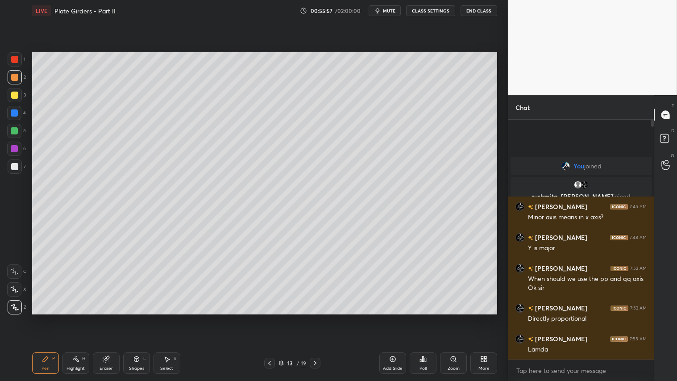
click at [49, 317] on div "Pen P" at bounding box center [45, 362] width 27 height 21
click at [393, 11] on span "mute" at bounding box center [389, 11] width 12 height 6
click at [389, 17] on div "LIVE Plate Girders - Part II 00:56:04 / 02:00:00 unmute CLASS SETTINGS End Class" at bounding box center [264, 10] width 465 height 21
click at [390, 11] on span "unmute" at bounding box center [388, 11] width 19 height 6
click at [45, 317] on icon at bounding box center [45, 358] width 7 height 7
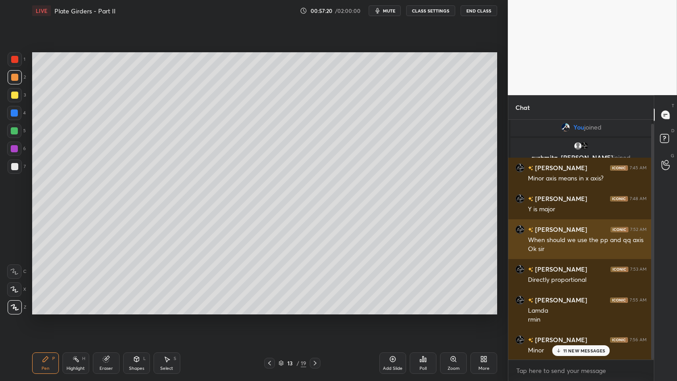
scroll to position [4, 0]
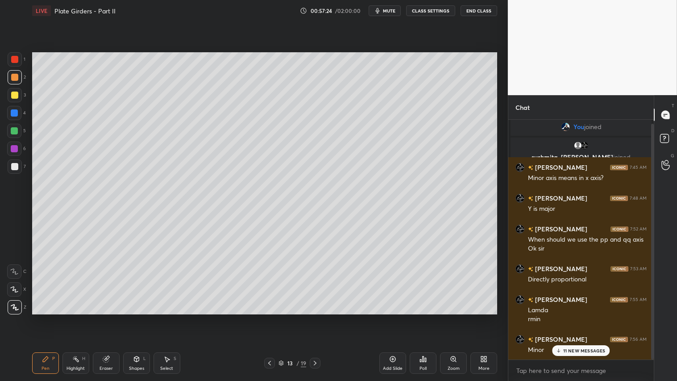
click at [1, 77] on div "1 2 3 4 5 6 7 C X Z C X Z E E Erase all H H" at bounding box center [14, 183] width 29 height 262
click at [12, 76] on div at bounding box center [14, 77] width 7 height 7
click at [45, 317] on icon at bounding box center [45, 358] width 7 height 7
click at [14, 96] on div at bounding box center [14, 94] width 7 height 7
click at [108, 317] on div "Eraser" at bounding box center [106, 368] width 13 height 4
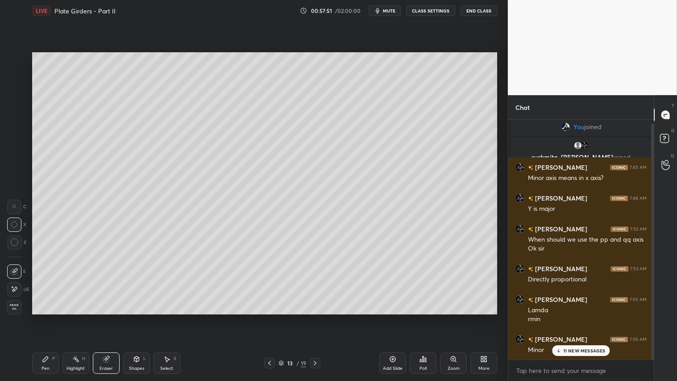
click at [49, 317] on div "Pen P" at bounding box center [45, 362] width 27 height 21
click at [14, 75] on div at bounding box center [14, 77] width 7 height 7
click at [17, 83] on div at bounding box center [15, 77] width 14 height 14
click at [47, 317] on div "Pen" at bounding box center [46, 368] width 8 height 4
drag, startPoint x: 319, startPoint y: 361, endPoint x: 291, endPoint y: 363, distance: 27.3
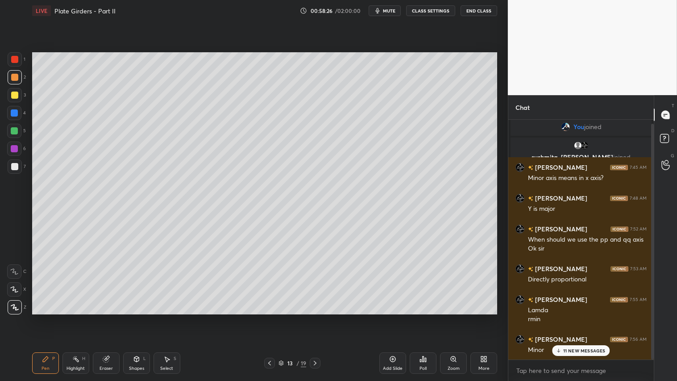
click at [318, 317] on icon at bounding box center [314, 362] width 7 height 7
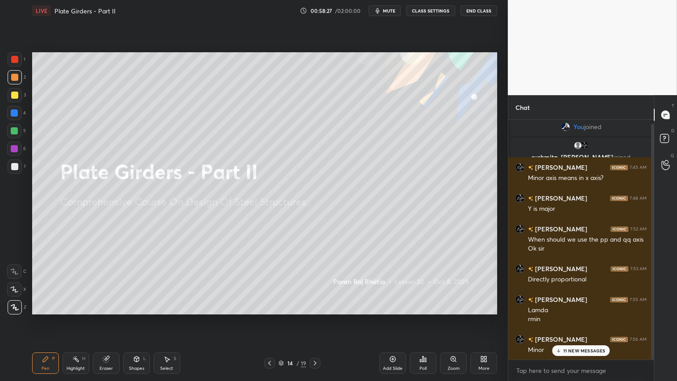
click at [272, 317] on icon at bounding box center [269, 362] width 7 height 7
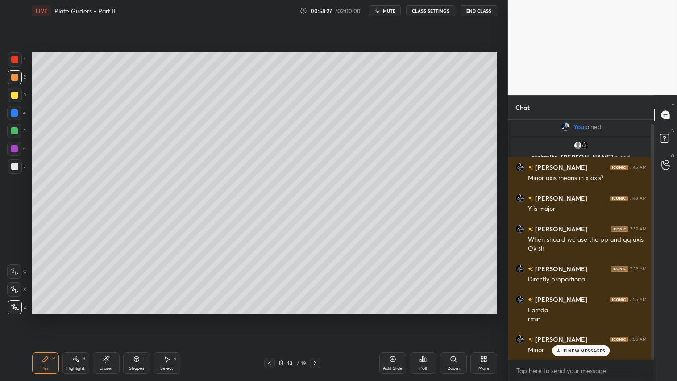
click at [386, 317] on div "Add Slide" at bounding box center [392, 362] width 27 height 21
drag, startPoint x: 42, startPoint y: 363, endPoint x: 46, endPoint y: 320, distance: 43.1
click at [42, 317] on div "Pen P" at bounding box center [45, 362] width 27 height 21
drag, startPoint x: 12, startPoint y: 163, endPoint x: 18, endPoint y: 149, distance: 15.0
click at [14, 161] on div at bounding box center [15, 166] width 14 height 14
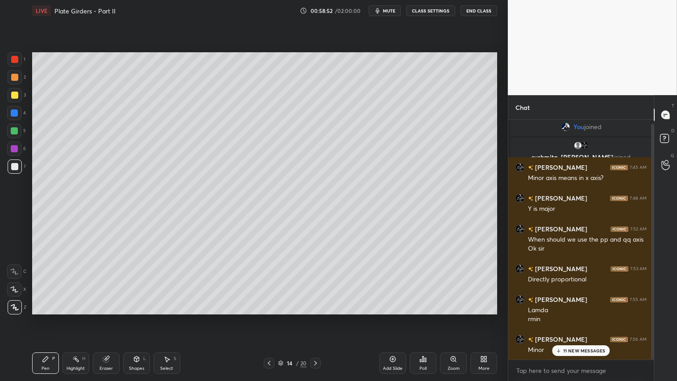
drag, startPoint x: 138, startPoint y: 366, endPoint x: 141, endPoint y: 360, distance: 6.6
click at [137, 317] on div "Shapes" at bounding box center [136, 368] width 15 height 4
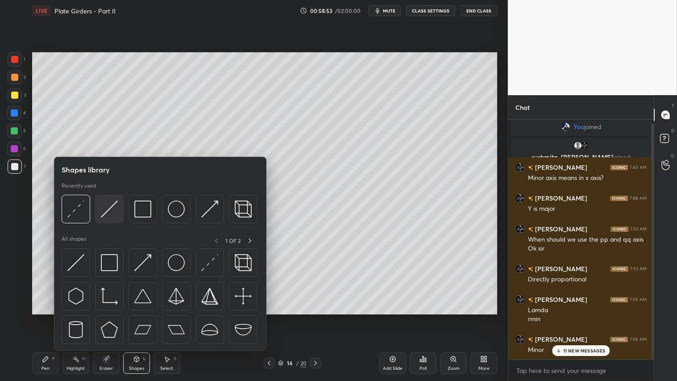
click at [111, 202] on img at bounding box center [109, 208] width 17 height 17
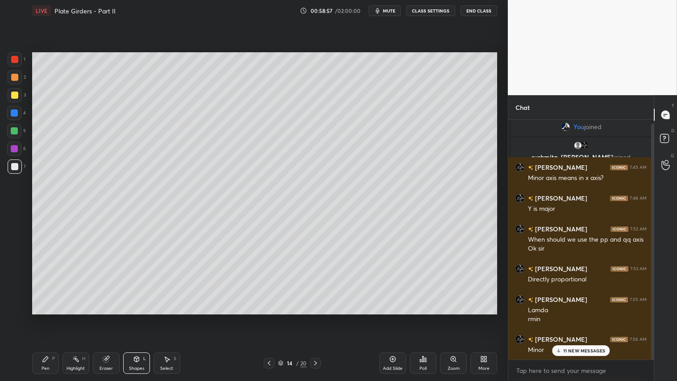
click at [54, 317] on div "Pen P" at bounding box center [45, 362] width 27 height 21
drag, startPoint x: 132, startPoint y: 369, endPoint x: 139, endPoint y: 353, distance: 17.4
click at [133, 317] on div "Shapes" at bounding box center [136, 368] width 15 height 4
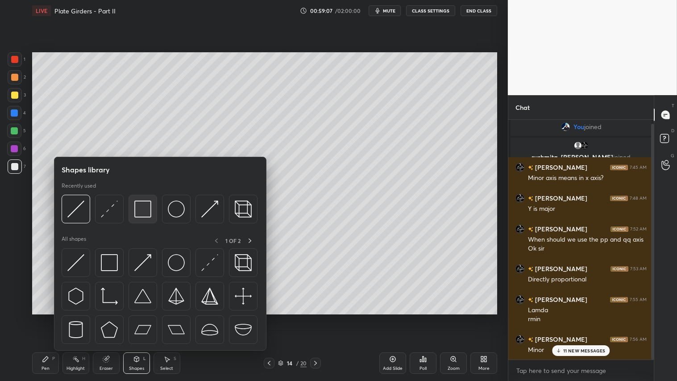
click at [148, 207] on img at bounding box center [142, 208] width 17 height 17
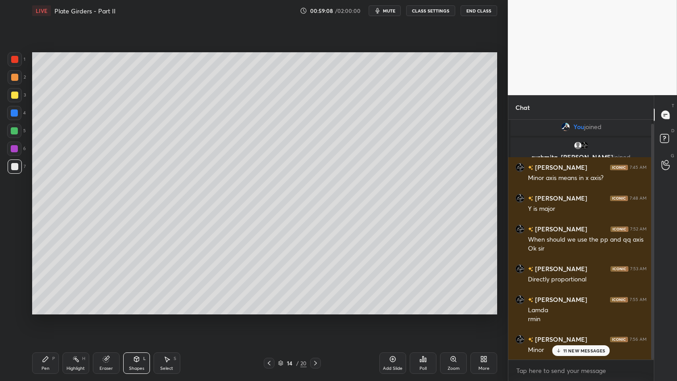
click at [15, 78] on div at bounding box center [14, 77] width 7 height 7
click at [137, 317] on div "Shapes" at bounding box center [136, 368] width 15 height 4
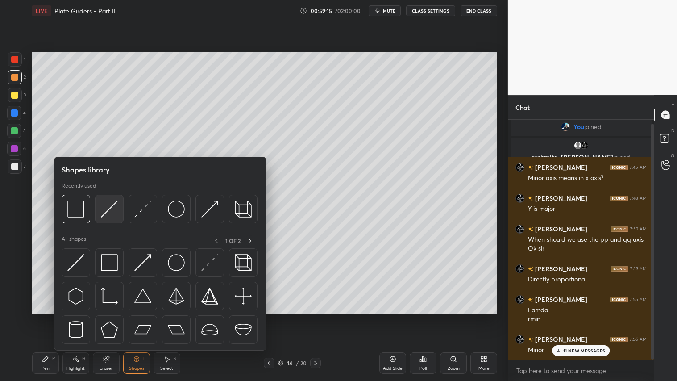
click at [108, 210] on img at bounding box center [109, 208] width 17 height 17
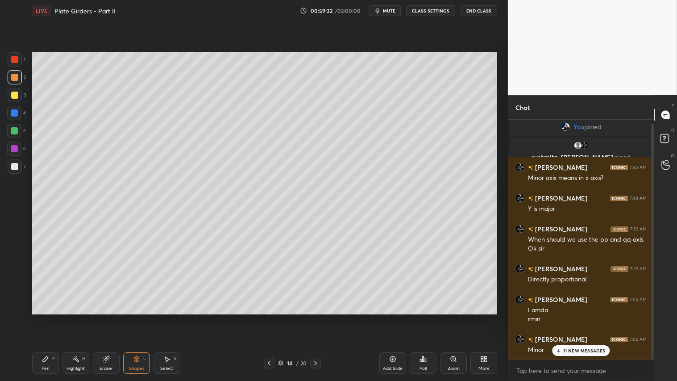
click at [46, 317] on icon at bounding box center [45, 358] width 5 height 5
drag, startPoint x: 48, startPoint y: 364, endPoint x: 46, endPoint y: 352, distance: 12.7
click at [47, 317] on div "Pen P" at bounding box center [45, 362] width 27 height 21
click at [139, 317] on icon at bounding box center [136, 358] width 7 height 7
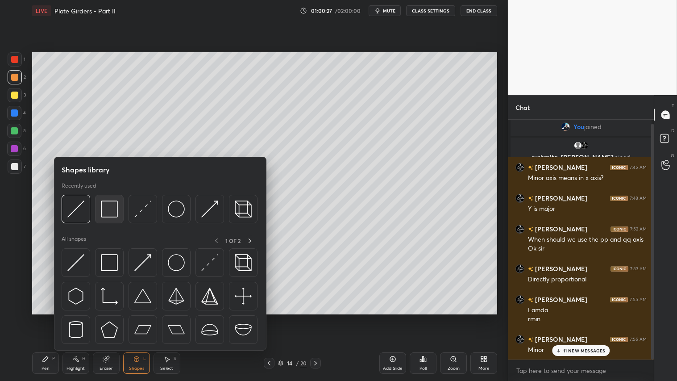
click at [108, 212] on img at bounding box center [109, 208] width 17 height 17
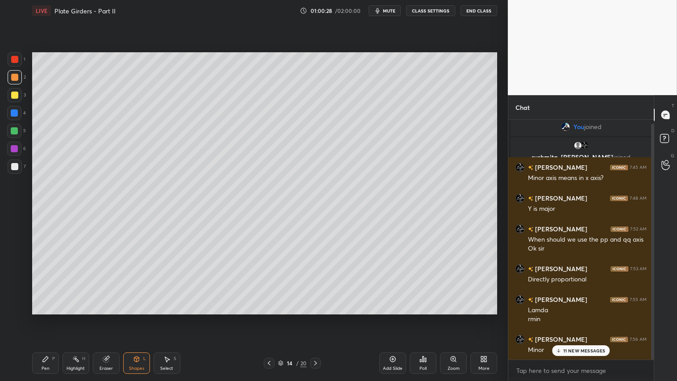
click at [16, 95] on div at bounding box center [14, 94] width 7 height 7
click at [12, 78] on div at bounding box center [14, 77] width 7 height 7
click at [43, 317] on div "Pen P" at bounding box center [45, 362] width 27 height 21
click at [150, 317] on div "Pen P Highlight H Eraser Shapes L Select S" at bounding box center [119, 362] width 174 height 21
drag, startPoint x: 137, startPoint y: 361, endPoint x: 137, endPoint y: 353, distance: 7.6
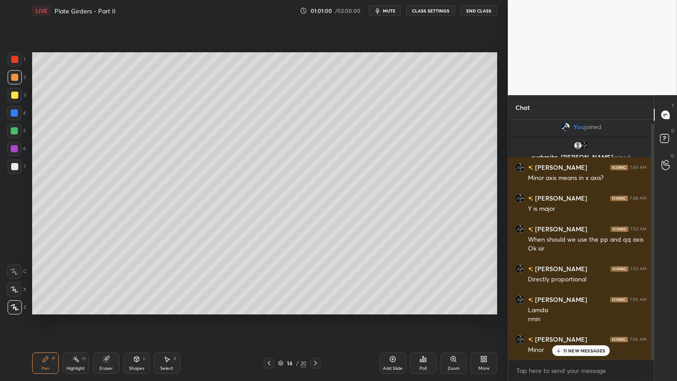
click at [137, 317] on icon at bounding box center [136, 358] width 5 height 5
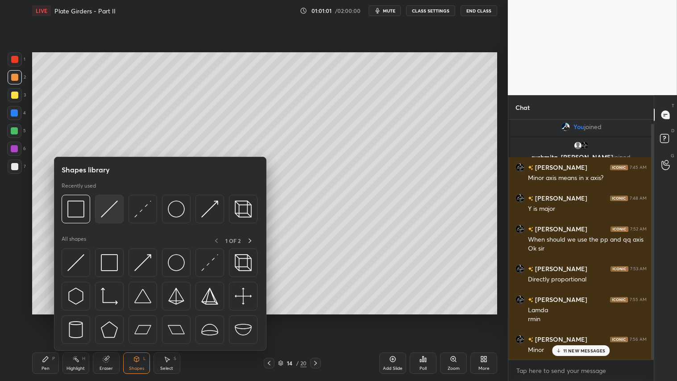
click at [109, 202] on img at bounding box center [109, 208] width 17 height 17
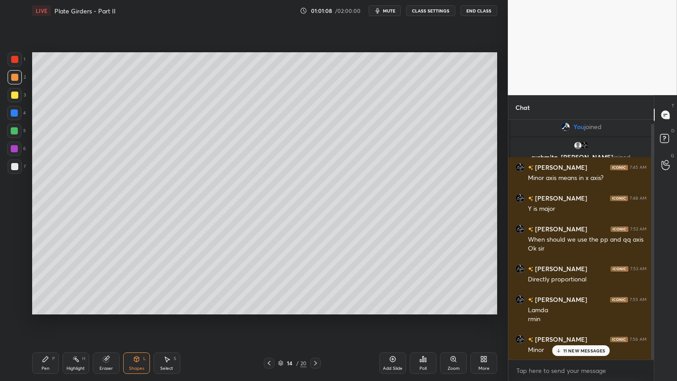
click at [34, 317] on div "Pen P" at bounding box center [45, 362] width 27 height 21
drag, startPoint x: 109, startPoint y: 368, endPoint x: 113, endPoint y: 365, distance: 4.7
click at [109, 317] on div "Eraser" at bounding box center [106, 368] width 13 height 4
click at [51, 317] on div "Pen P" at bounding box center [45, 362] width 27 height 21
click at [47, 317] on icon at bounding box center [45, 358] width 7 height 7
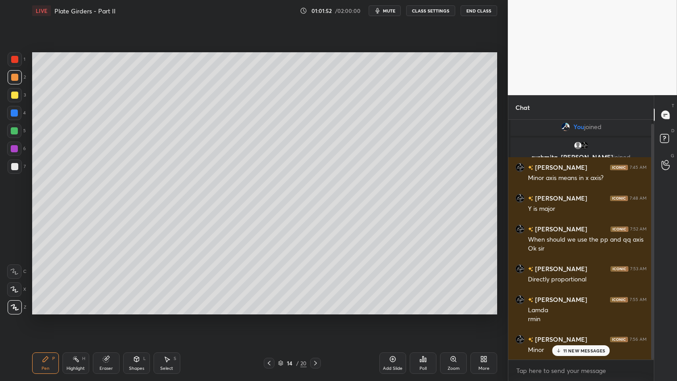
click at [45, 317] on div "Pen" at bounding box center [46, 368] width 8 height 4
click at [140, 317] on div "Shapes" at bounding box center [136, 368] width 15 height 4
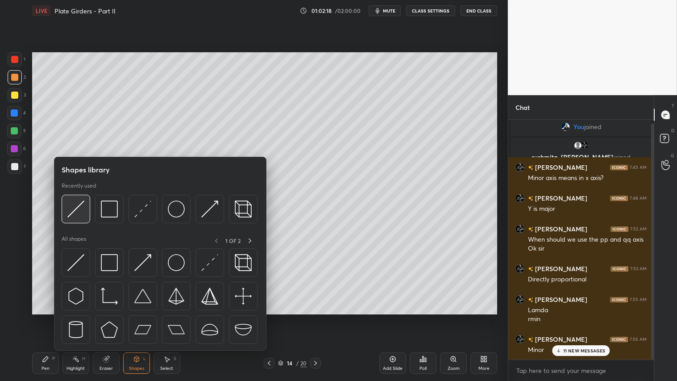
click at [73, 203] on img at bounding box center [75, 208] width 17 height 17
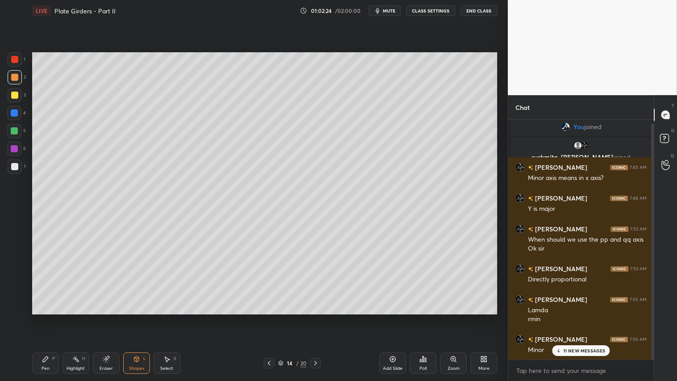
click at [46, 317] on div "Pen P" at bounding box center [45, 362] width 27 height 21
drag, startPoint x: 40, startPoint y: 363, endPoint x: 35, endPoint y: 360, distance: 6.2
click at [38, 317] on div "Pen P" at bounding box center [45, 362] width 27 height 21
click at [52, 317] on div "Pen P" at bounding box center [45, 362] width 27 height 21
click at [104, 317] on div "Eraser" at bounding box center [106, 362] width 27 height 21
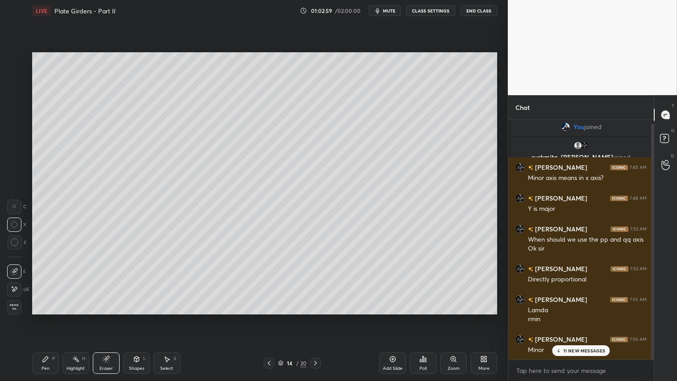
drag, startPoint x: 45, startPoint y: 362, endPoint x: 64, endPoint y: 318, distance: 47.9
click at [48, 317] on icon at bounding box center [45, 358] width 7 height 7
drag, startPoint x: 136, startPoint y: 362, endPoint x: 140, endPoint y: 359, distance: 5.1
click at [137, 317] on icon at bounding box center [136, 358] width 7 height 7
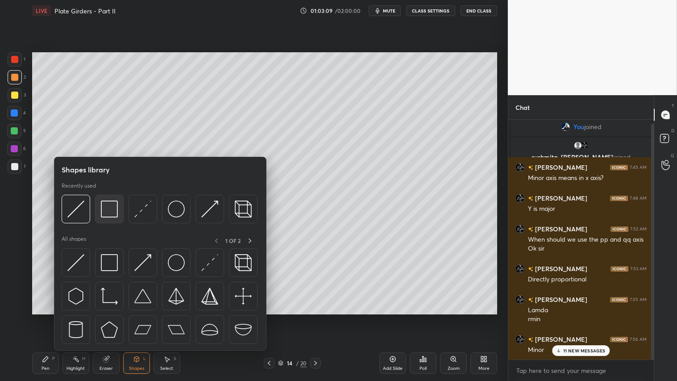
click at [108, 212] on img at bounding box center [109, 208] width 17 height 17
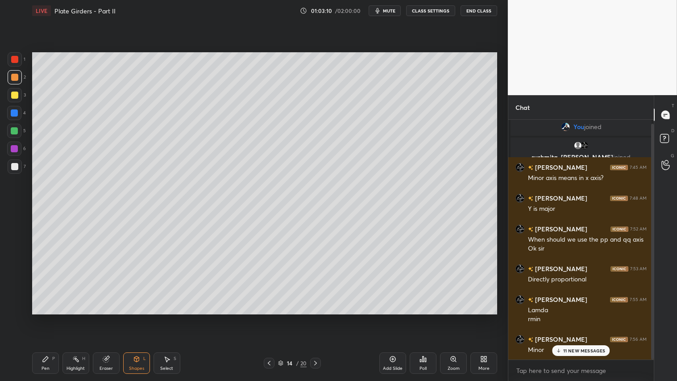
click at [16, 95] on div at bounding box center [14, 94] width 7 height 7
drag, startPoint x: 15, startPoint y: 79, endPoint x: 30, endPoint y: 235, distance: 156.5
click at [15, 80] on div at bounding box center [14, 77] width 7 height 7
click at [50, 317] on div "Pen P" at bounding box center [45, 362] width 27 height 21
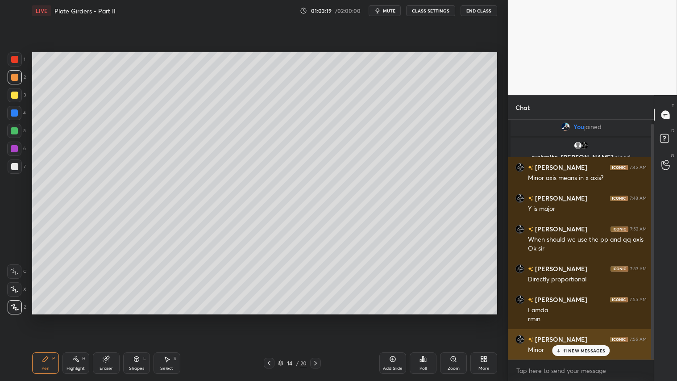
click at [574, 317] on p "11 NEW MESSAGES" at bounding box center [584, 350] width 42 height 5
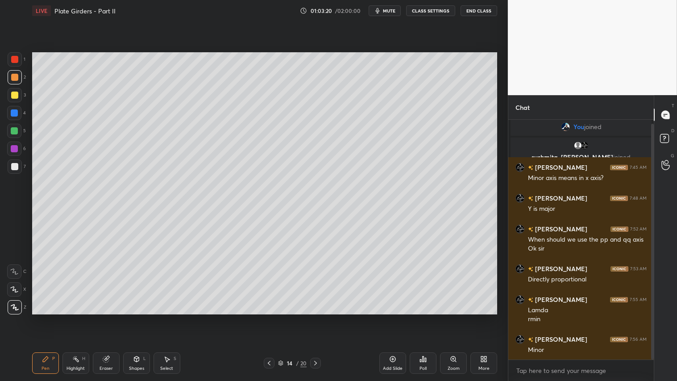
click at [48, 317] on div "Pen P" at bounding box center [45, 362] width 27 height 21
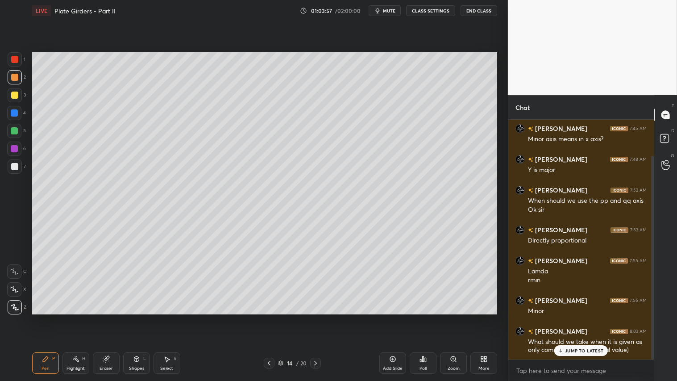
click at [575, 317] on p "JUMP TO LATEST" at bounding box center [584, 350] width 38 height 5
click at [46, 317] on div "Pen P" at bounding box center [45, 362] width 27 height 21
click at [45, 317] on div "Pen P" at bounding box center [45, 362] width 27 height 21
click at [47, 317] on icon at bounding box center [45, 358] width 7 height 7
click at [46, 317] on icon at bounding box center [45, 358] width 7 height 7
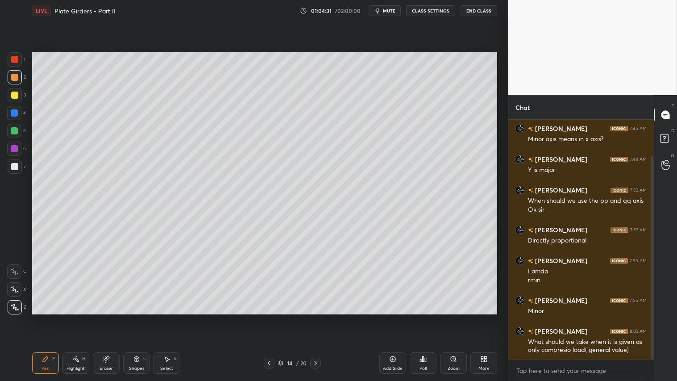
click at [51, 317] on div "Pen P" at bounding box center [45, 362] width 27 height 21
click at [42, 317] on div "Pen P" at bounding box center [45, 362] width 27 height 21
click at [15, 77] on div at bounding box center [14, 77] width 7 height 7
click at [45, 317] on div "Pen" at bounding box center [46, 368] width 8 height 4
drag, startPoint x: 314, startPoint y: 359, endPoint x: 272, endPoint y: 361, distance: 42.0
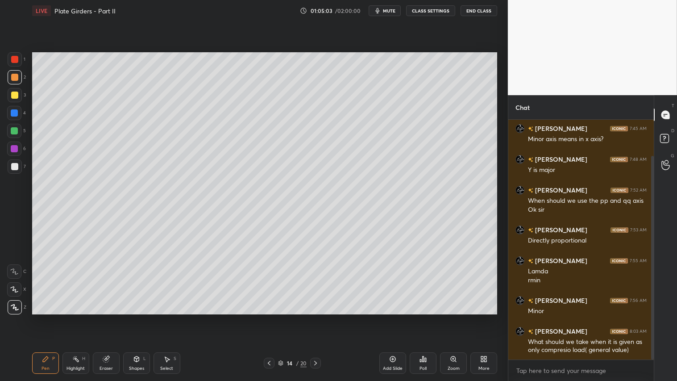
click at [314, 317] on icon at bounding box center [315, 362] width 7 height 7
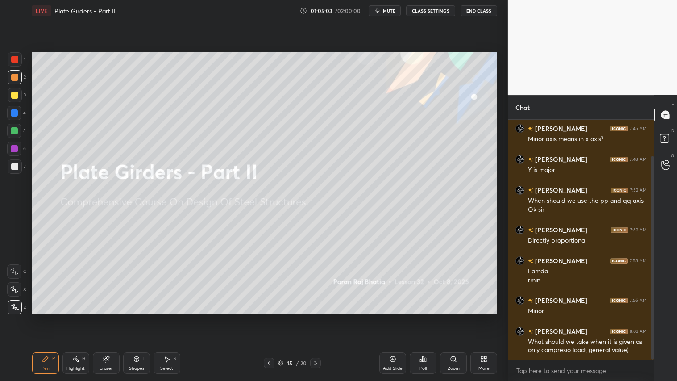
click at [270, 317] on icon at bounding box center [269, 362] width 7 height 7
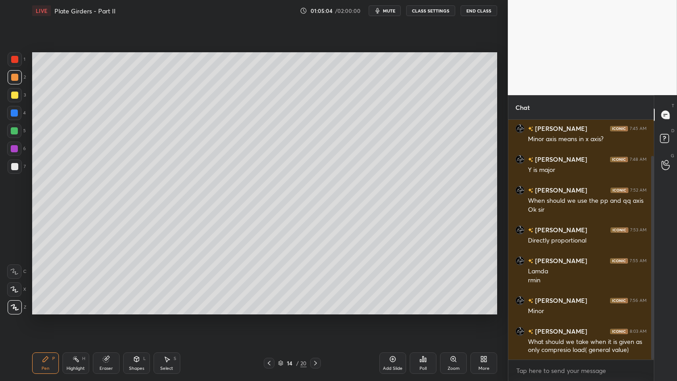
drag, startPoint x: 389, startPoint y: 363, endPoint x: 385, endPoint y: 361, distance: 4.6
click at [387, 317] on div "Add Slide" at bounding box center [392, 362] width 27 height 21
click at [140, 317] on div "Shapes L" at bounding box center [136, 362] width 27 height 21
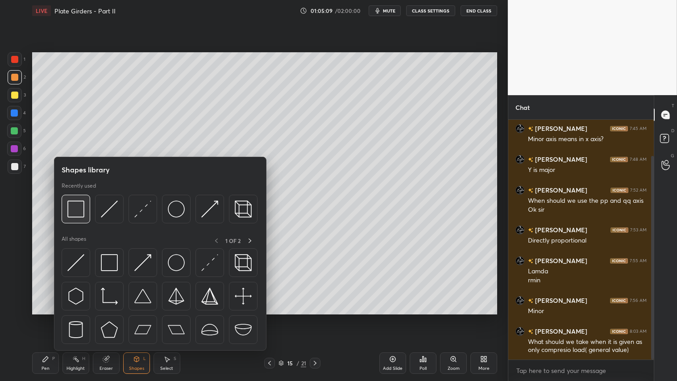
click at [81, 211] on img at bounding box center [75, 208] width 17 height 17
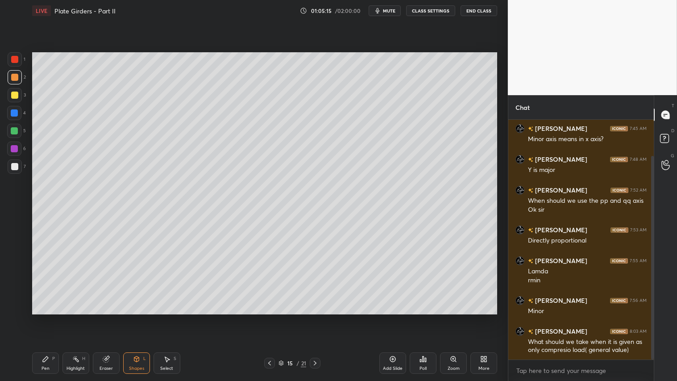
click at [140, 317] on div "Shapes" at bounding box center [136, 368] width 15 height 4
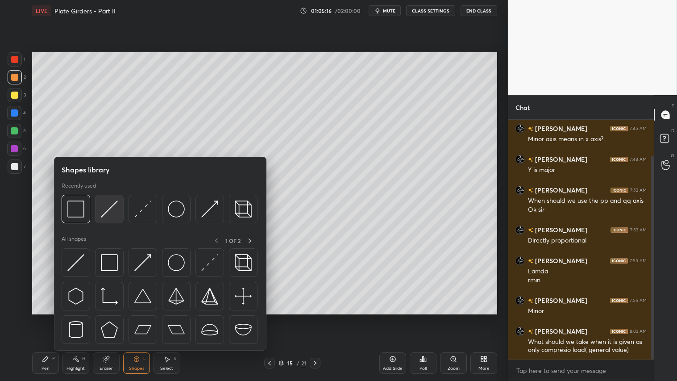
click at [112, 203] on img at bounding box center [109, 208] width 17 height 17
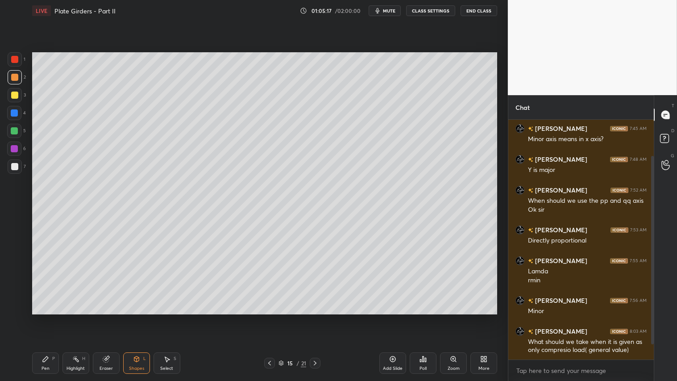
scroll to position [74, 0]
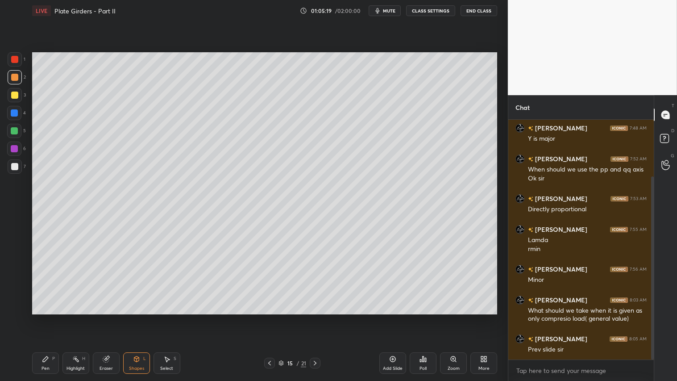
click at [266, 317] on div at bounding box center [269, 362] width 11 height 11
click at [390, 12] on span "mute" at bounding box center [389, 11] width 12 height 6
click at [389, 14] on button "unmute" at bounding box center [385, 10] width 32 height 11
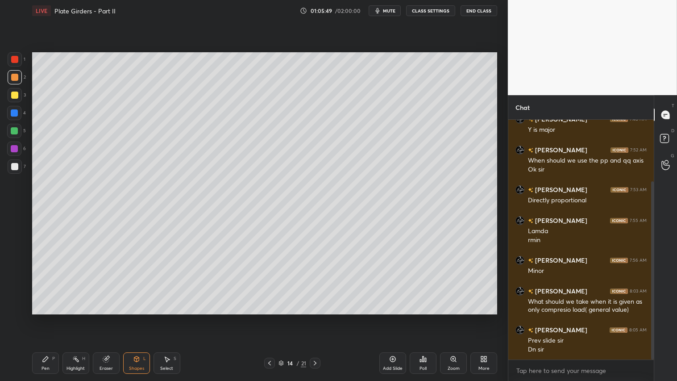
click at [314, 317] on icon at bounding box center [314, 362] width 7 height 7
click at [145, 317] on div "Shapes L" at bounding box center [136, 362] width 27 height 21
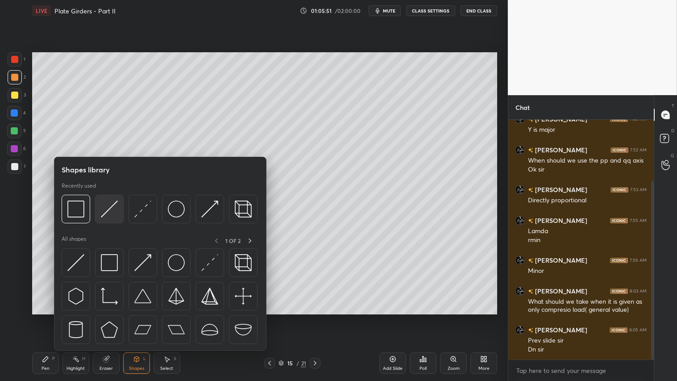
click at [107, 212] on img at bounding box center [109, 208] width 17 height 17
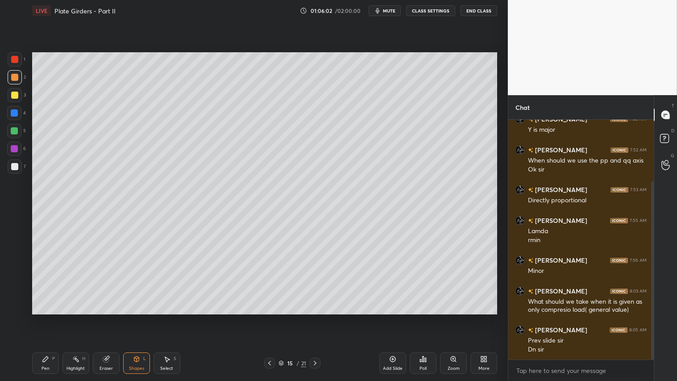
click at [265, 317] on div at bounding box center [269, 362] width 11 height 11
click at [315, 317] on icon at bounding box center [314, 362] width 7 height 7
click at [51, 317] on div "Pen P" at bounding box center [45, 362] width 27 height 21
click at [271, 317] on div at bounding box center [269, 362] width 11 height 11
click at [320, 317] on div at bounding box center [315, 362] width 11 height 11
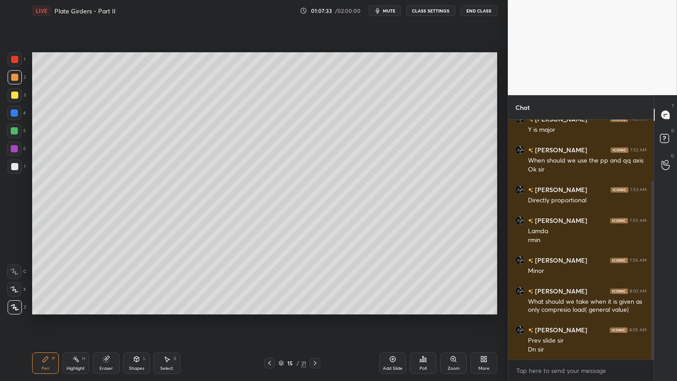
click at [271, 317] on icon at bounding box center [269, 362] width 7 height 7
click at [313, 317] on icon at bounding box center [314, 362] width 7 height 7
click at [391, 317] on div "Add Slide" at bounding box center [392, 362] width 27 height 21
click at [105, 317] on div "Eraser" at bounding box center [106, 362] width 27 height 21
drag, startPoint x: 13, startPoint y: 301, endPoint x: 19, endPoint y: 301, distance: 5.8
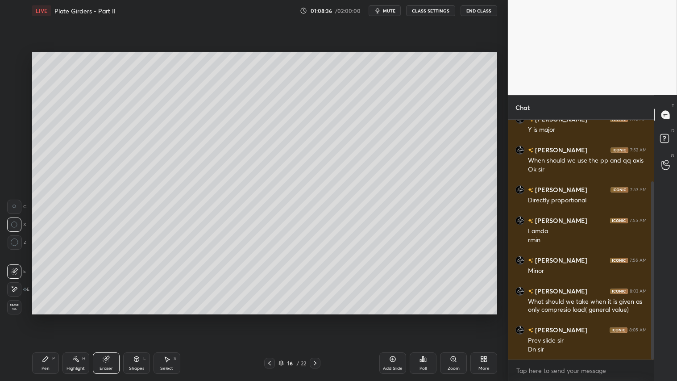
click at [16, 301] on div "Erase all" at bounding box center [14, 307] width 14 height 14
click at [269, 317] on icon at bounding box center [269, 362] width 7 height 7
click at [315, 317] on icon at bounding box center [314, 362] width 7 height 7
click at [17, 95] on div at bounding box center [14, 94] width 7 height 7
click at [106, 317] on div "Eraser" at bounding box center [106, 362] width 27 height 21
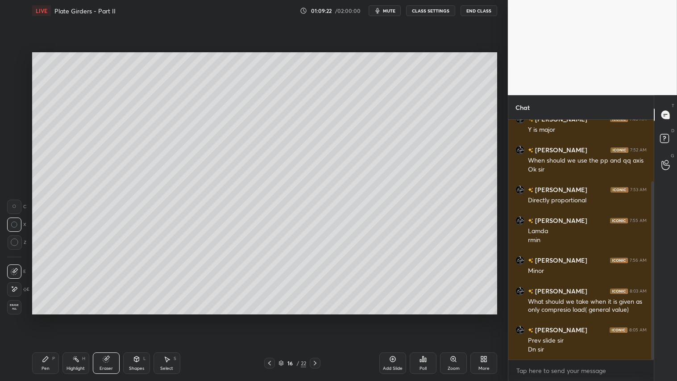
click at [12, 307] on span "Erase all" at bounding box center [14, 306] width 13 height 6
click at [268, 317] on icon at bounding box center [269, 362] width 7 height 7
click at [314, 317] on icon at bounding box center [314, 362] width 7 height 7
drag, startPoint x: 14, startPoint y: 75, endPoint x: 18, endPoint y: 82, distance: 7.6
click at [15, 75] on div at bounding box center [14, 77] width 7 height 7
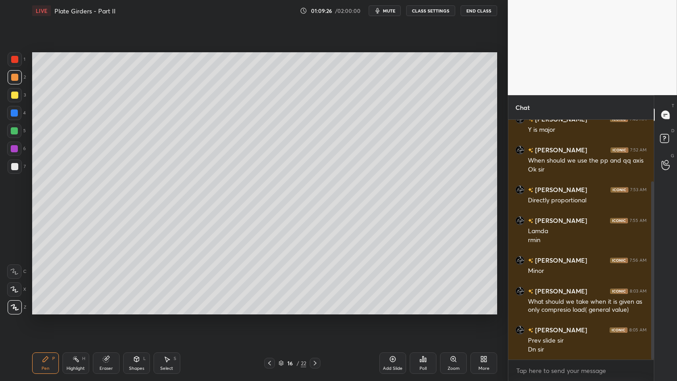
click at [50, 317] on div "Pen P" at bounding box center [45, 362] width 27 height 21
click at [46, 317] on div "Pen" at bounding box center [46, 368] width 8 height 4
click at [52, 317] on div "P" at bounding box center [53, 358] width 3 height 4
click at [13, 81] on div at bounding box center [15, 77] width 14 height 14
click at [243, 315] on div "Setting up your live class Poll for secs No correct answer Start poll" at bounding box center [265, 183] width 472 height 324
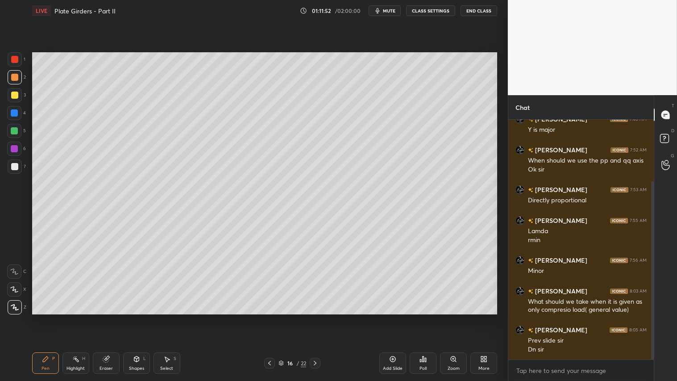
click at [267, 317] on icon at bounding box center [269, 362] width 7 height 7
click at [316, 317] on icon at bounding box center [314, 362] width 7 height 7
click at [389, 10] on span "mute" at bounding box center [389, 11] width 12 height 6
click at [434, 10] on button "CLASS SETTINGS" at bounding box center [430, 10] width 49 height 11
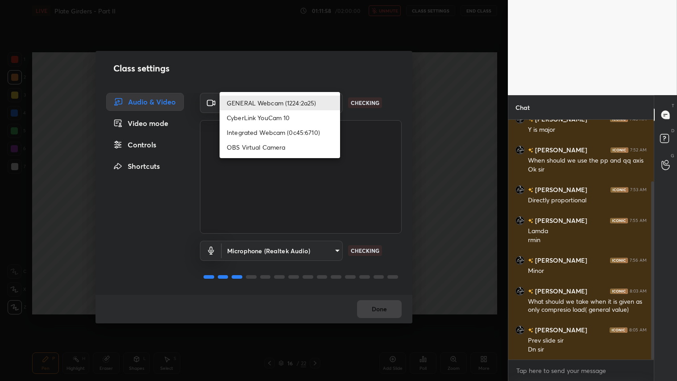
drag, startPoint x: 333, startPoint y: 104, endPoint x: 336, endPoint y: 108, distance: 5.6
click at [333, 104] on body "1 2 3 4 5 6 7 C X Z C X Z E E Erase all H H LIVE Plate Girders - Part II 01:11:…" at bounding box center [338, 190] width 677 height 381
click at [299, 132] on li "Integrated Webcam (0c45:6710)" at bounding box center [280, 132] width 120 height 15
type input "c5c2f7231e9952ba016bf395f8d23ccccda43c405848800533c4c3fa58e8e242"
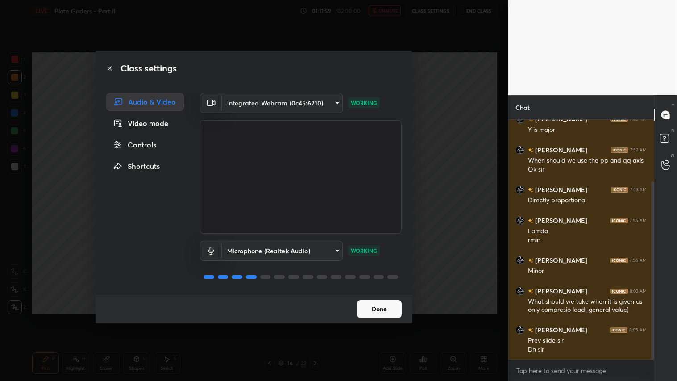
click at [376, 304] on button "Done" at bounding box center [379, 309] width 45 height 18
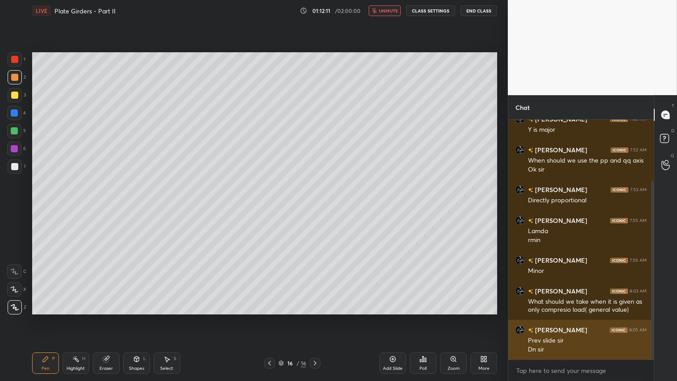
click at [522, 317] on img "grid" at bounding box center [519, 329] width 9 height 9
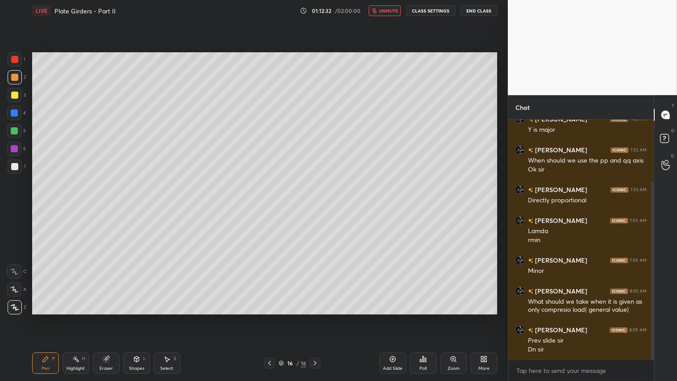
click at [478, 12] on button "End Class" at bounding box center [479, 10] width 37 height 11
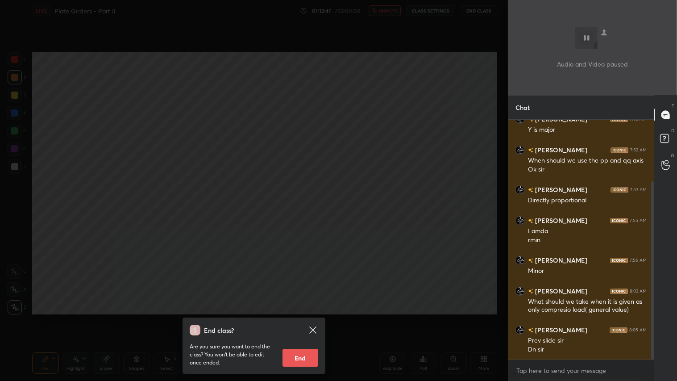
click at [306, 317] on button "End" at bounding box center [300, 358] width 36 height 18
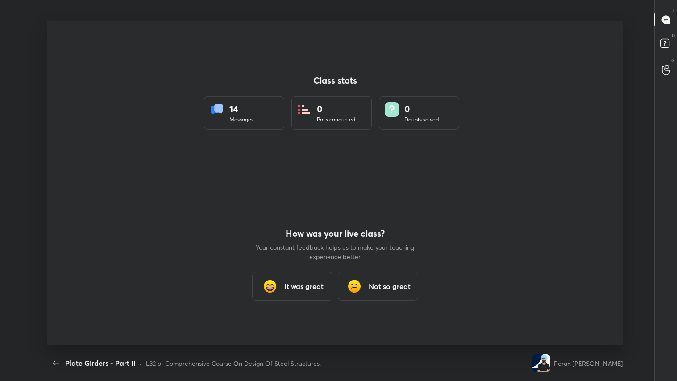
scroll to position [0, 0]
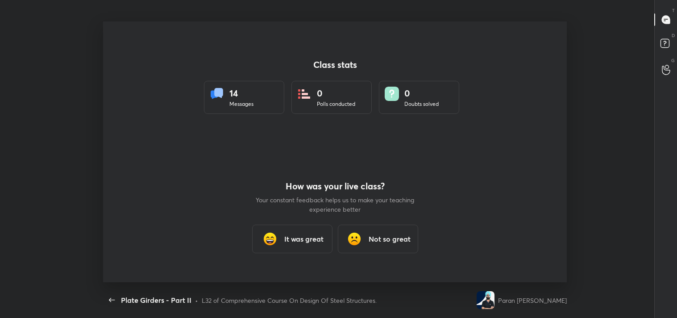
type textarea "x"
